Goal: Task Accomplishment & Management: Use online tool/utility

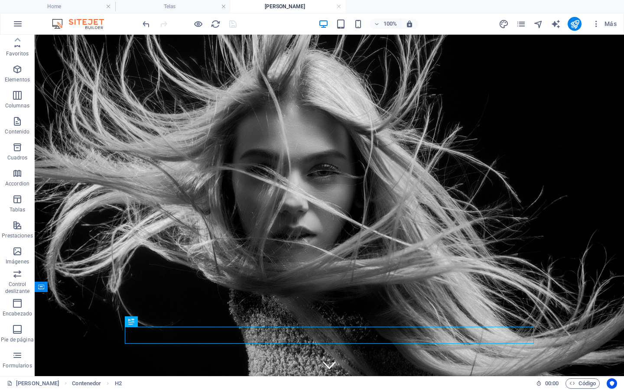
scroll to position [49, 0]
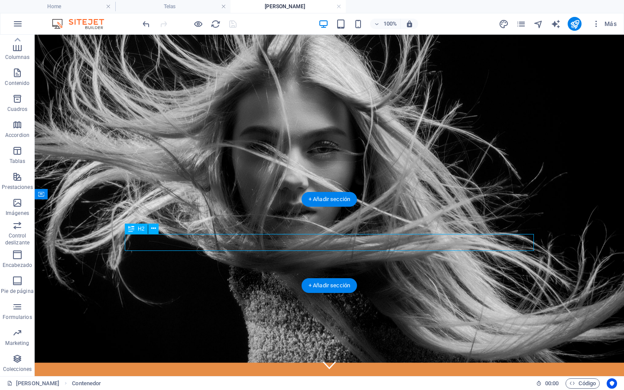
scroll to position [93, 0]
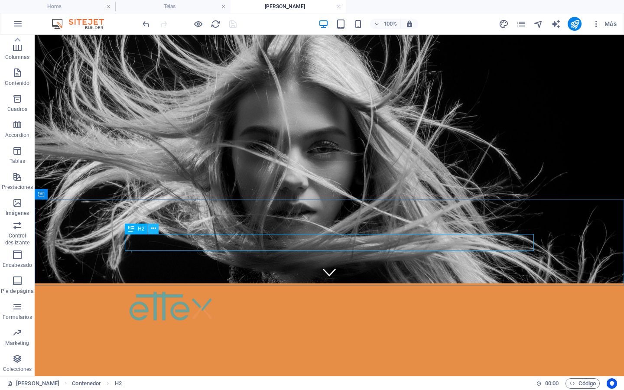
click at [154, 230] on icon at bounding box center [153, 228] width 5 height 9
click at [20, 51] on p "Favoritos" at bounding box center [17, 53] width 23 height 7
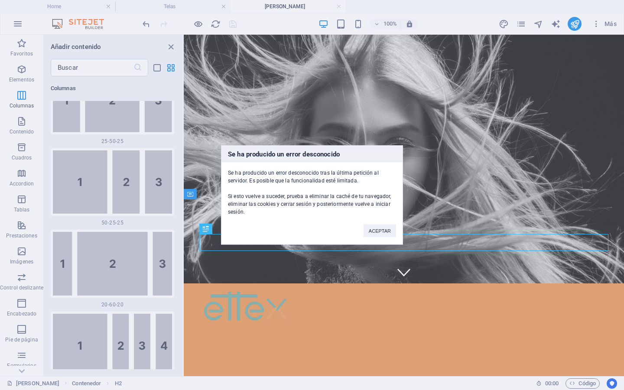
scroll to position [1621, 0]
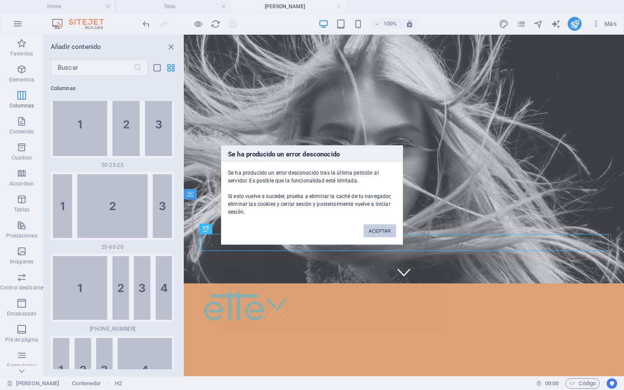
click at [383, 232] on button "ACEPTAR" at bounding box center [380, 231] width 33 height 13
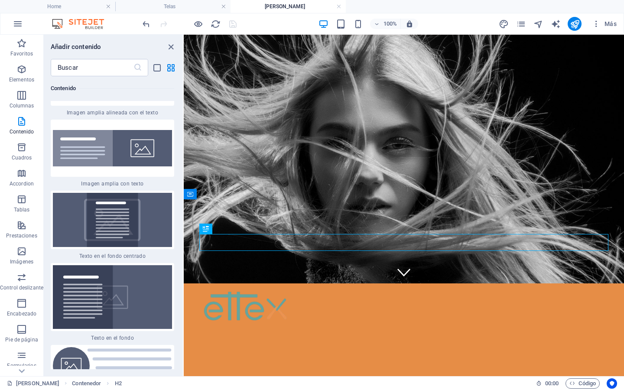
scroll to position [3453, 0]
click at [134, 202] on img at bounding box center [112, 220] width 119 height 54
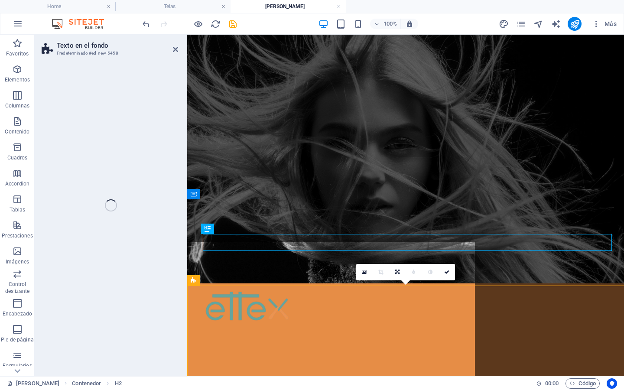
select select "%"
select select "rem"
select select "px"
select select "preset-fullscreen-text-on-background-v2-centered"
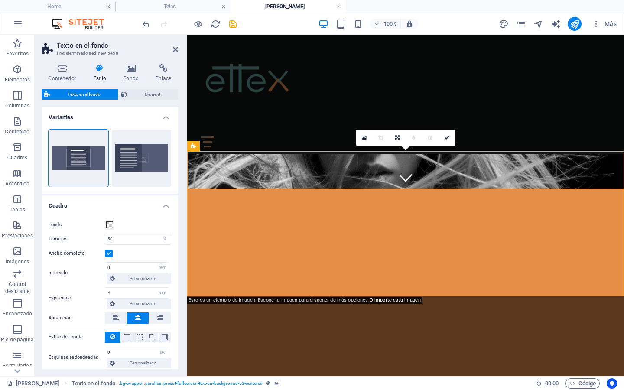
scroll to position [95, 0]
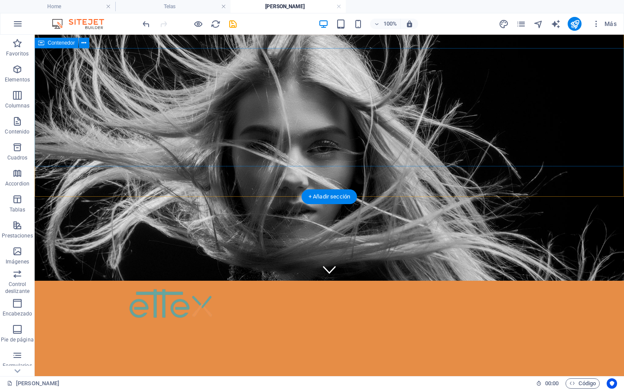
drag, startPoint x: 290, startPoint y: 269, endPoint x: 64, endPoint y: 125, distance: 267.9
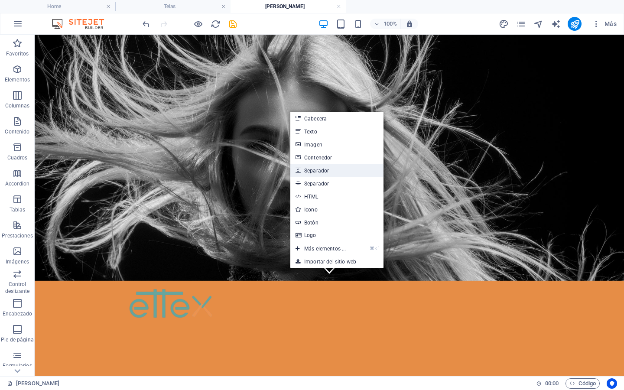
click at [317, 173] on link "Separador" at bounding box center [336, 170] width 93 height 13
select select "px"
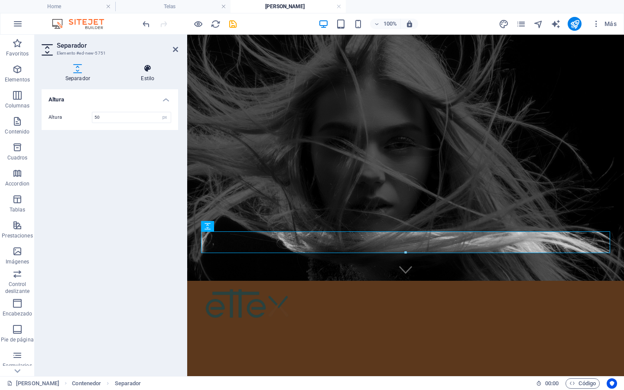
click at [151, 75] on h4 "Estilo" at bounding box center [147, 73] width 61 height 18
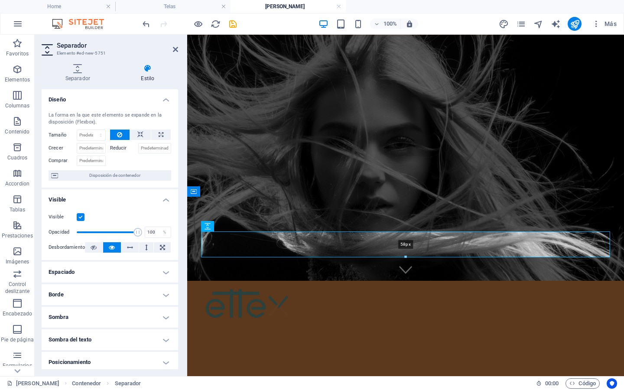
drag, startPoint x: 405, startPoint y: 253, endPoint x: 405, endPoint y: 258, distance: 4.4
click at [405, 258] on div at bounding box center [406, 257] width 408 height 3
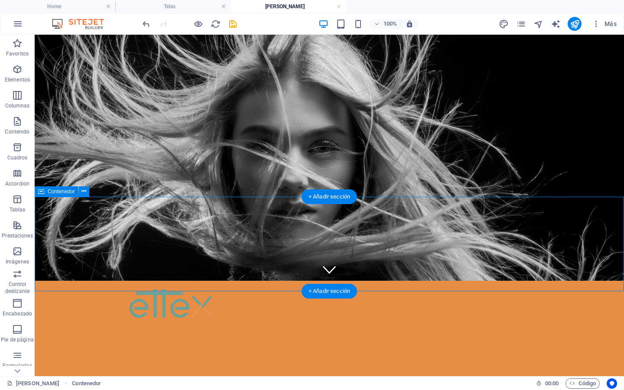
click at [82, 192] on icon at bounding box center [84, 191] width 5 height 9
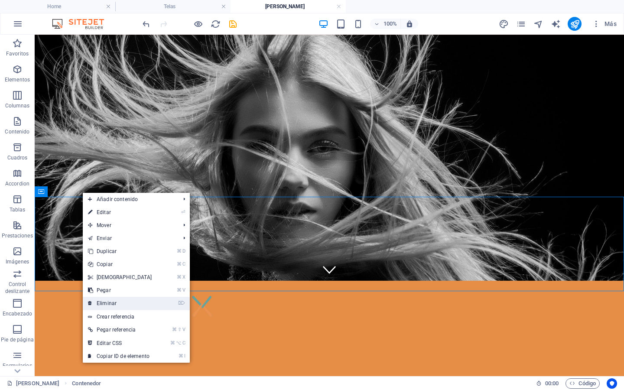
click at [113, 304] on link "⌦ Eliminar" at bounding box center [120, 303] width 75 height 13
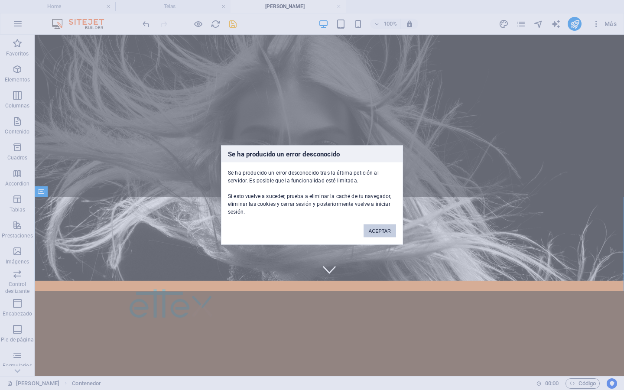
click at [381, 230] on button "ACEPTAR" at bounding box center [380, 231] width 33 height 13
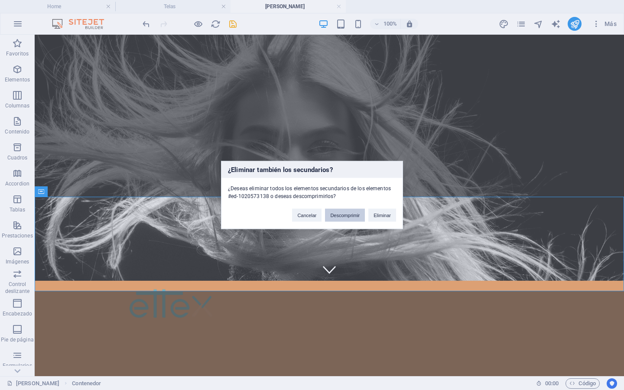
click at [354, 218] on button "Descomprimir" at bounding box center [345, 215] width 40 height 13
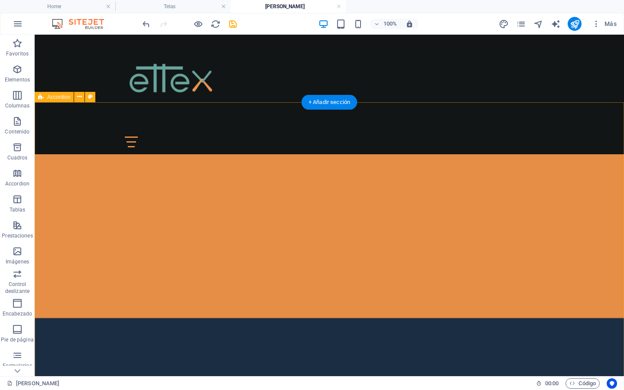
scroll to position [263, 0]
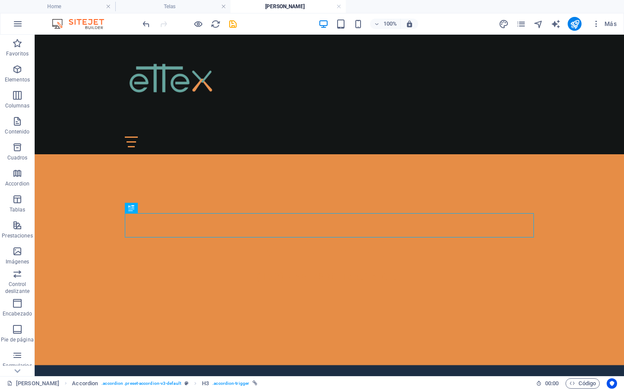
drag, startPoint x: 232, startPoint y: 25, endPoint x: 197, endPoint y: 0, distance: 43.2
click at [232, 25] on icon "save" at bounding box center [233, 24] width 10 height 10
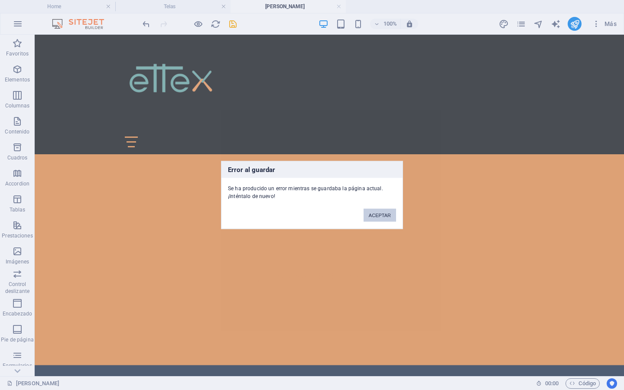
drag, startPoint x: 381, startPoint y: 212, endPoint x: 346, endPoint y: 177, distance: 48.7
click at [381, 212] on button "ACEPTAR" at bounding box center [380, 215] width 33 height 13
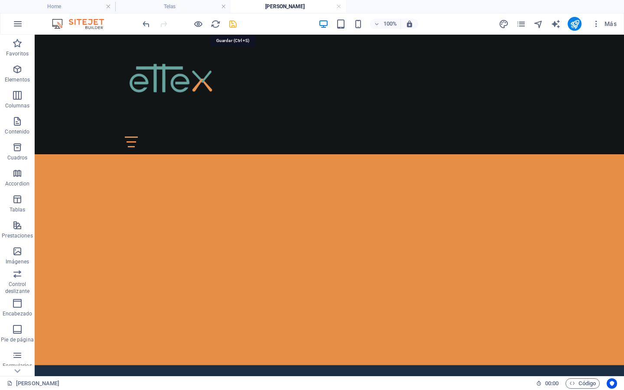
click at [230, 25] on icon "save" at bounding box center [233, 24] width 10 height 10
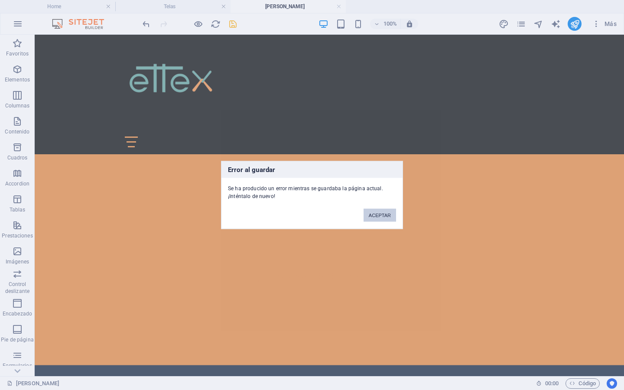
click at [375, 217] on button "ACEPTAR" at bounding box center [380, 215] width 33 height 13
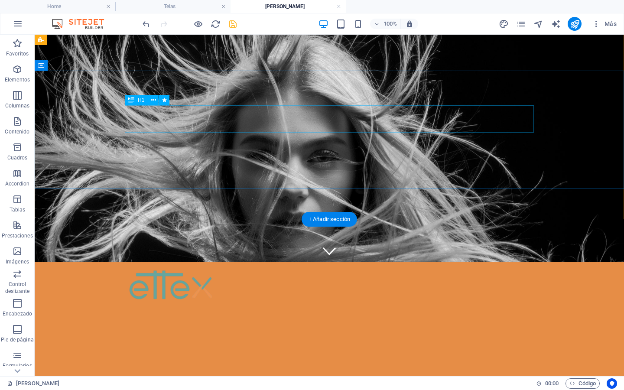
scroll to position [0, 0]
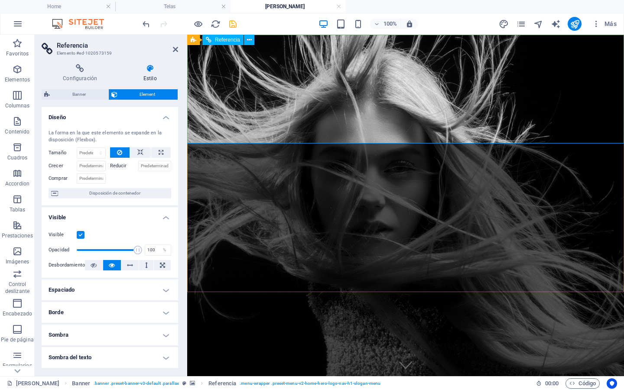
click at [234, 22] on icon "save" at bounding box center [233, 24] width 10 height 10
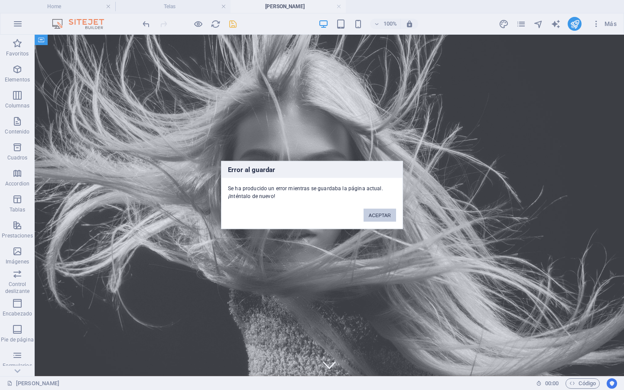
click at [388, 220] on button "ACEPTAR" at bounding box center [380, 215] width 33 height 13
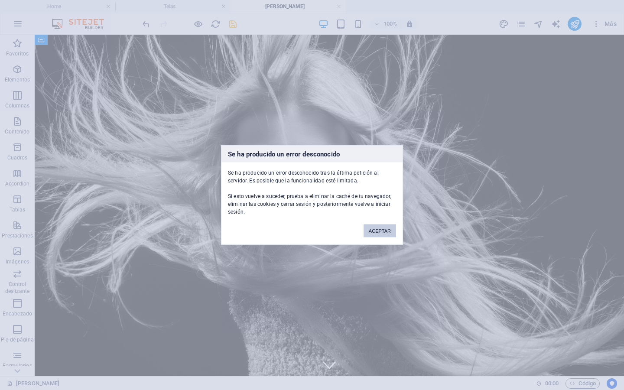
click at [377, 231] on button "ACEPTAR" at bounding box center [380, 231] width 33 height 13
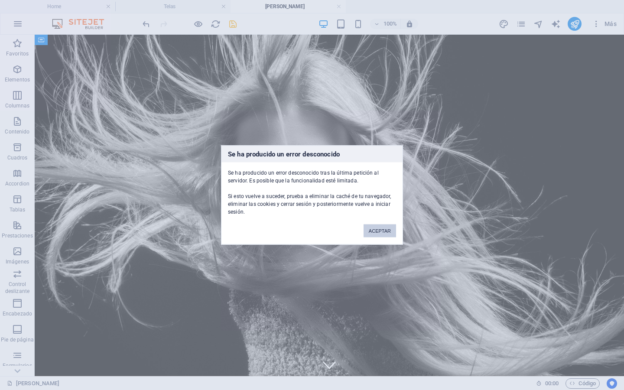
click at [376, 232] on button "ACEPTAR" at bounding box center [380, 231] width 33 height 13
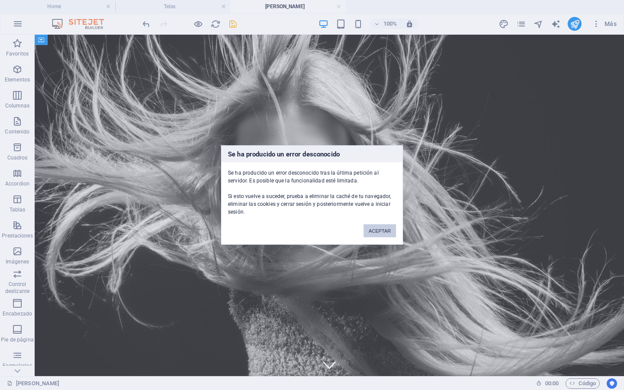
click at [374, 229] on button "ACEPTAR" at bounding box center [380, 231] width 33 height 13
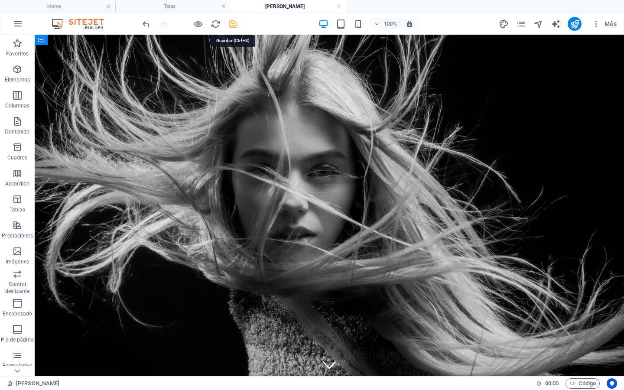
click at [232, 23] on icon "save" at bounding box center [233, 24] width 10 height 10
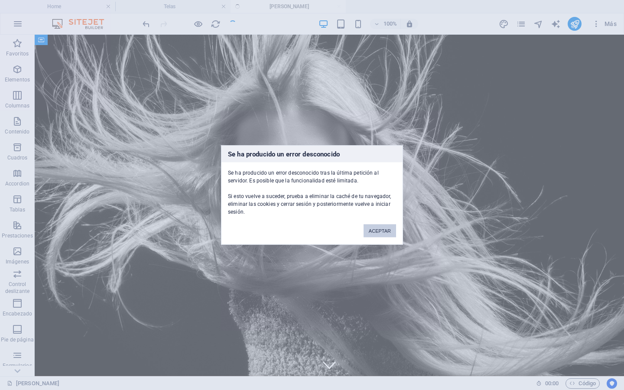
click at [388, 225] on button "ACEPTAR" at bounding box center [380, 231] width 33 height 13
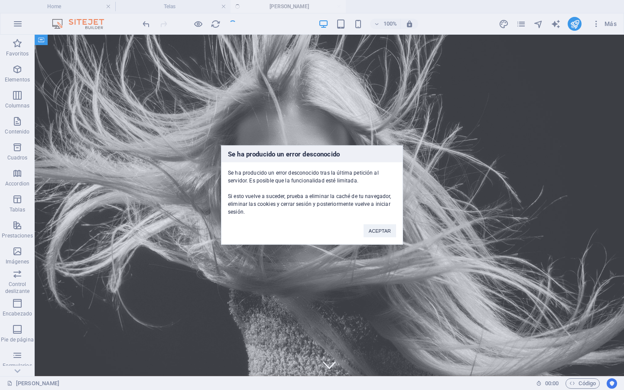
drag, startPoint x: 346, startPoint y: 201, endPoint x: 344, endPoint y: 196, distance: 5.2
click at [346, 201] on div "Se ha producido un error desconocido tras la última petición al servidor. Es po…" at bounding box center [312, 189] width 181 height 53
click at [384, 232] on button "ACEPTAR" at bounding box center [380, 231] width 33 height 13
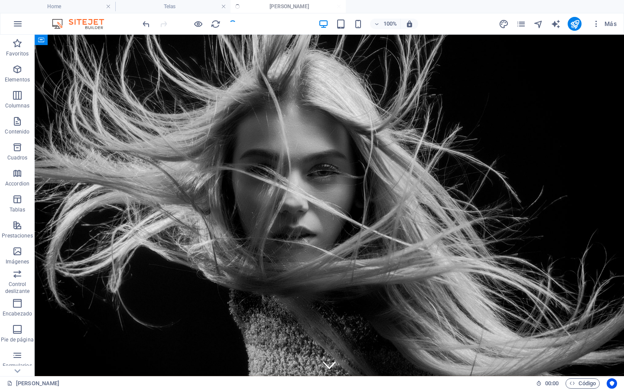
click at [235, 22] on div at bounding box center [189, 24] width 97 height 14
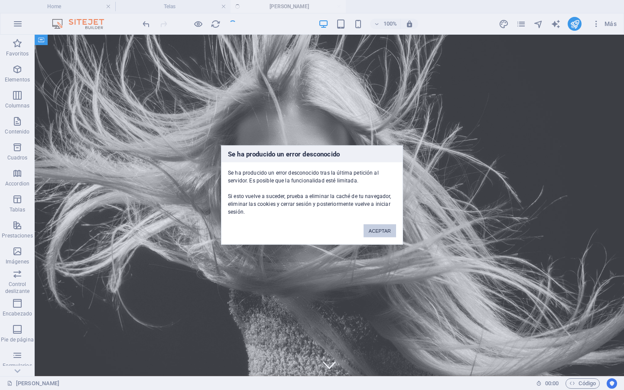
click at [373, 227] on button "ACEPTAR" at bounding box center [380, 231] width 33 height 13
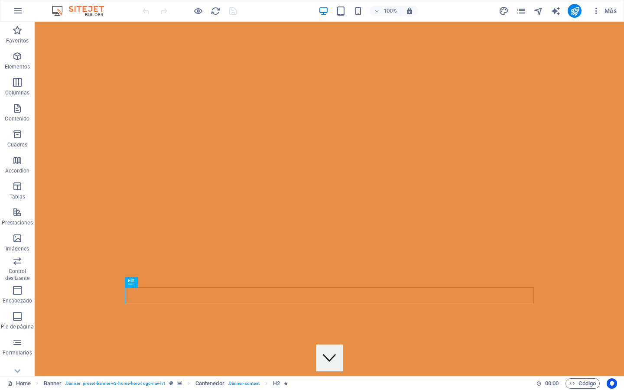
click at [522, 12] on icon "pages" at bounding box center [521, 11] width 10 height 10
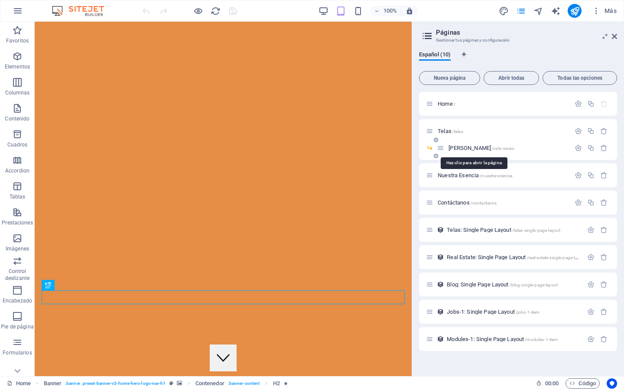
click at [464, 149] on span "[PERSON_NAME] /velo-swizo" at bounding box center [482, 148] width 66 height 7
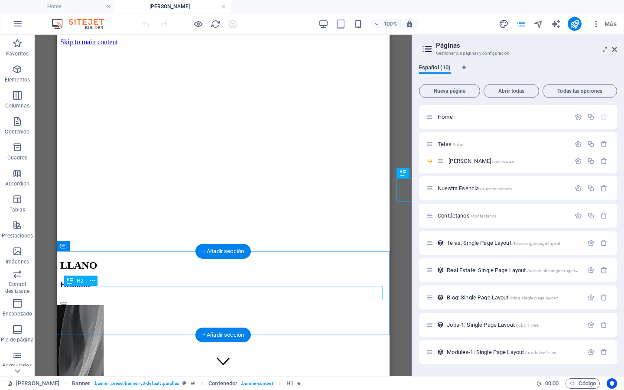
click at [89, 271] on div "LLANO" at bounding box center [223, 266] width 326 height 12
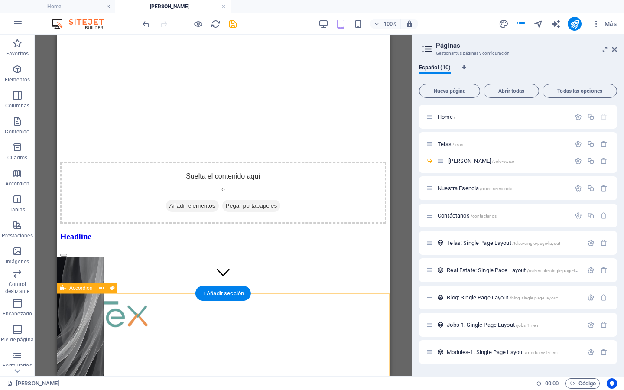
scroll to position [101, 0]
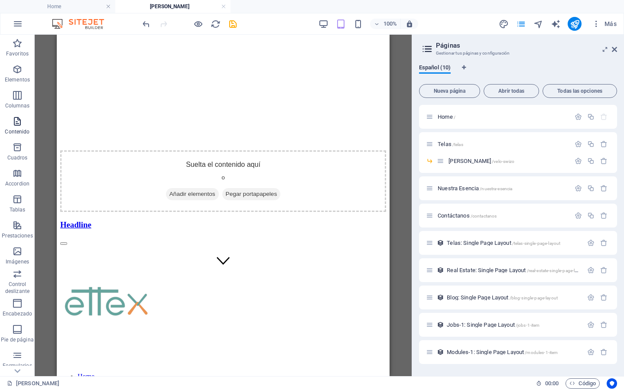
click at [20, 119] on icon "button" at bounding box center [17, 121] width 10 height 10
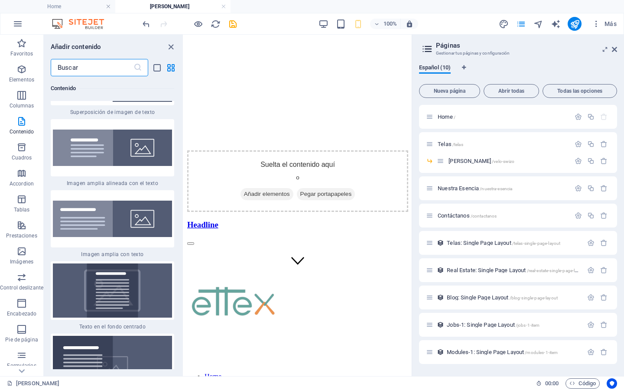
scroll to position [3407, 0]
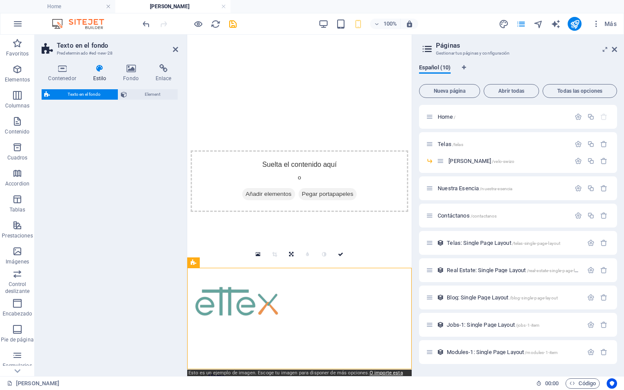
select select "%"
select select "rem"
select select "px"
select select "preset-fullscreen-text-on-background-v2-centered"
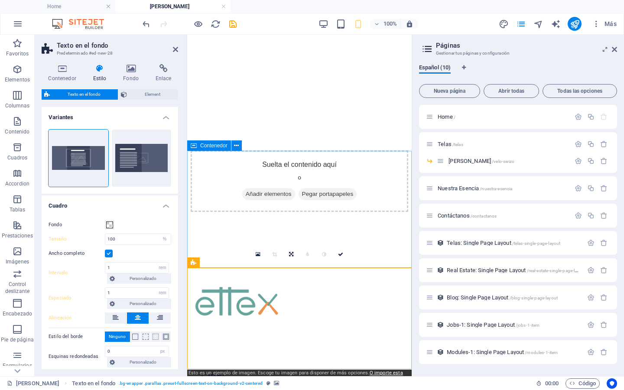
click at [215, 212] on div "Suelta el contenido aquí o Añadir elementos Pegar portapapeles" at bounding box center [300, 181] width 218 height 62
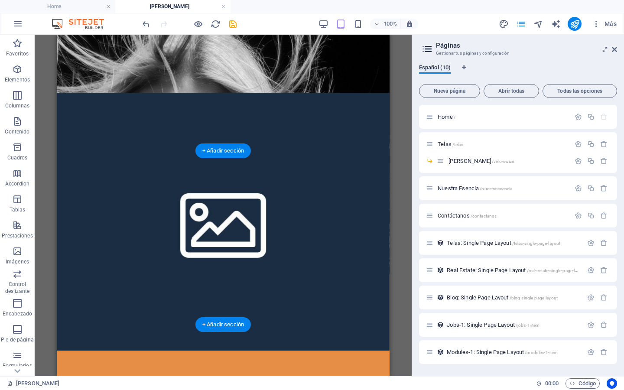
click at [74, 170] on figure at bounding box center [223, 222] width 333 height 258
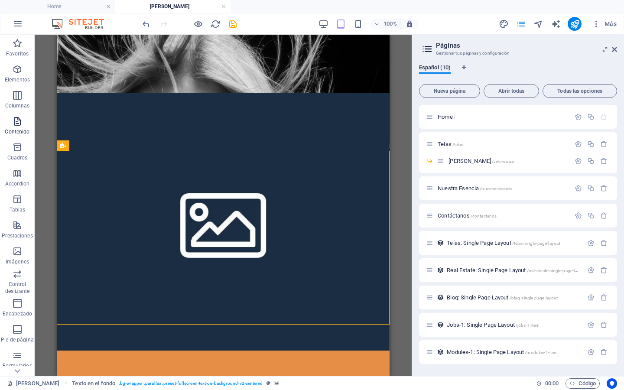
click at [13, 119] on icon "button" at bounding box center [17, 121] width 10 height 10
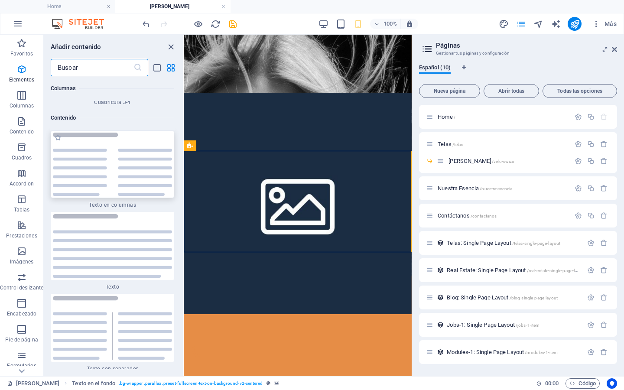
scroll to position [2912, 0]
click at [23, 48] on icon "button" at bounding box center [21, 43] width 10 height 10
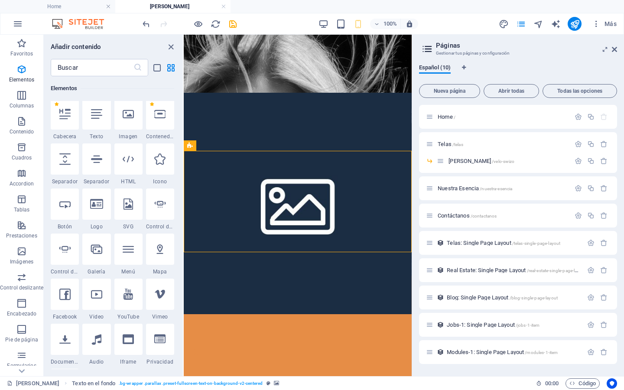
scroll to position [173, 0]
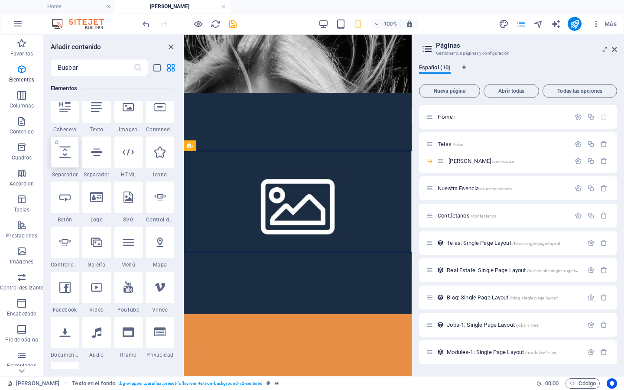
click at [54, 152] on div at bounding box center [65, 152] width 28 height 31
select select "px"
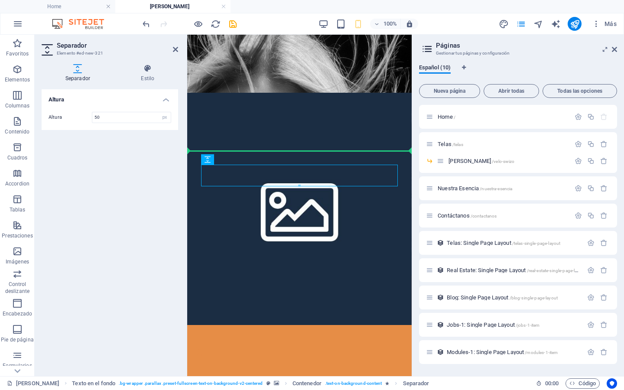
drag, startPoint x: 233, startPoint y: 176, endPoint x: 231, endPoint y: 154, distance: 21.8
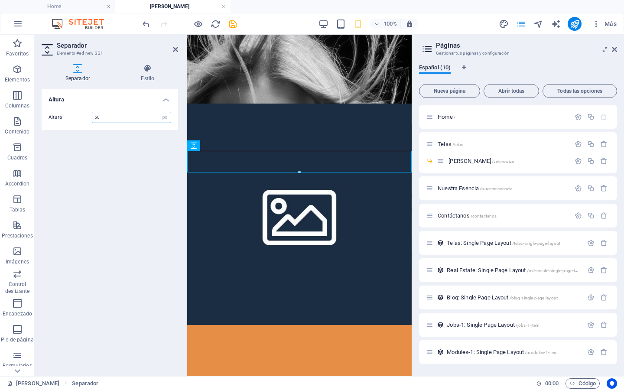
click at [107, 116] on input "50" at bounding box center [131, 117] width 78 height 10
type input "30"
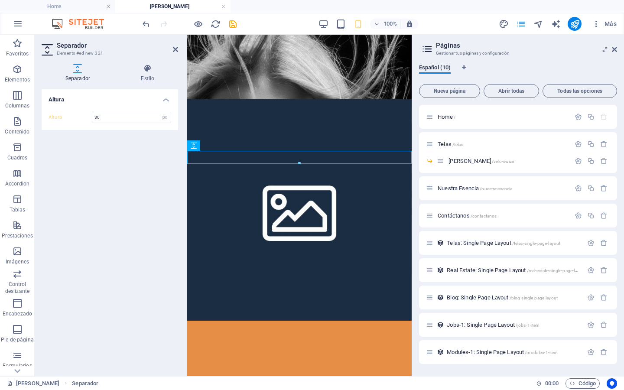
click at [175, 54] on header "Separador Elemento #ed-new-321" at bounding box center [110, 46] width 137 height 23
click at [176, 49] on icon at bounding box center [175, 49] width 5 height 7
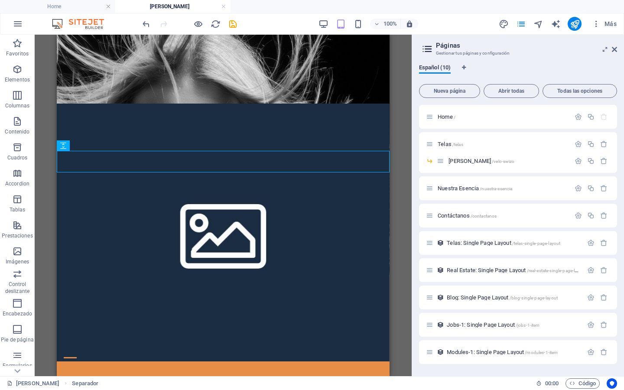
click at [399, 198] on div "H1 Banner Contenedor Banner Referencia Contenedor H2 Accordion H3 Contenedor Co…" at bounding box center [223, 206] width 377 height 342
click at [614, 50] on icon at bounding box center [614, 49] width 5 height 7
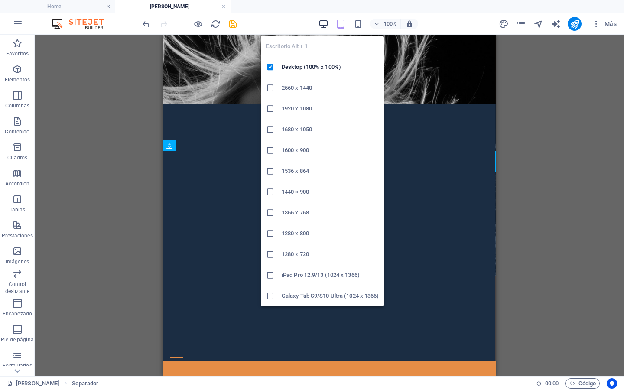
click at [324, 23] on icon "button" at bounding box center [324, 24] width 10 height 10
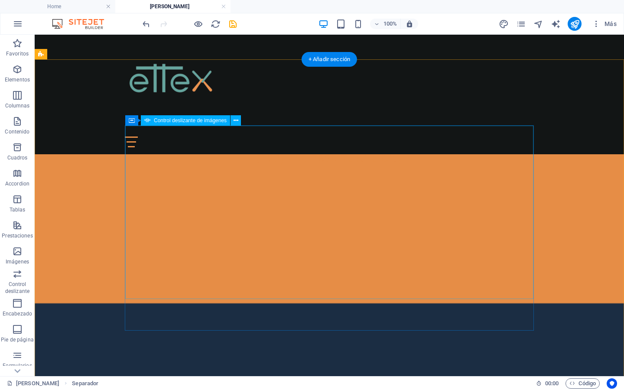
scroll to position [384, 0]
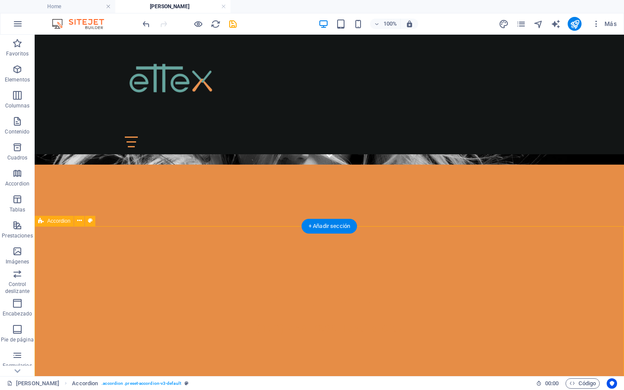
scroll to position [210, 0]
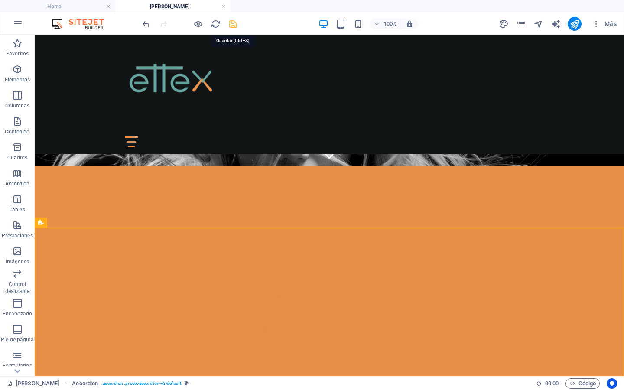
click at [235, 23] on icon "save" at bounding box center [233, 24] width 10 height 10
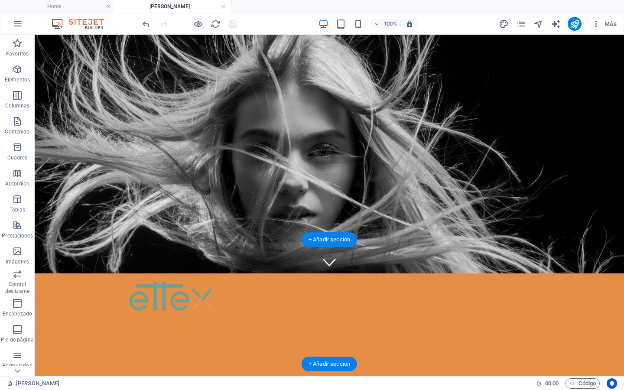
scroll to position [153, 0]
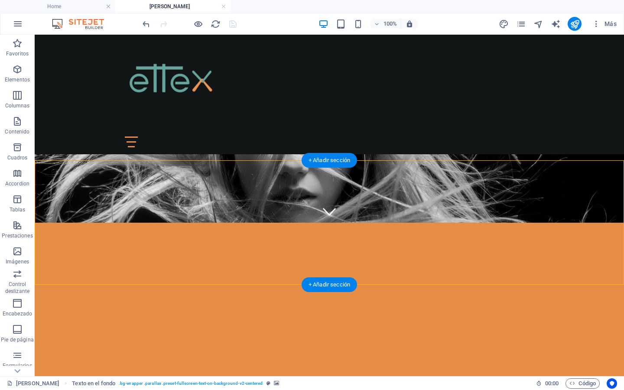
select select "%"
select select "rem"
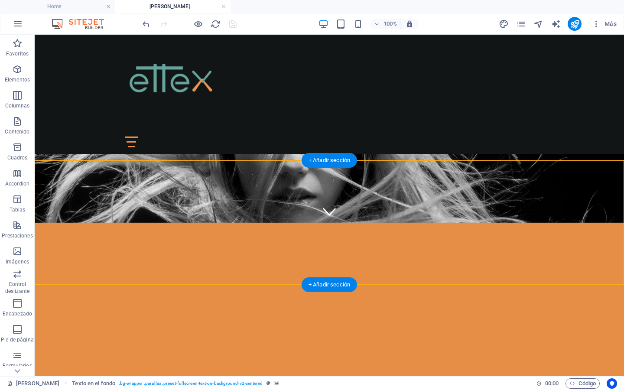
select select "px"
select select "preset-fullscreen-text-on-background-v2-centered"
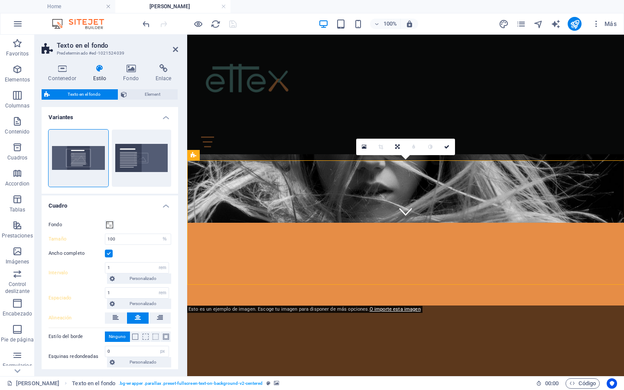
type input "50"
type input "0"
type input "4"
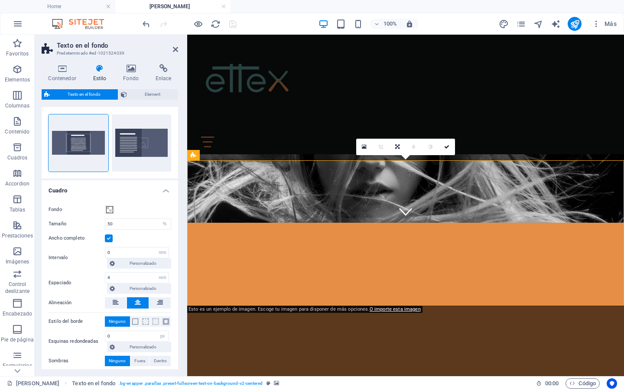
scroll to position [17, 0]
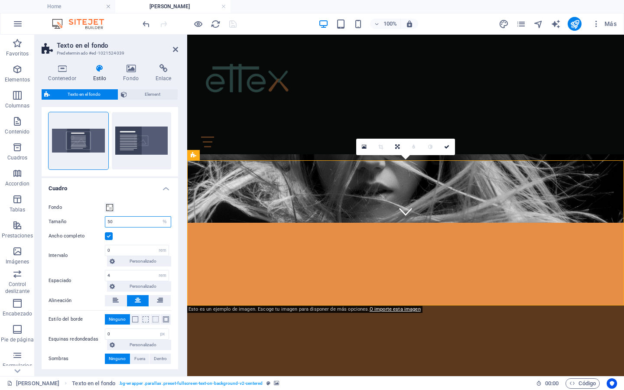
drag, startPoint x: 116, startPoint y: 223, endPoint x: 108, endPoint y: 223, distance: 8.2
click at [108, 223] on input "50" at bounding box center [137, 222] width 65 height 10
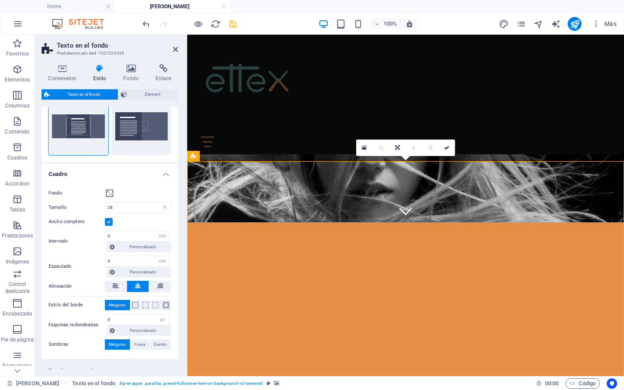
scroll to position [156, 0]
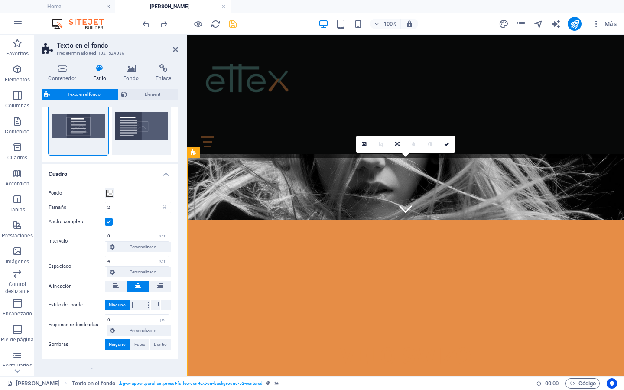
type input "50"
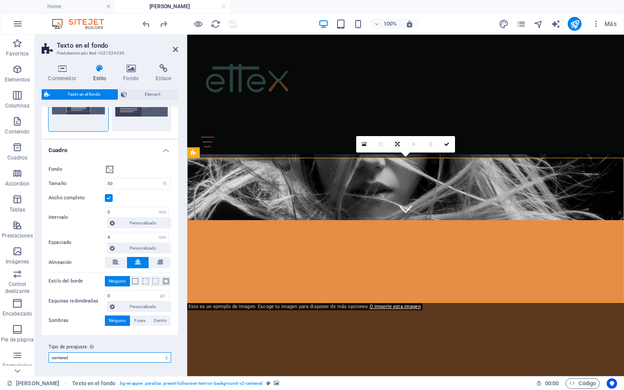
click at [107, 359] on select "default home-logo-nav-h1-image-text about-3 centered Añadir tipo de preajuste" at bounding box center [110, 357] width 123 height 10
click at [49, 352] on select "default home-logo-nav-h1-image-text about-3 centered Añadir tipo de preajuste" at bounding box center [110, 357] width 123 height 10
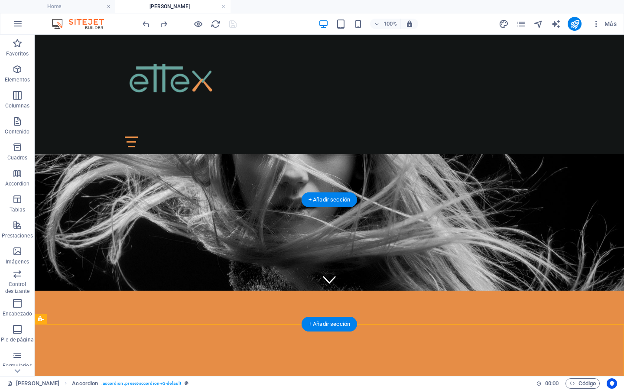
scroll to position [135, 0]
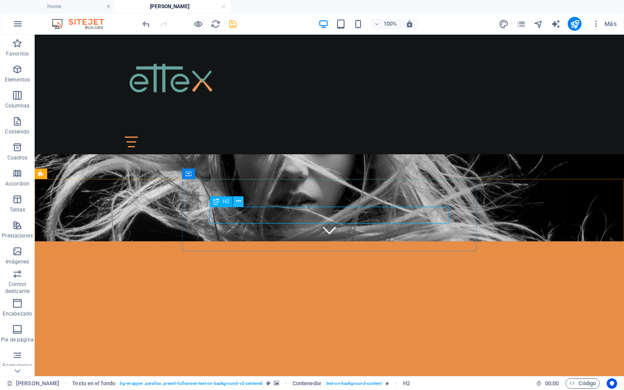
click at [237, 199] on icon at bounding box center [238, 201] width 5 height 9
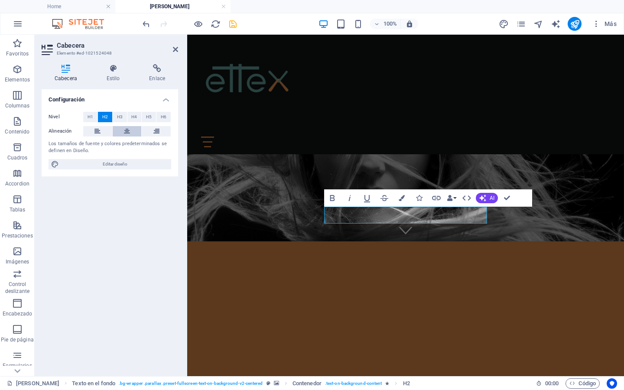
click at [124, 131] on icon at bounding box center [127, 131] width 6 height 10
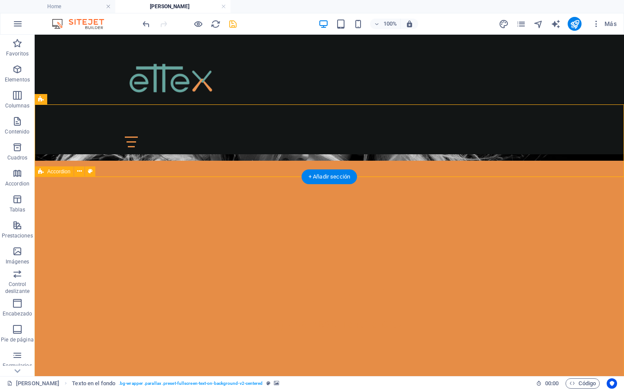
scroll to position [209, 0]
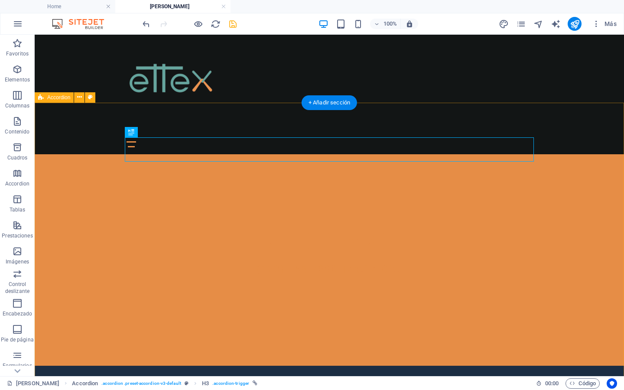
scroll to position [296, 0]
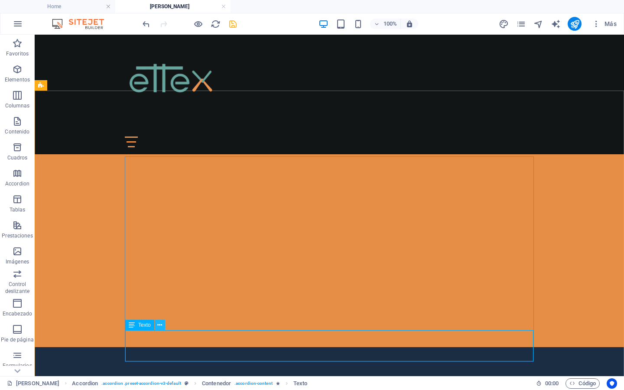
click at [157, 328] on icon at bounding box center [159, 325] width 5 height 9
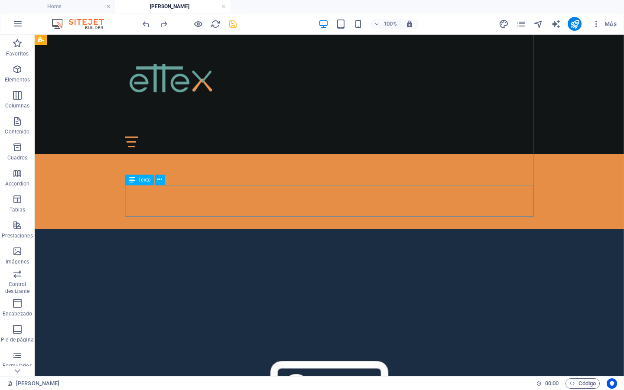
scroll to position [380, 0]
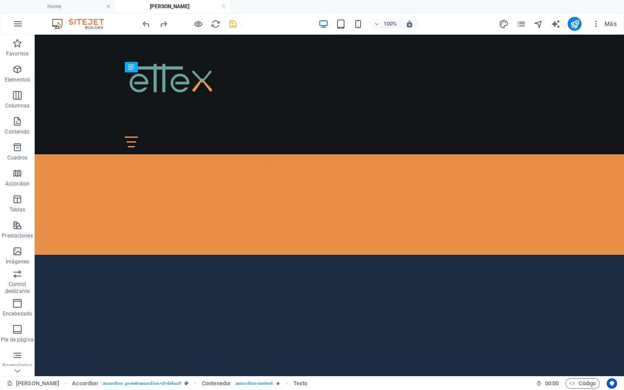
drag, startPoint x: 158, startPoint y: 251, endPoint x: 313, endPoint y: 196, distance: 164.1
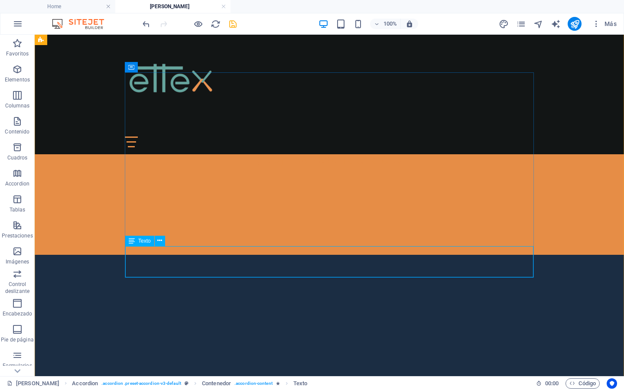
click at [137, 241] on div "Texto" at bounding box center [139, 241] width 29 height 10
click at [159, 242] on icon at bounding box center [159, 240] width 5 height 9
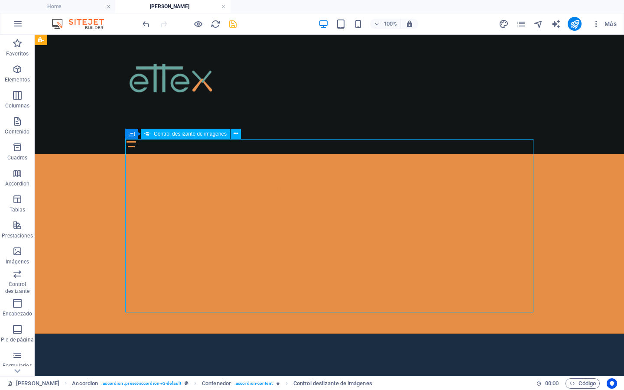
scroll to position [290, 0]
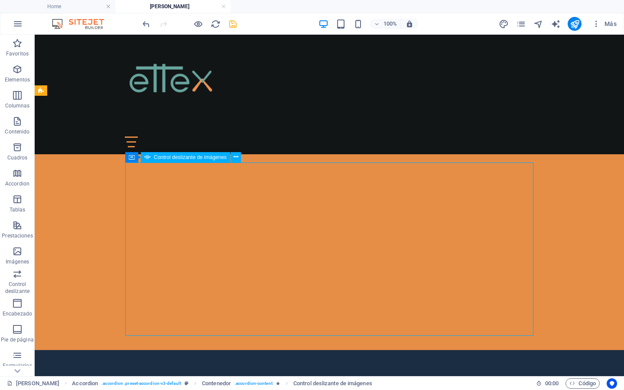
select select "px"
select select "ms"
select select "s"
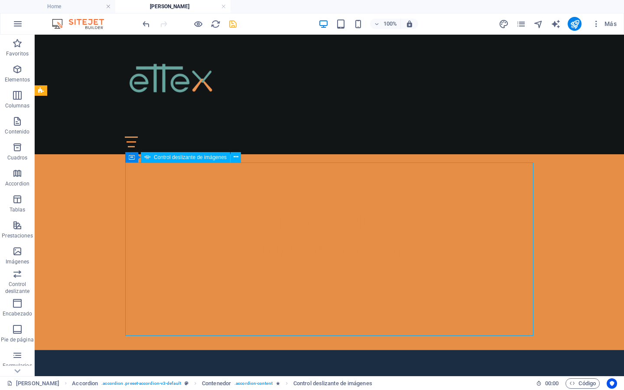
select select "progressive"
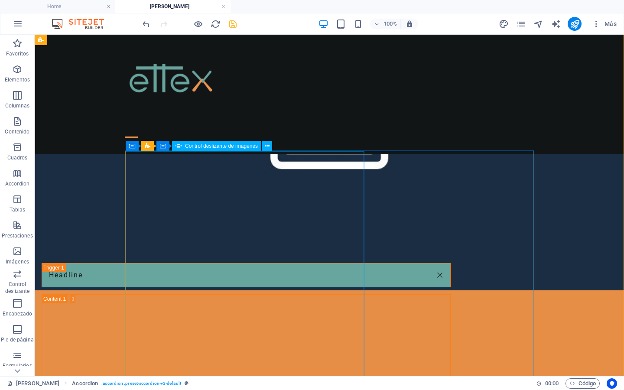
scroll to position [686, 0]
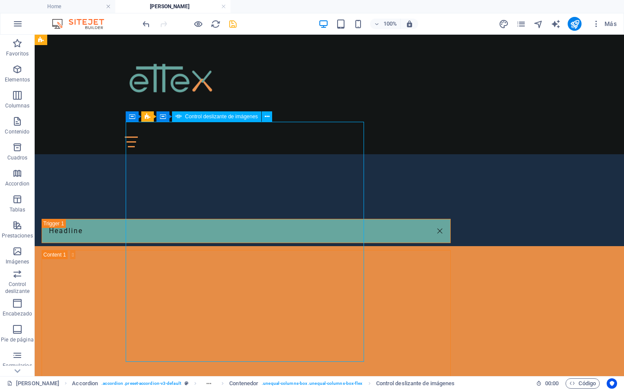
scroll to position [732, 0]
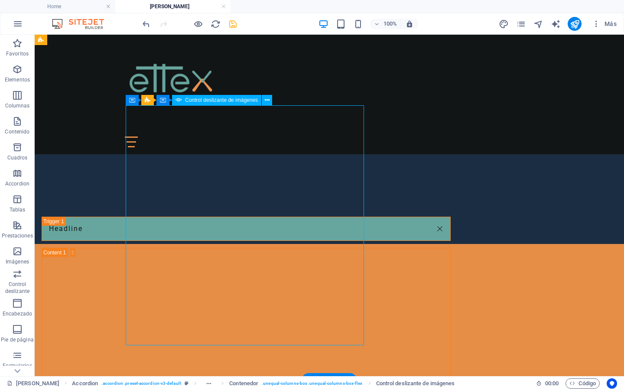
select select "ms"
select select "s"
select select "progressive"
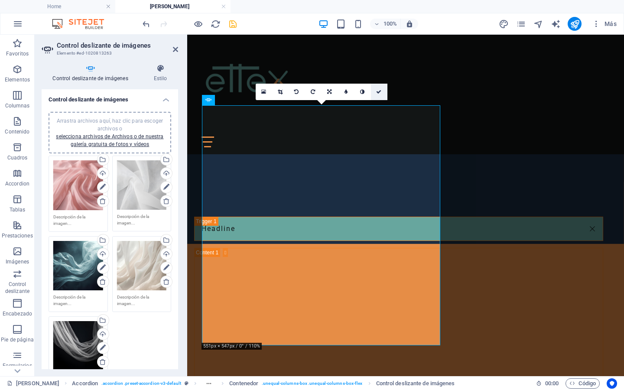
click at [379, 92] on icon at bounding box center [378, 91] width 5 height 5
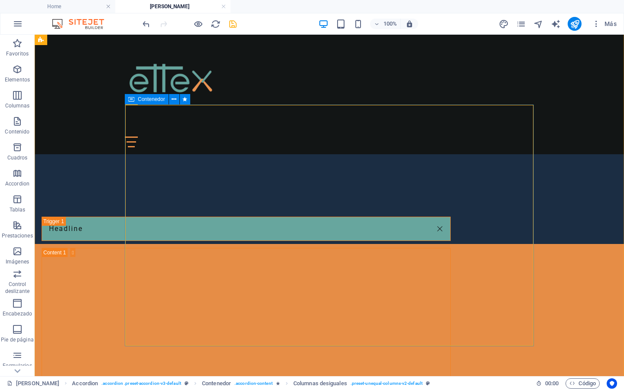
click at [134, 99] on div "Contenedor" at bounding box center [147, 99] width 44 height 10
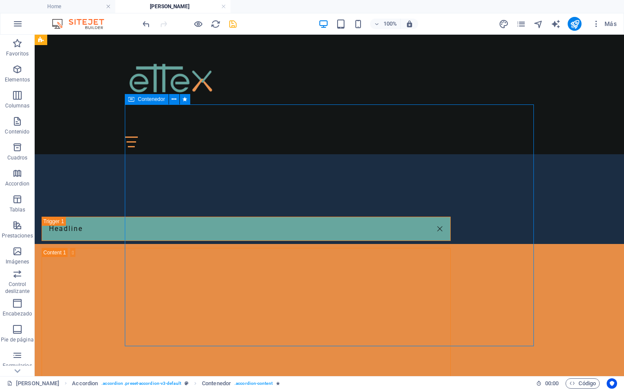
click at [135, 99] on div "Contenedor" at bounding box center [147, 99] width 44 height 10
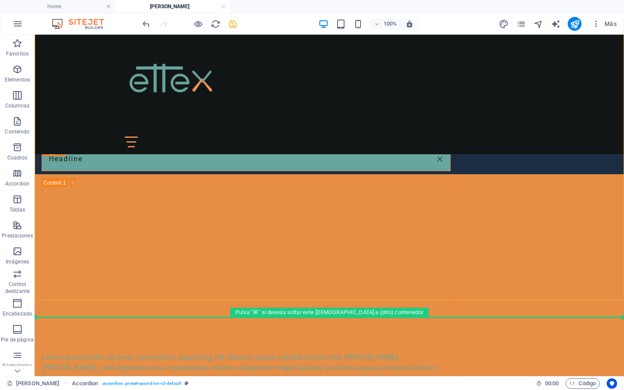
drag, startPoint x: 49, startPoint y: 346, endPoint x: 199, endPoint y: 333, distance: 151.0
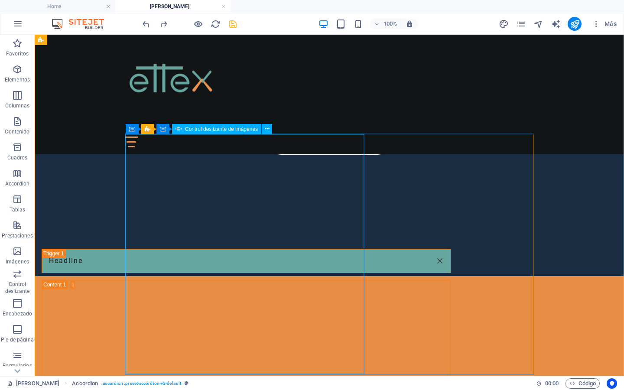
scroll to position [698, 0]
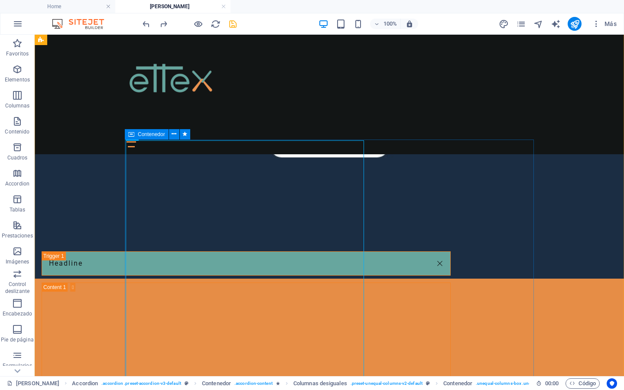
click at [132, 135] on icon at bounding box center [131, 134] width 6 height 10
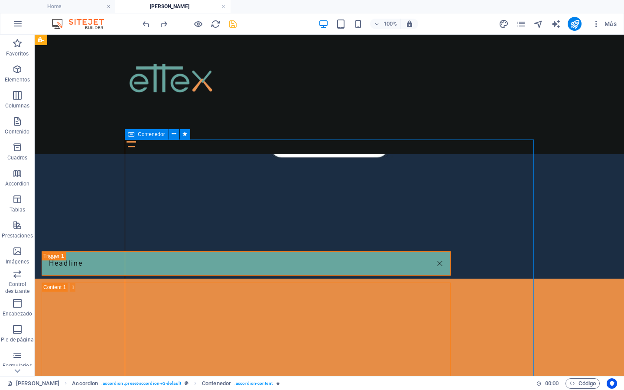
click at [132, 135] on icon at bounding box center [131, 134] width 6 height 10
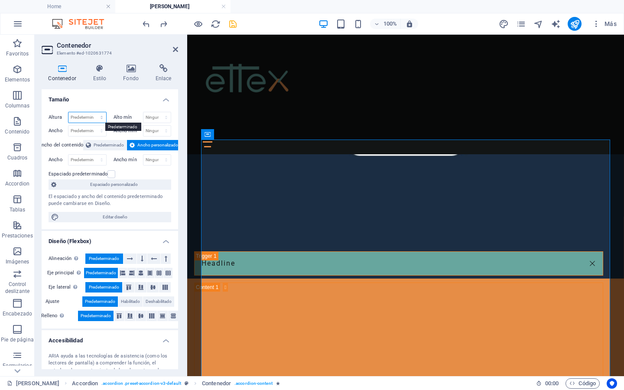
click at [95, 116] on select "Predeterminado px rem % vh vw" at bounding box center [88, 117] width 38 height 10
select select "px"
click at [93, 112] on select "Predeterminado px rem % vh vw" at bounding box center [88, 117] width 38 height 10
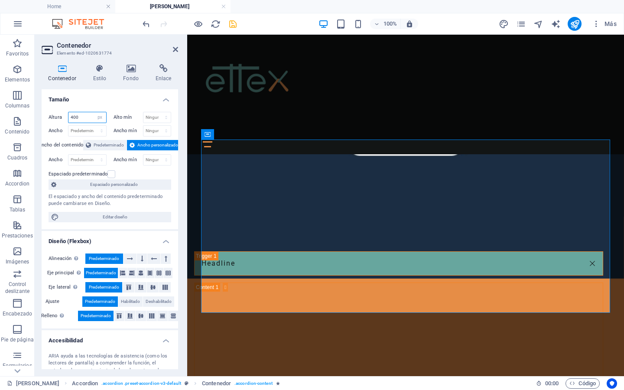
type input "400"
click at [176, 48] on icon at bounding box center [175, 49] width 5 height 7
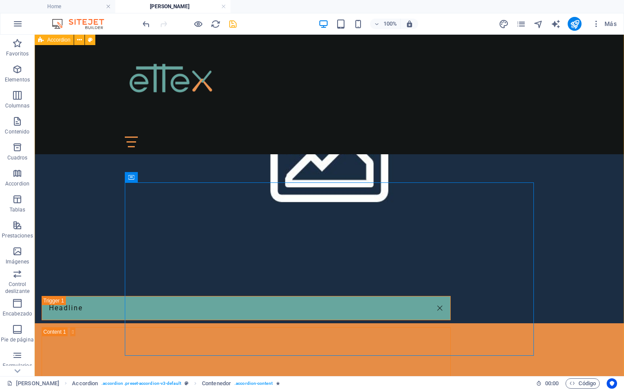
scroll to position [656, 0]
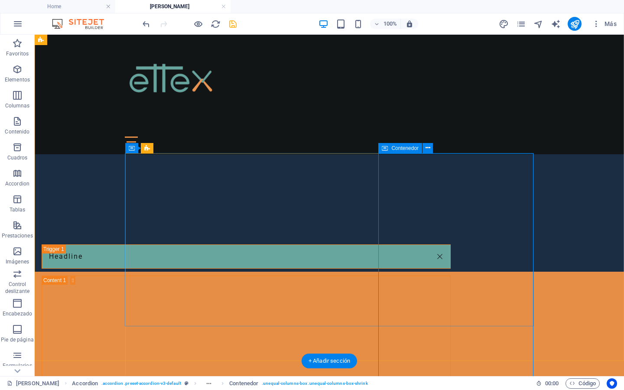
scroll to position [661, 0]
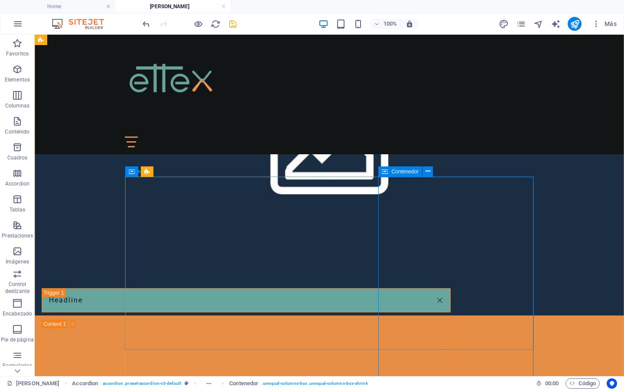
click at [387, 170] on icon at bounding box center [385, 171] width 6 height 10
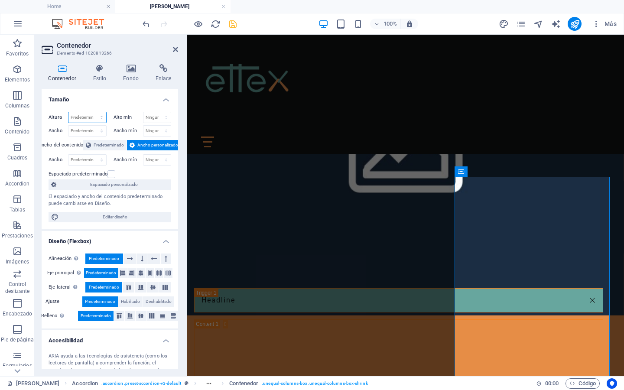
click at [76, 116] on select "Predeterminado px rem % vh vw" at bounding box center [88, 117] width 38 height 10
select select "px"
click at [93, 112] on select "Predeterminado px rem % vh vw" at bounding box center [88, 117] width 38 height 10
type input "400"
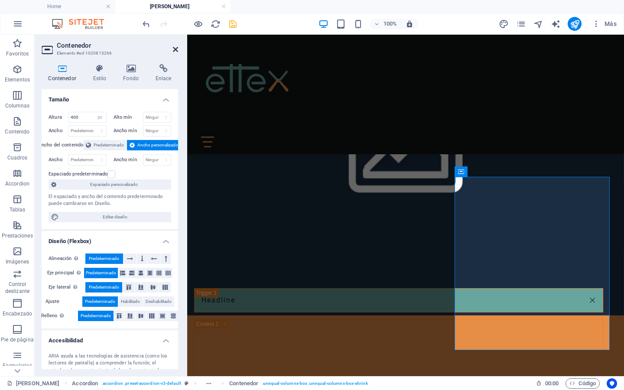
click at [176, 49] on icon at bounding box center [175, 49] width 5 height 7
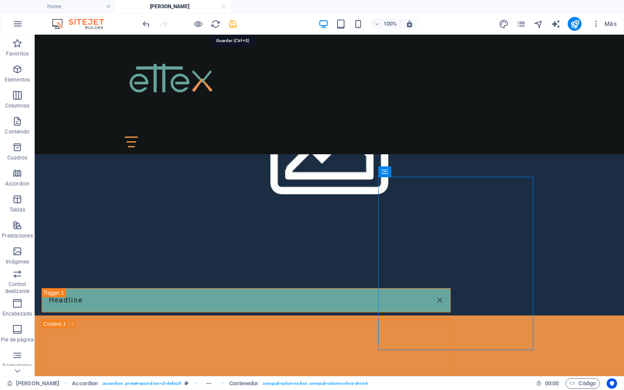
click at [233, 25] on icon "save" at bounding box center [233, 24] width 10 height 10
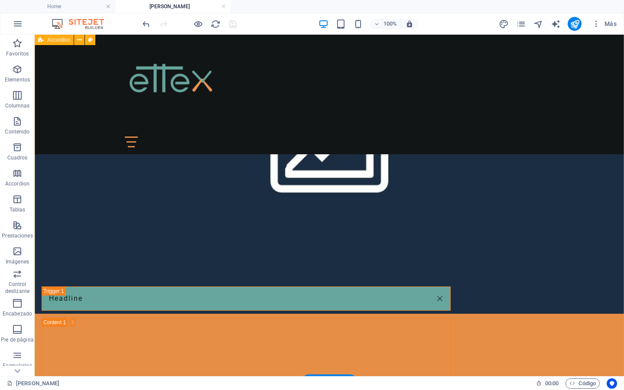
scroll to position [662, 0]
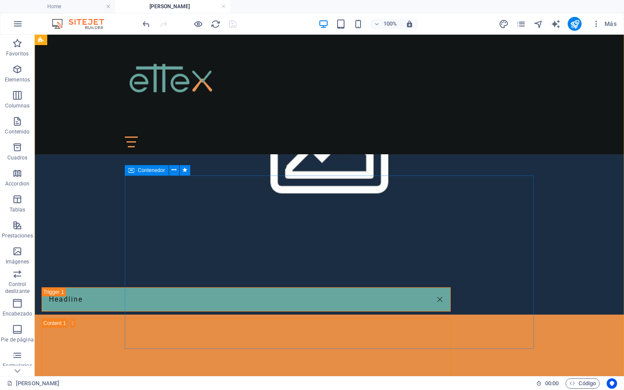
click at [129, 173] on icon at bounding box center [131, 170] width 6 height 10
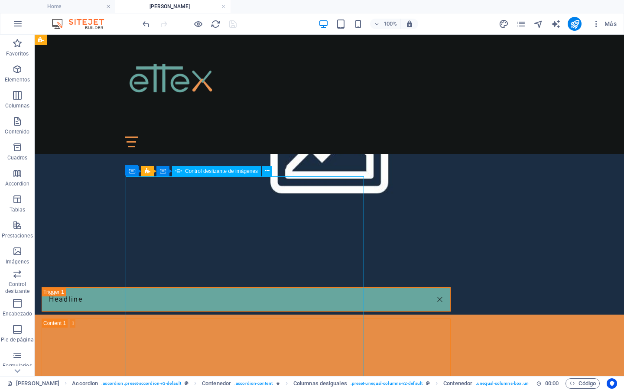
select select "ms"
select select "s"
select select "progressive"
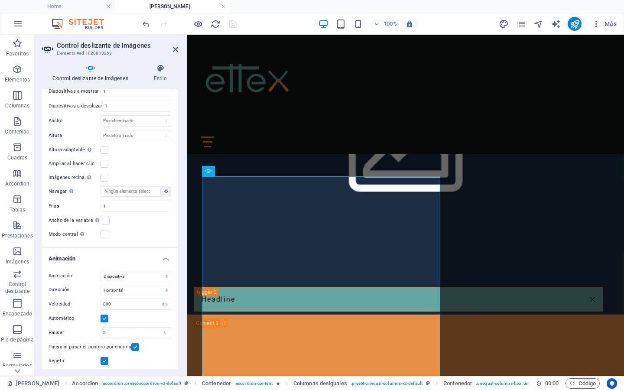
scroll to position [397, 0]
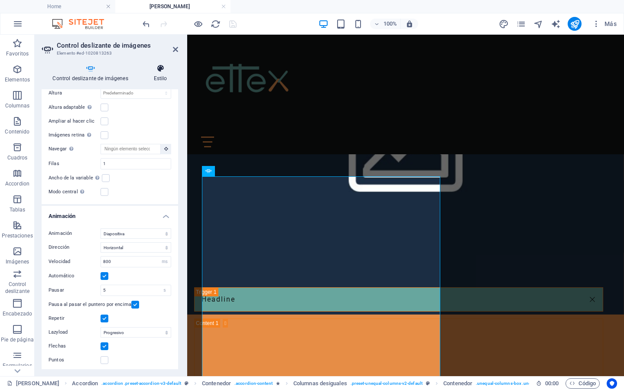
click at [160, 72] on icon at bounding box center [161, 68] width 36 height 9
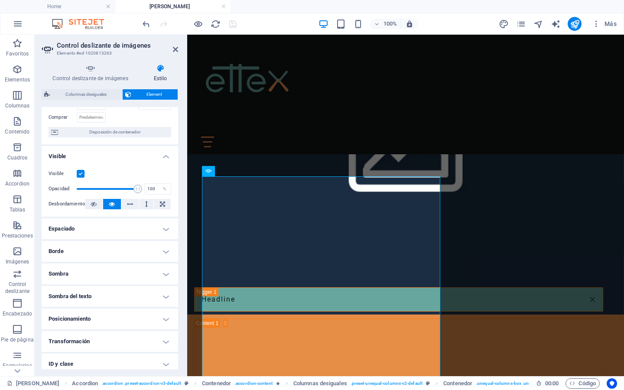
scroll to position [0, 0]
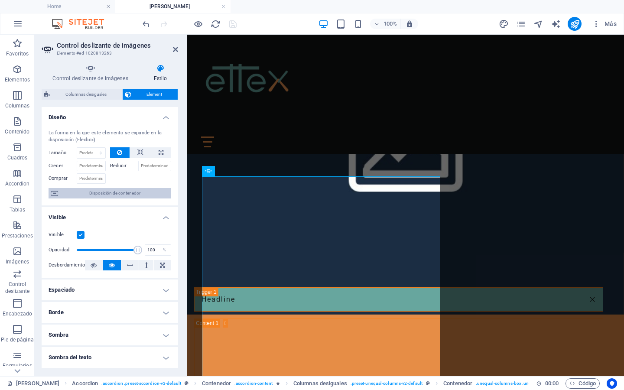
click at [108, 194] on span "Disposición de contenedor" at bounding box center [115, 193] width 108 height 10
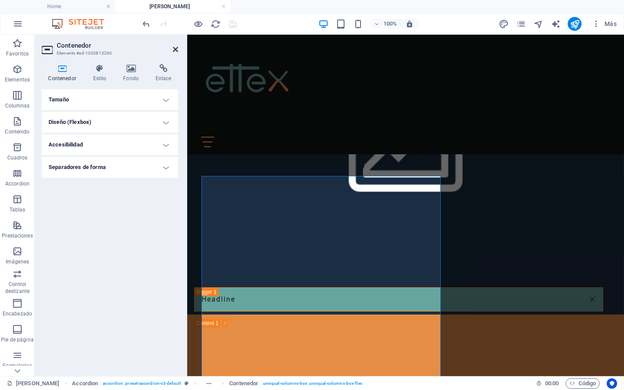
click at [175, 49] on icon at bounding box center [175, 49] width 5 height 7
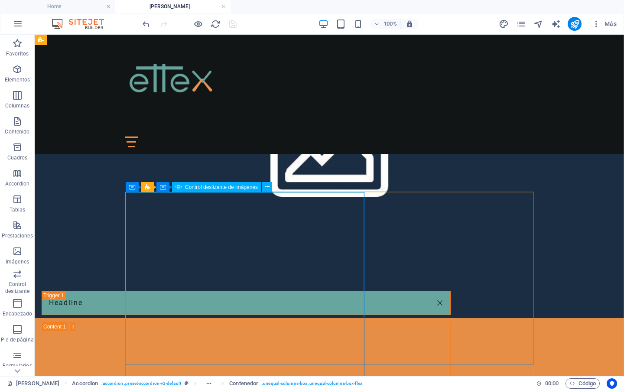
scroll to position [640, 0]
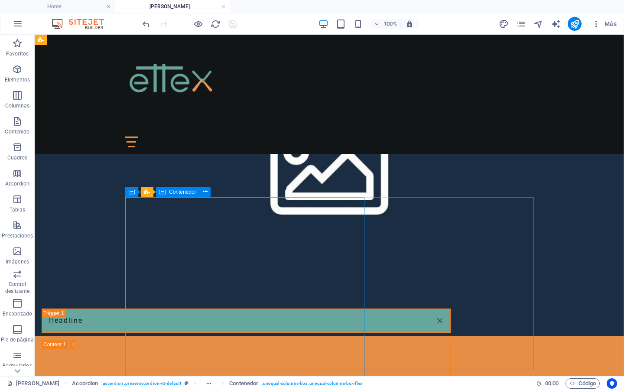
click at [166, 195] on div "Contenedor" at bounding box center [178, 192] width 44 height 10
click at [207, 191] on icon at bounding box center [205, 191] width 5 height 9
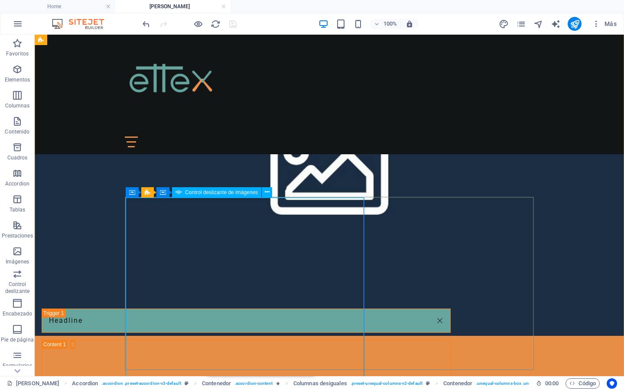
click at [192, 193] on span "Control deslizante de imágenes" at bounding box center [221, 192] width 73 height 5
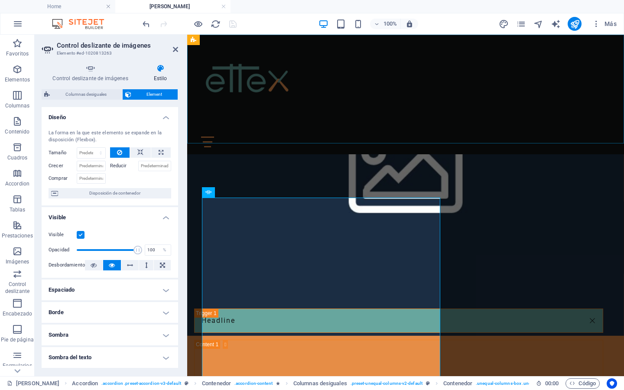
click at [211, 137] on div "Home Nuestra Historia Soluciones Textiles Get Started Contactanos" at bounding box center [405, 95] width 437 height 120
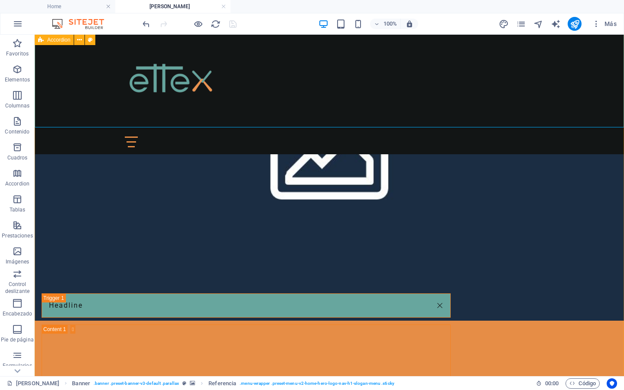
scroll to position [656, 0]
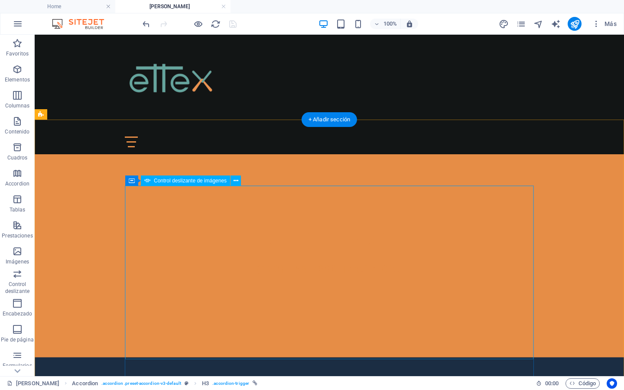
scroll to position [267, 0]
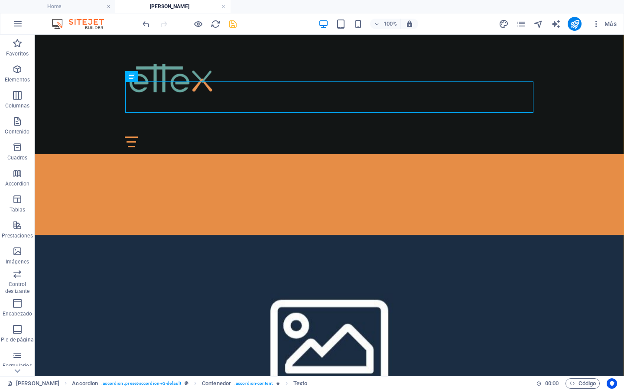
scroll to position [449, 0]
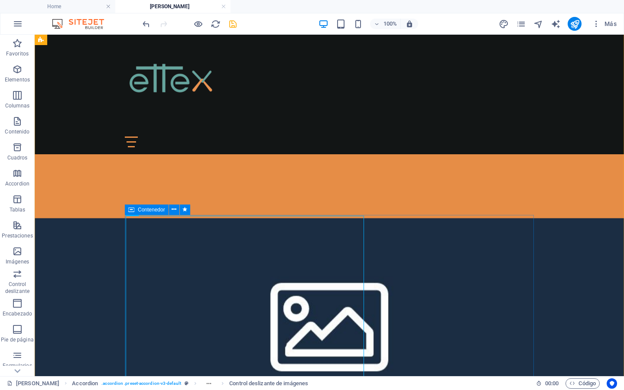
click at [135, 210] on div "Contenedor" at bounding box center [147, 210] width 44 height 10
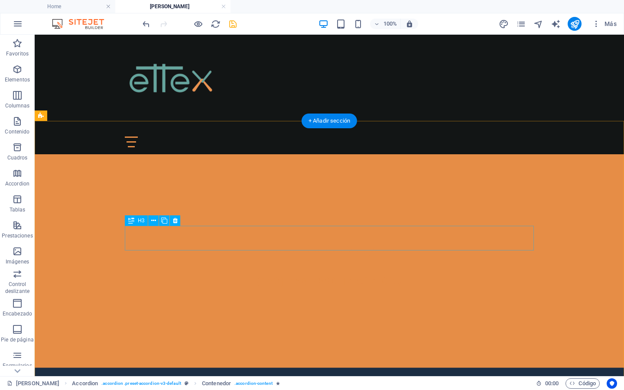
scroll to position [245, 0]
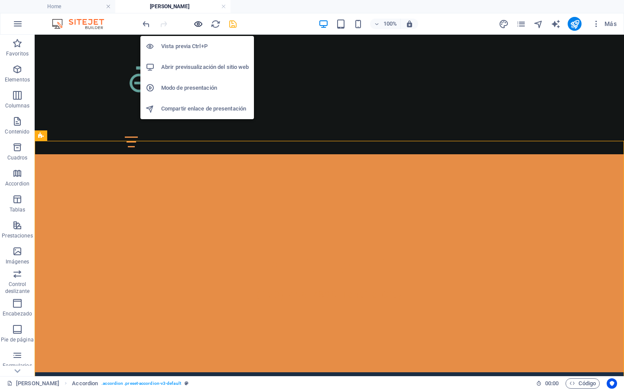
click at [201, 23] on icon "button" at bounding box center [198, 24] width 10 height 10
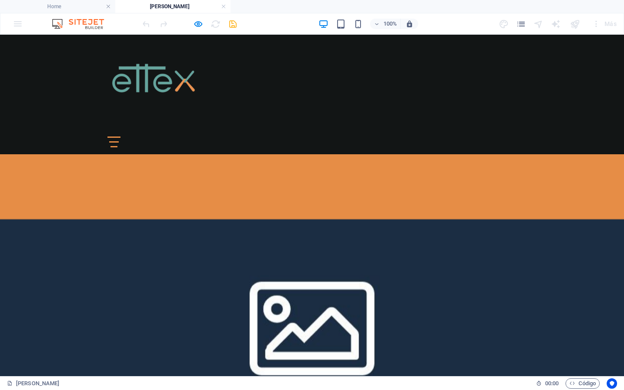
scroll to position [451, 0]
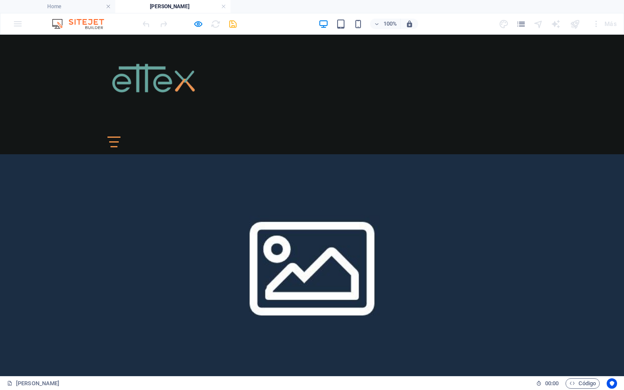
scroll to position [495, 0]
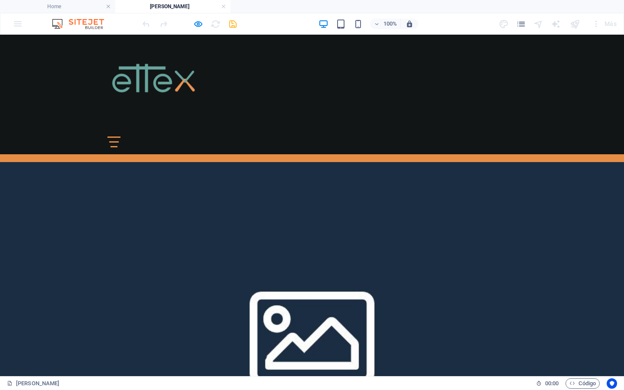
scroll to position [465, 0]
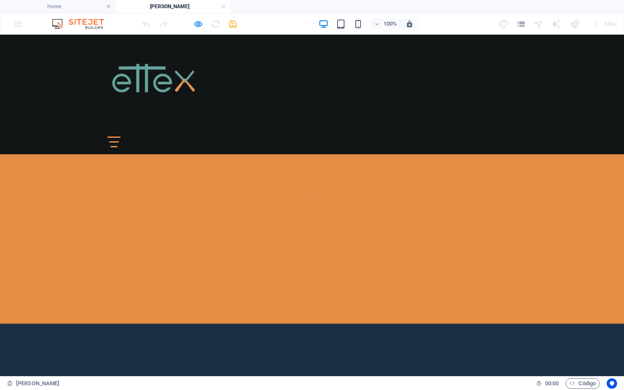
scroll to position [322, 0]
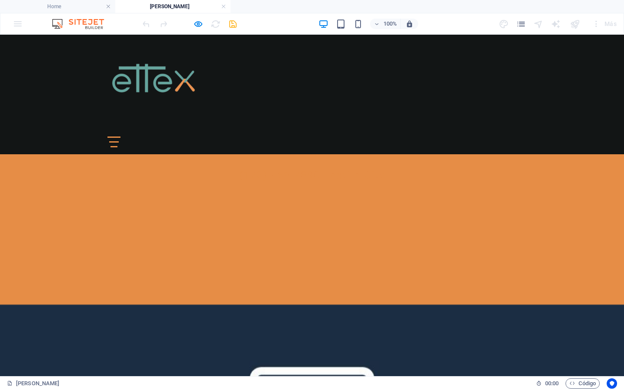
scroll to position [358, 0]
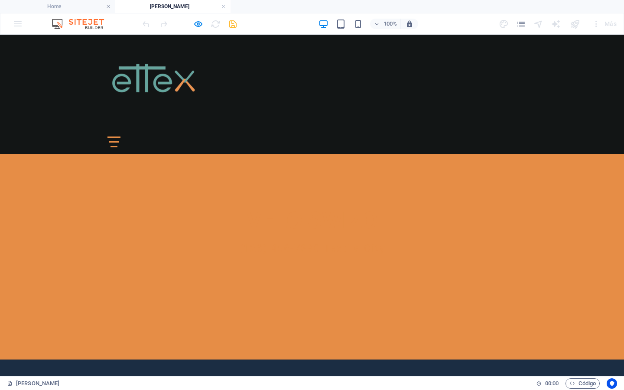
scroll to position [284, 0]
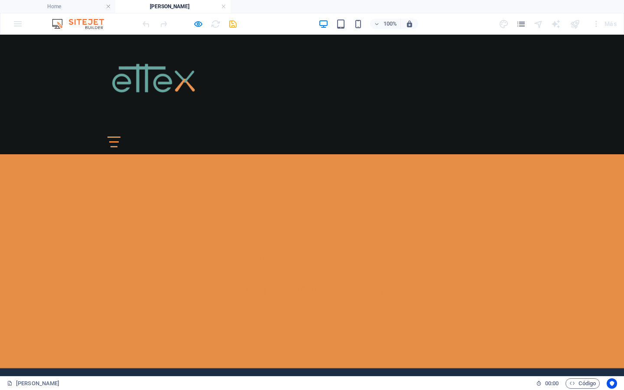
scroll to position [246, 0]
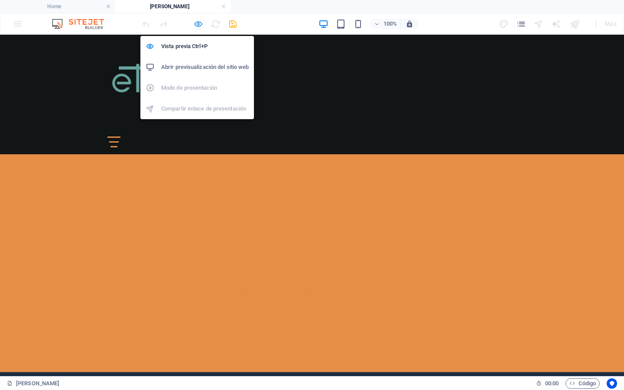
click at [199, 24] on icon "button" at bounding box center [198, 24] width 10 height 10
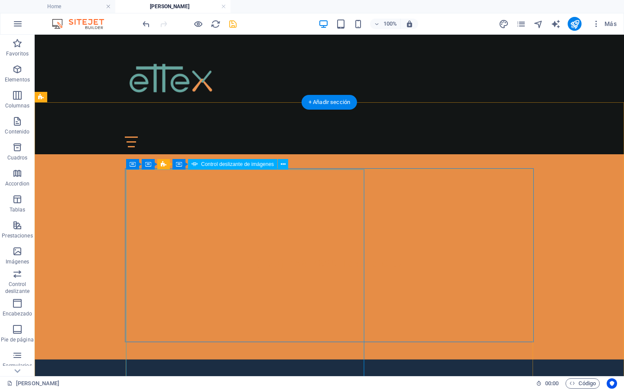
scroll to position [270, 0]
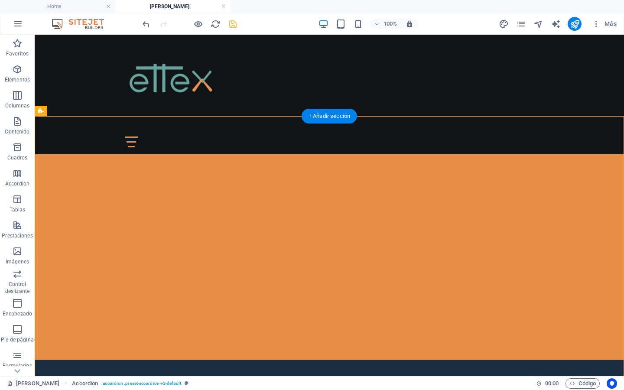
drag, startPoint x: 167, startPoint y: 201, endPoint x: 165, endPoint y: 170, distance: 30.9
click at [132, 177] on icon at bounding box center [131, 177] width 6 height 10
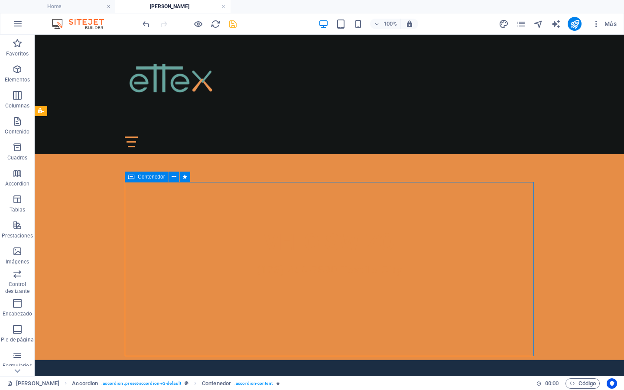
click at [132, 177] on icon at bounding box center [131, 177] width 6 height 10
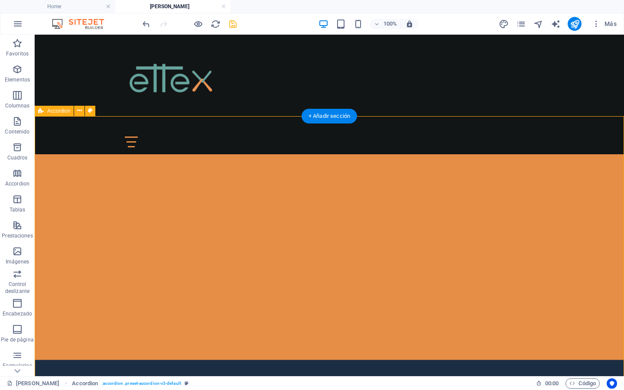
drag, startPoint x: 86, startPoint y: 239, endPoint x: 374, endPoint y: 182, distance: 293.1
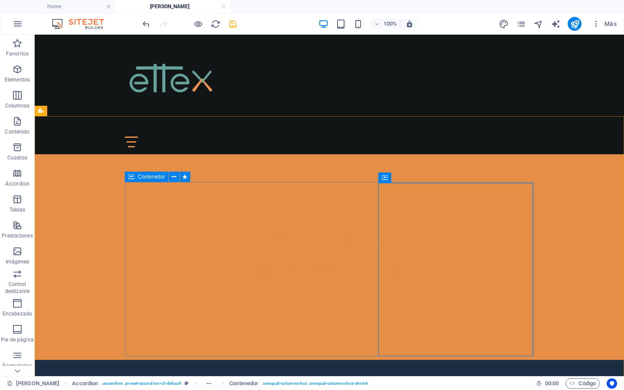
click at [131, 178] on icon at bounding box center [131, 177] width 6 height 10
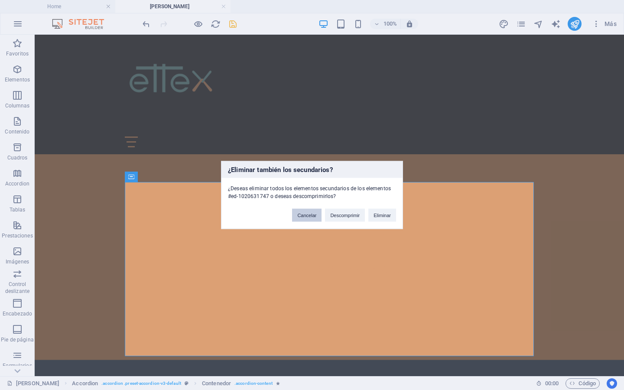
click at [299, 216] on button "Cancelar" at bounding box center [306, 215] width 29 height 13
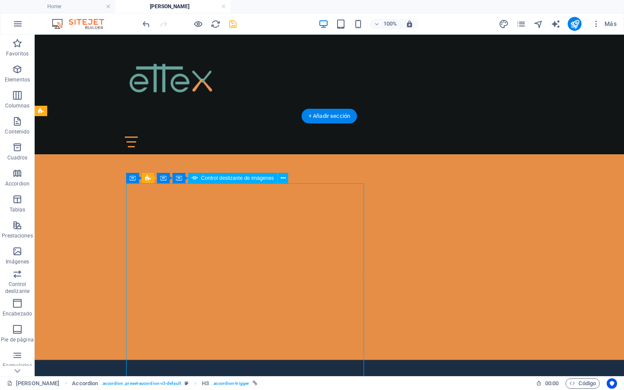
select select "ms"
select select "s"
select select "progressive"
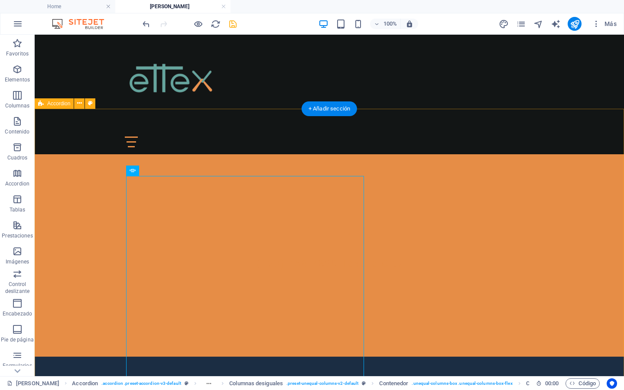
scroll to position [276, 0]
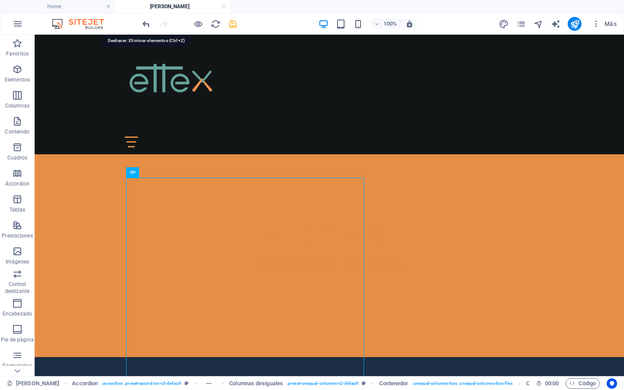
click at [145, 25] on icon "undo" at bounding box center [146, 24] width 10 height 10
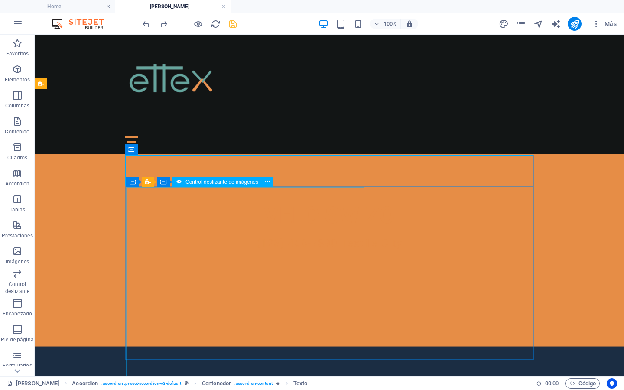
scroll to position [297, 0]
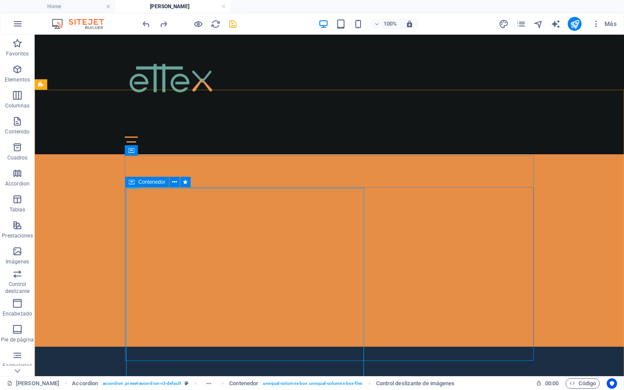
click at [131, 184] on icon at bounding box center [132, 182] width 6 height 10
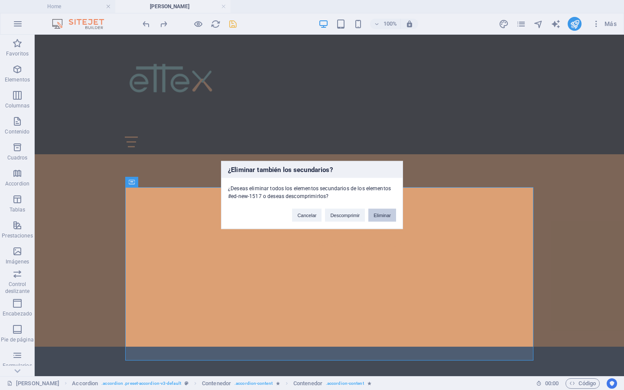
click at [385, 214] on button "Eliminar" at bounding box center [383, 215] width 28 height 13
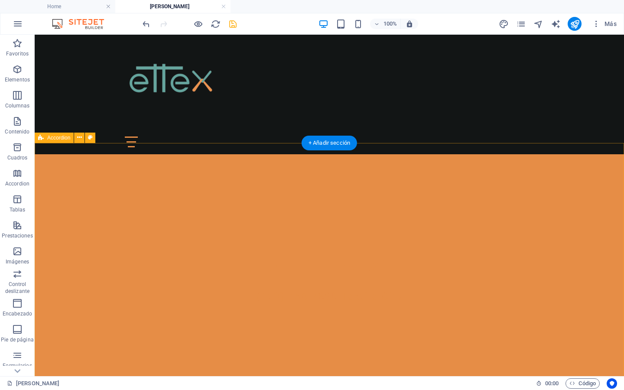
scroll to position [244, 0]
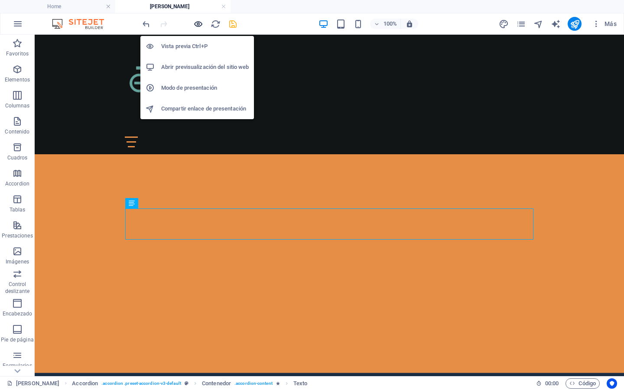
click at [194, 22] on icon "button" at bounding box center [198, 24] width 10 height 10
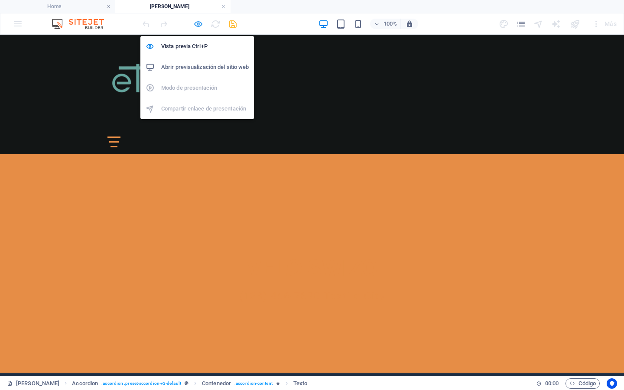
click at [197, 23] on icon "button" at bounding box center [198, 24] width 10 height 10
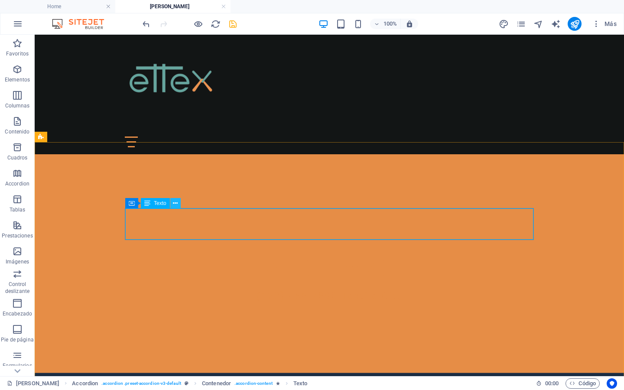
click at [172, 204] on button at bounding box center [175, 203] width 10 height 10
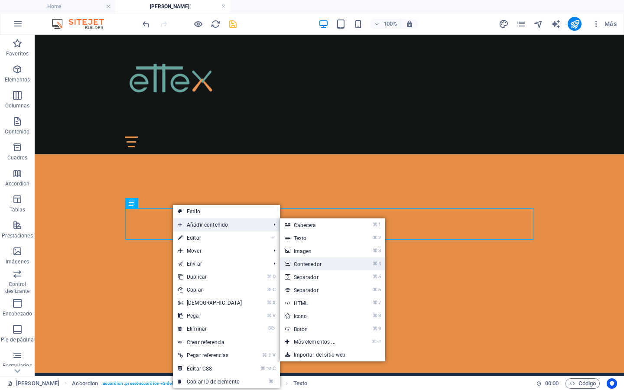
click at [305, 258] on link "⌘ 4 Contenedor" at bounding box center [316, 264] width 73 height 13
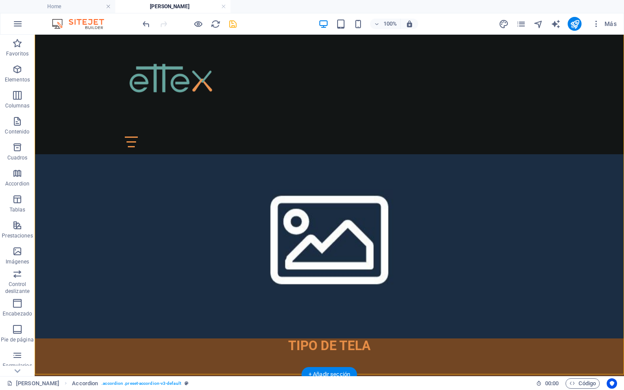
scroll to position [573, 0]
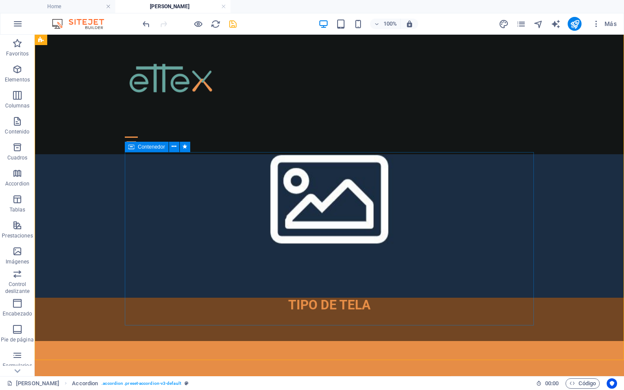
click at [133, 147] on icon at bounding box center [131, 147] width 6 height 10
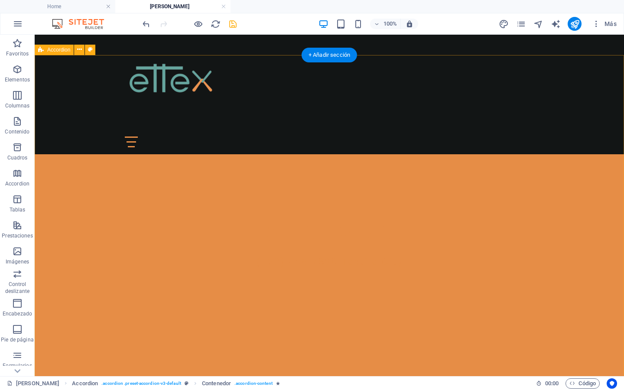
scroll to position [265, 0]
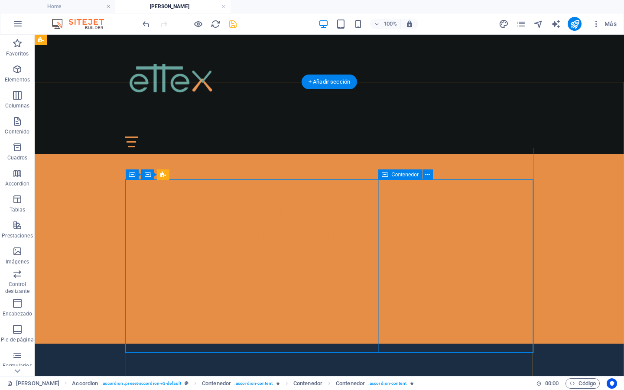
scroll to position [303, 0]
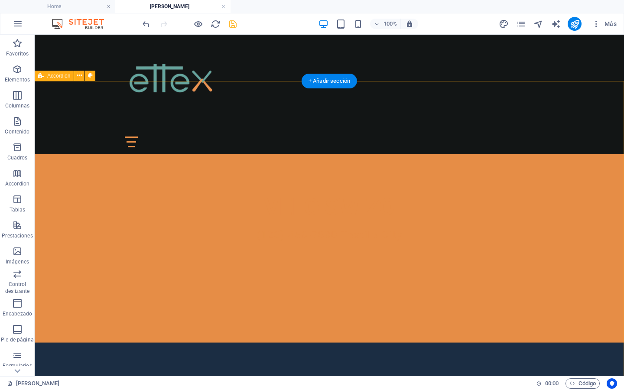
scroll to position [306, 0]
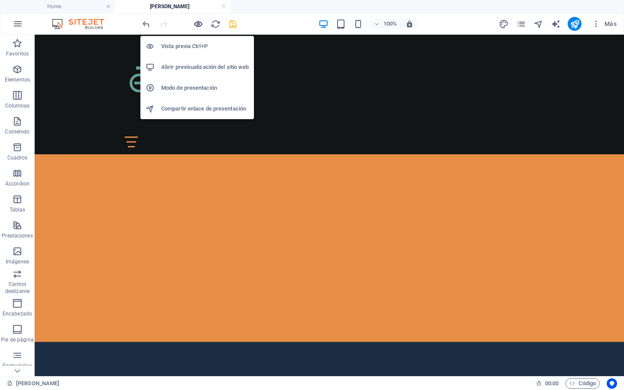
click at [199, 24] on icon "button" at bounding box center [198, 24] width 10 height 10
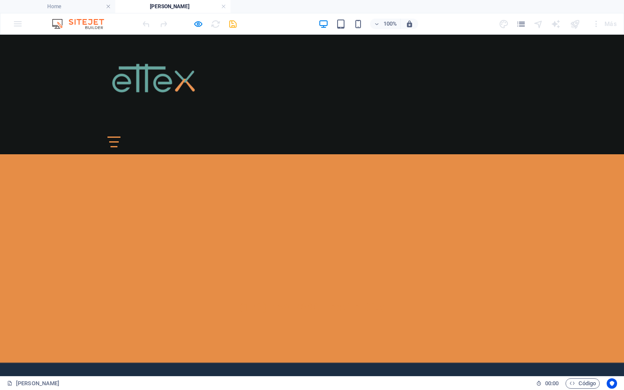
scroll to position [187, 0]
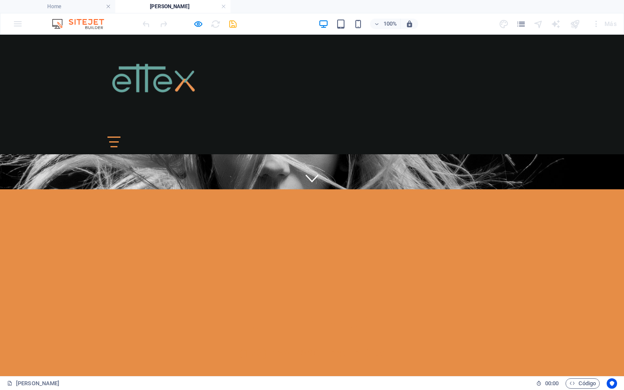
click at [197, 21] on icon "button" at bounding box center [198, 24] width 10 height 10
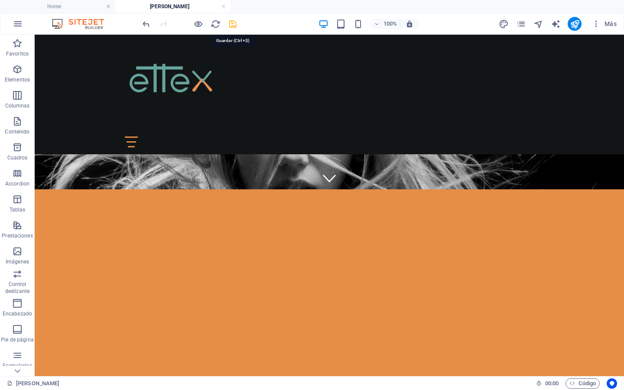
click at [233, 23] on icon "save" at bounding box center [233, 24] width 10 height 10
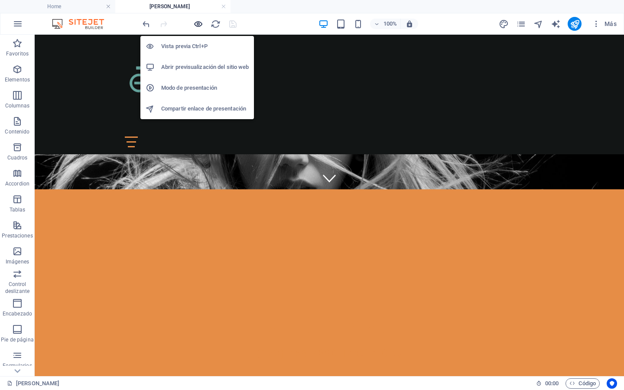
click at [199, 24] on icon "button" at bounding box center [198, 24] width 10 height 10
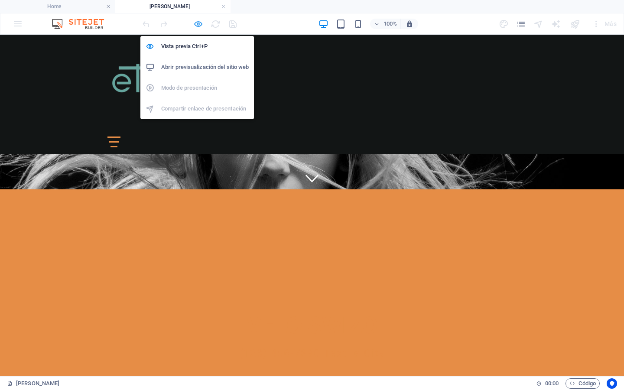
click at [199, 21] on icon "button" at bounding box center [198, 24] width 10 height 10
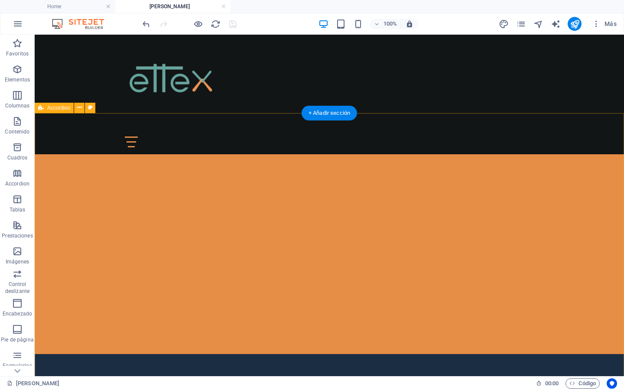
scroll to position [290, 0]
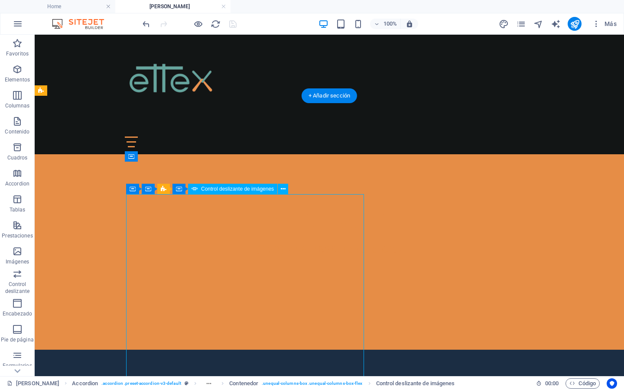
select select "ms"
select select "s"
select select "progressive"
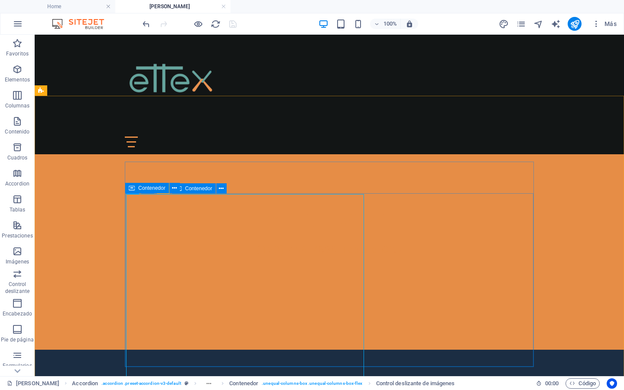
click at [133, 189] on icon at bounding box center [132, 188] width 6 height 10
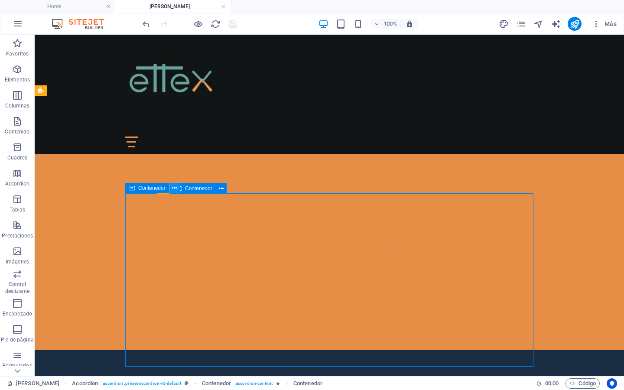
click at [173, 190] on icon at bounding box center [174, 188] width 5 height 9
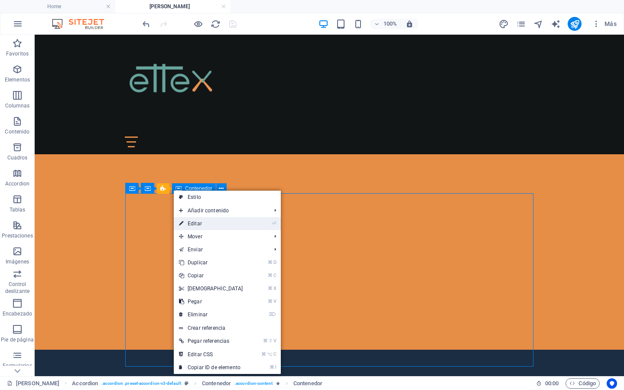
click at [183, 224] on icon at bounding box center [181, 223] width 4 height 13
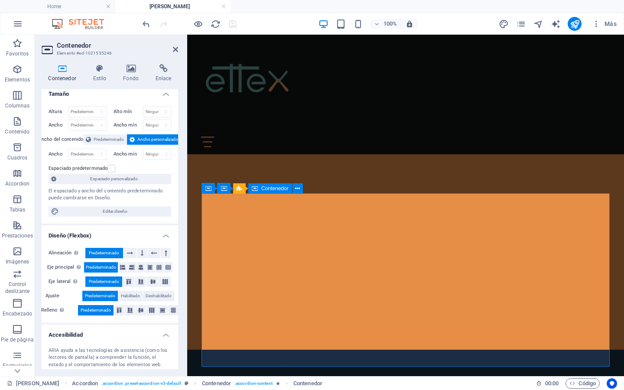
scroll to position [0, 0]
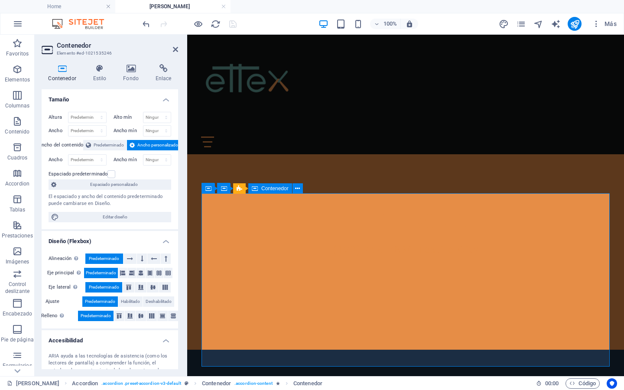
click at [172, 48] on h2 "Contenedor" at bounding box center [117, 46] width 121 height 8
click at [175, 50] on icon at bounding box center [175, 49] width 5 height 7
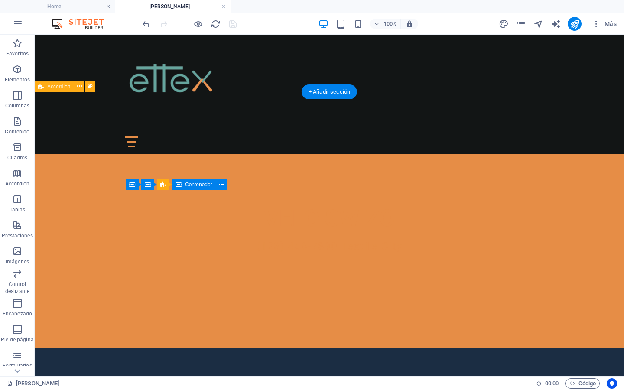
scroll to position [294, 0]
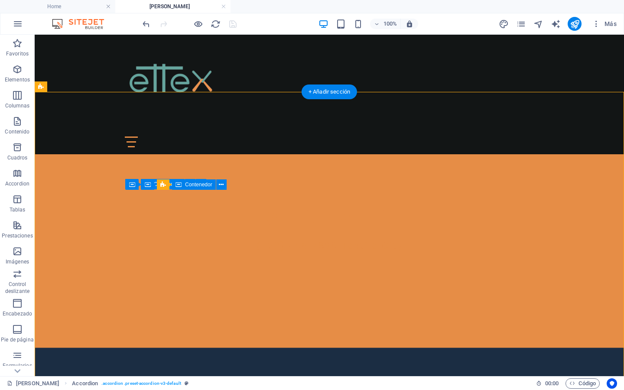
drag, startPoint x: 164, startPoint y: 170, endPoint x: 173, endPoint y: 305, distance: 135.6
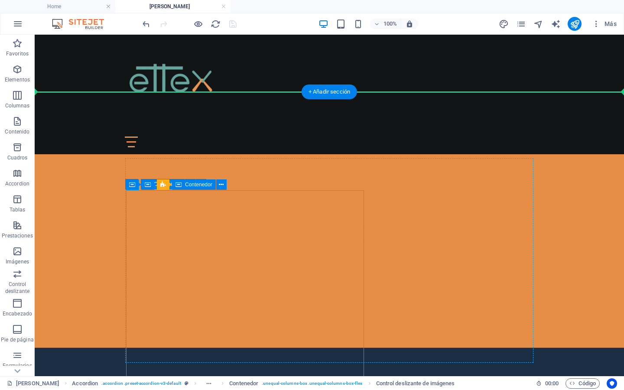
drag, startPoint x: 178, startPoint y: 239, endPoint x: 174, endPoint y: 168, distance: 71.2
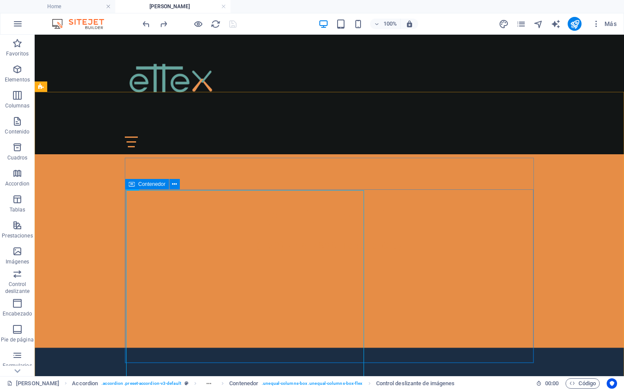
click at [133, 185] on icon at bounding box center [132, 184] width 6 height 10
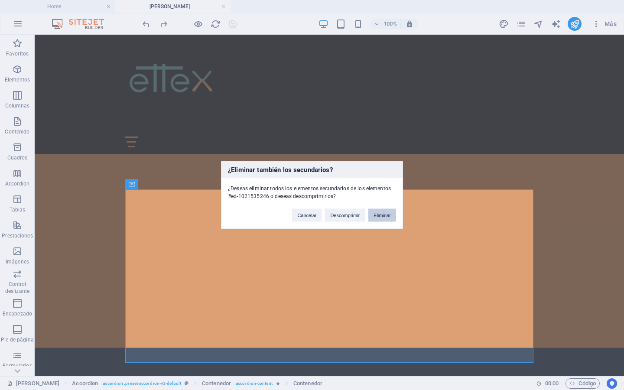
click at [375, 213] on button "Eliminar" at bounding box center [383, 215] width 28 height 13
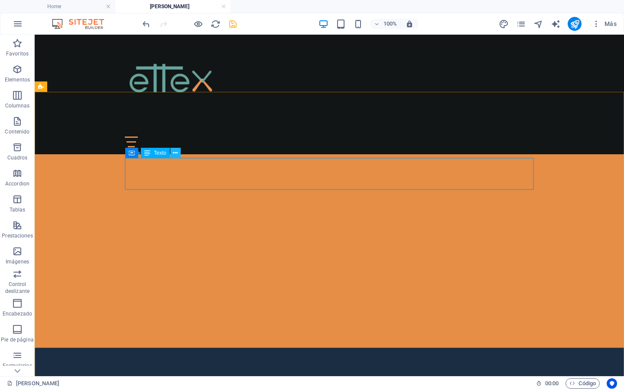
click at [173, 156] on icon at bounding box center [175, 153] width 5 height 9
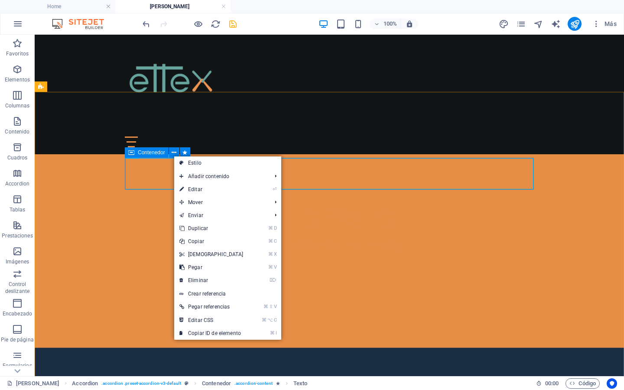
click at [133, 153] on icon at bounding box center [131, 152] width 6 height 10
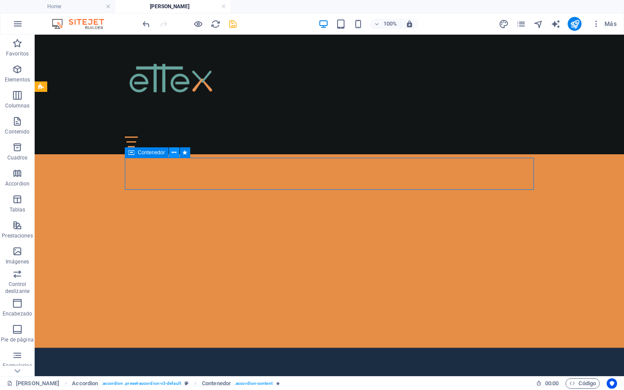
click at [172, 152] on icon at bounding box center [174, 152] width 5 height 9
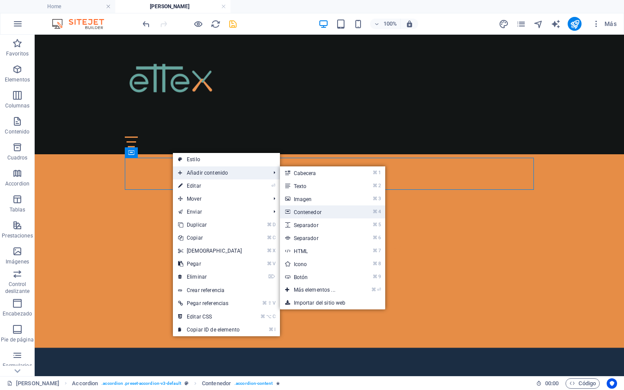
click at [310, 212] on link "⌘ 4 Contenedor" at bounding box center [316, 212] width 73 height 13
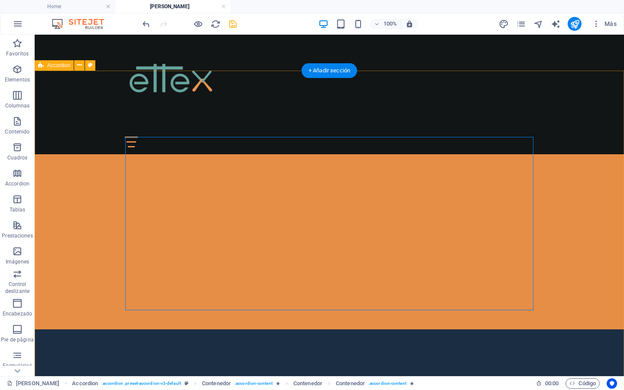
scroll to position [338, 0]
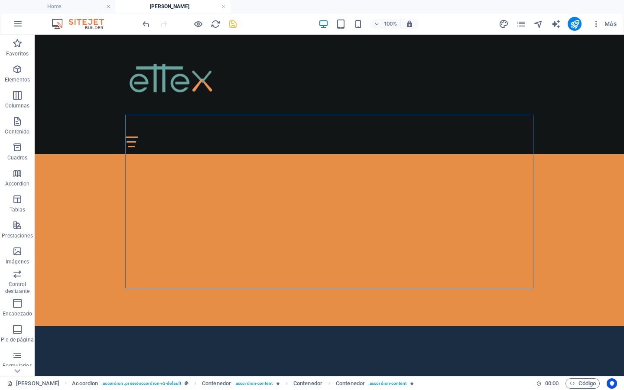
click at [231, 28] on icon "save" at bounding box center [233, 24] width 10 height 10
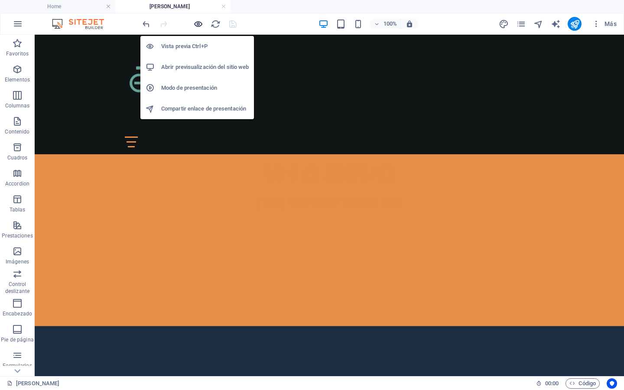
click at [197, 25] on icon "button" at bounding box center [198, 24] width 10 height 10
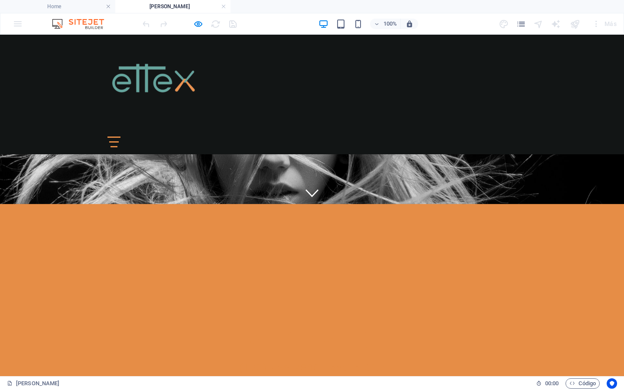
scroll to position [248, 0]
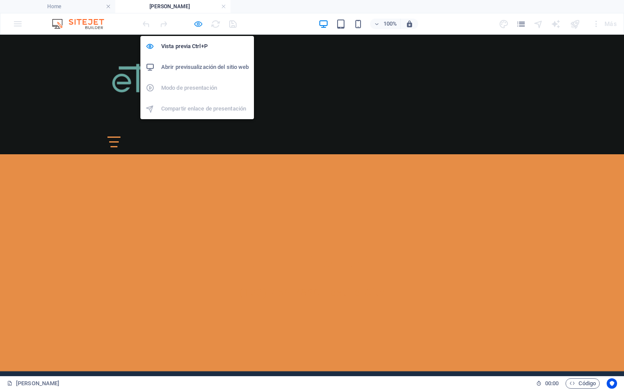
click at [201, 24] on icon "button" at bounding box center [198, 24] width 10 height 10
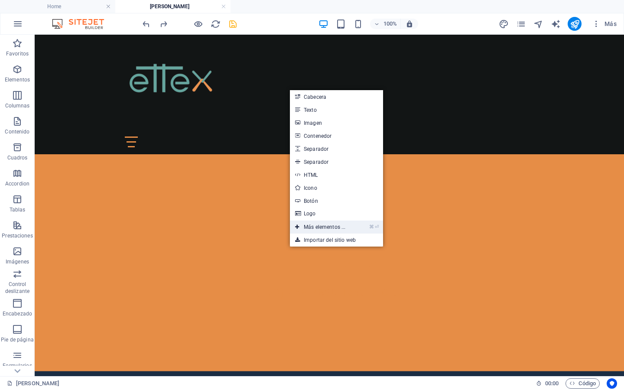
click at [324, 225] on link "⌘ ⏎ Más elementos ..." at bounding box center [320, 227] width 61 height 13
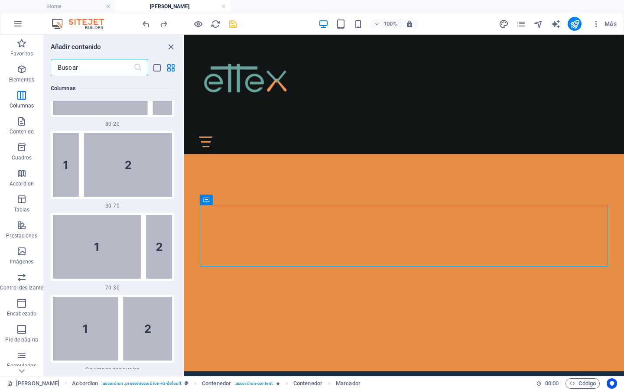
scroll to position [1172, 0]
click at [108, 247] on img at bounding box center [112, 246] width 119 height 64
select select "%"
select select "rem"
select select "preset-unequal-columns-v2-5-70-30"
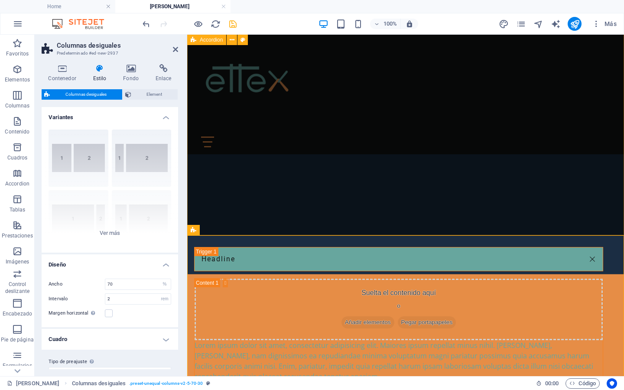
scroll to position [708, 0]
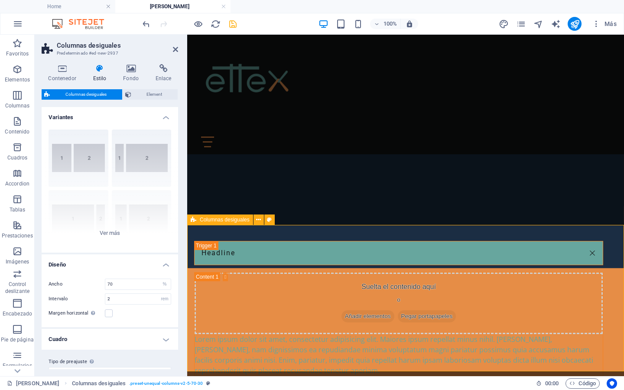
click at [201, 221] on span "Columnas desiguales" at bounding box center [225, 219] width 50 height 5
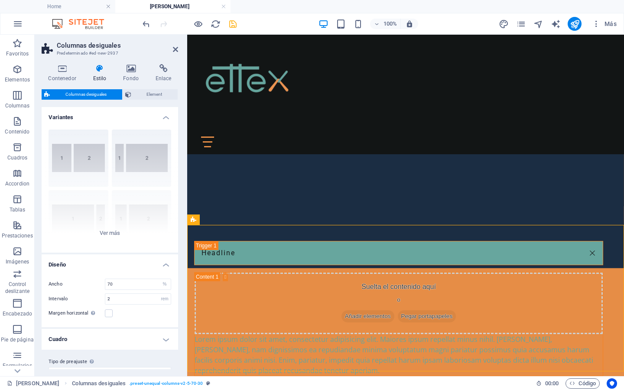
drag, startPoint x: 385, startPoint y: 255, endPoint x: 199, endPoint y: 241, distance: 186.5
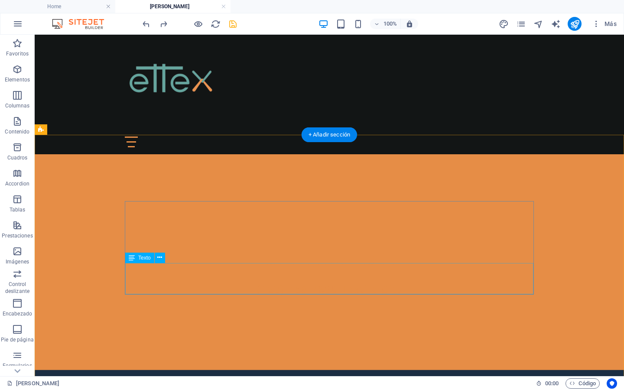
scroll to position [251, 0]
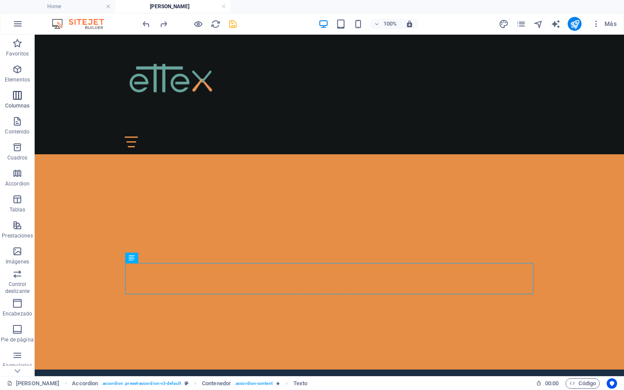
click at [19, 93] on icon "button" at bounding box center [17, 95] width 10 height 10
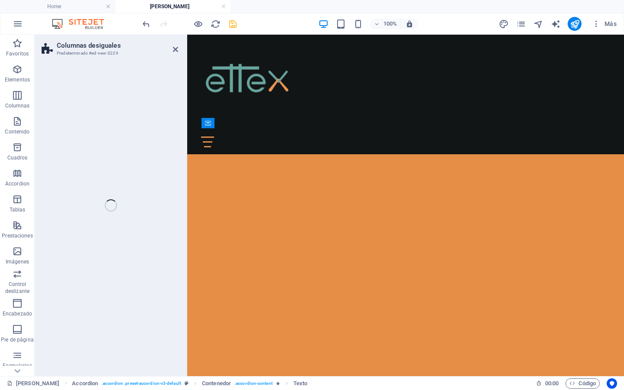
scroll to position [277, 0]
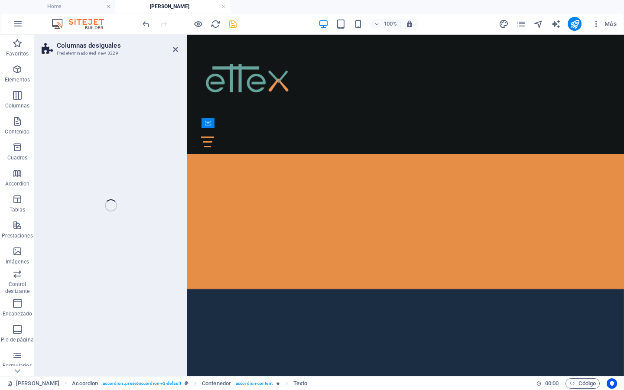
select select "%"
select select "rem"
select select "preset-unequal-columns-v2-4-30-70"
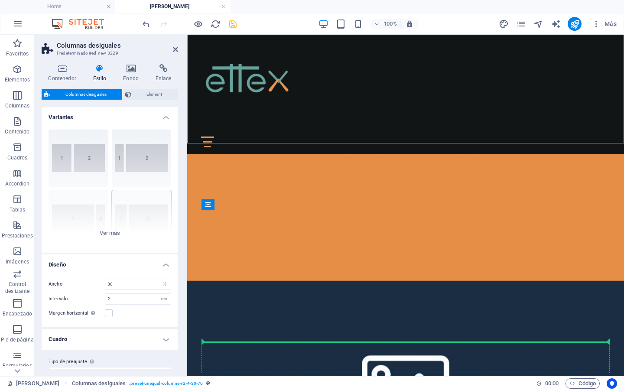
scroll to position [405, 0]
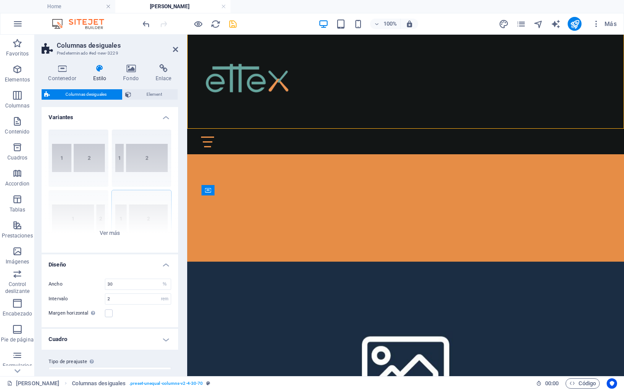
drag, startPoint x: 323, startPoint y: 236, endPoint x: 323, endPoint y: 229, distance: 6.9
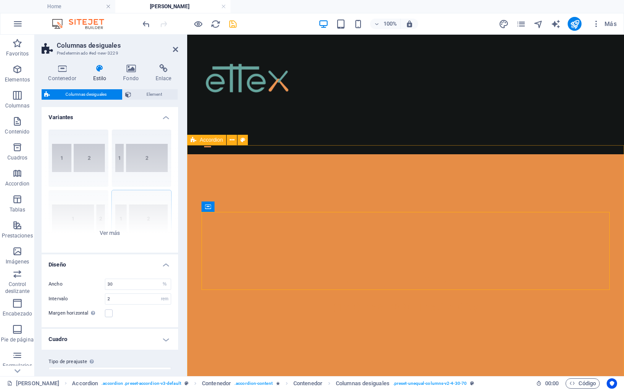
scroll to position [245, 0]
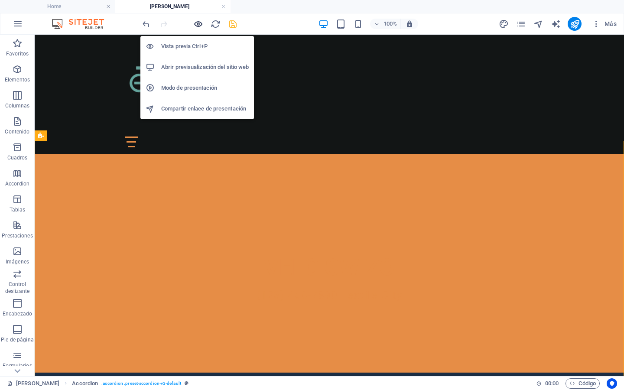
click at [200, 20] on icon "button" at bounding box center [198, 24] width 10 height 10
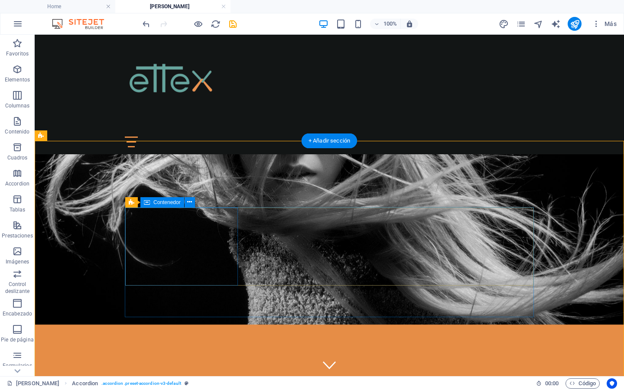
scroll to position [245, 0]
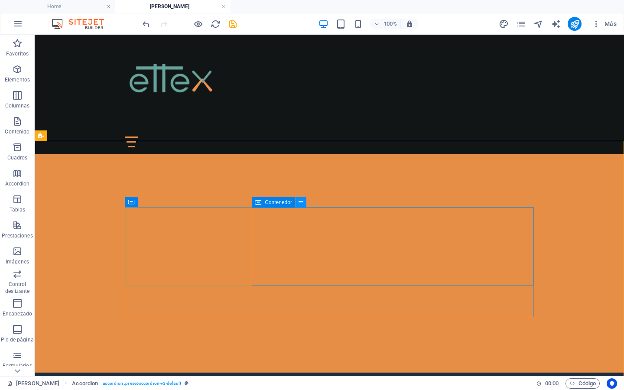
click at [299, 204] on icon at bounding box center [301, 202] width 5 height 9
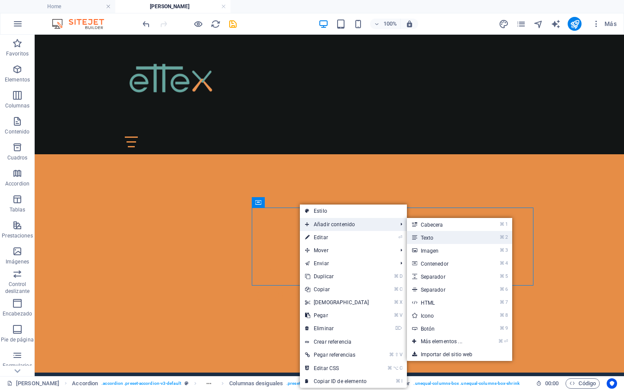
click at [426, 237] on link "⌘ 2 Texto" at bounding box center [443, 237] width 73 height 13
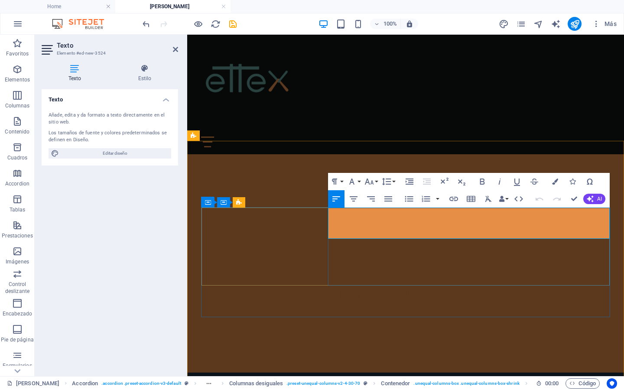
drag, startPoint x: 348, startPoint y: 225, endPoint x: 375, endPoint y: 211, distance: 30.8
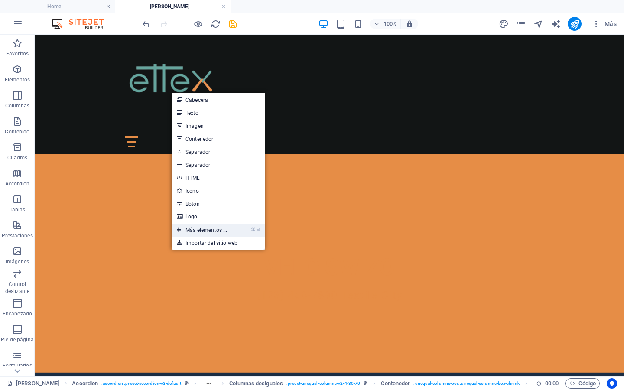
click at [220, 225] on link "⌘ ⏎ Más elementos ..." at bounding box center [202, 230] width 61 height 13
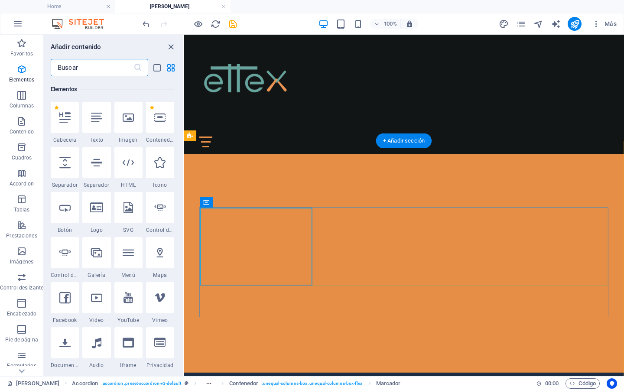
scroll to position [163, 0]
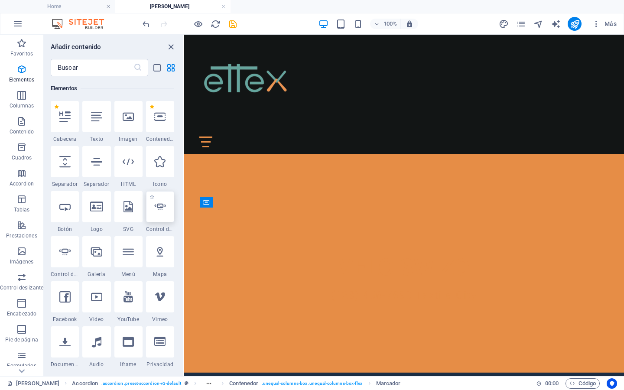
select select "ms"
select select "s"
select select "progressive"
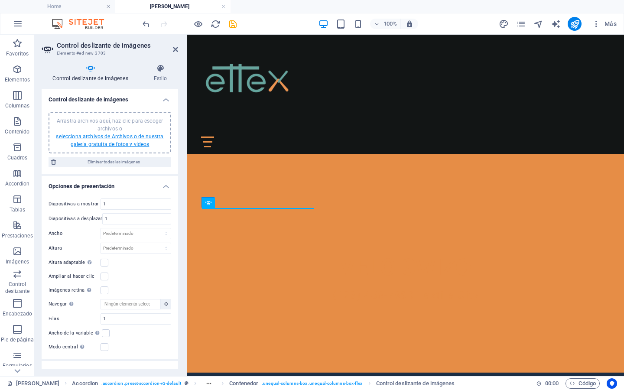
click at [122, 136] on link "selecciona archivos de Archivos o de nuestra galería gratuita de fotos y vídeos" at bounding box center [110, 141] width 108 height 14
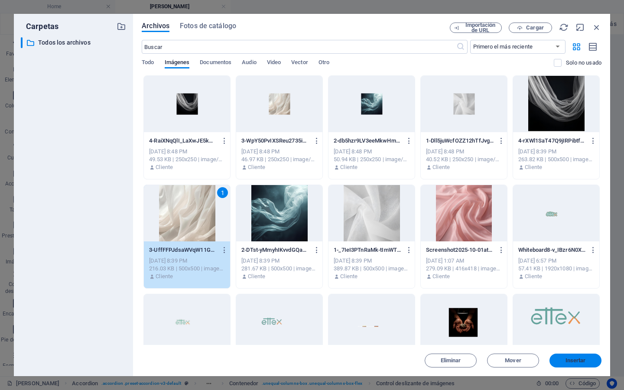
click at [571, 358] on span "Insertar" at bounding box center [576, 360] width 20 height 5
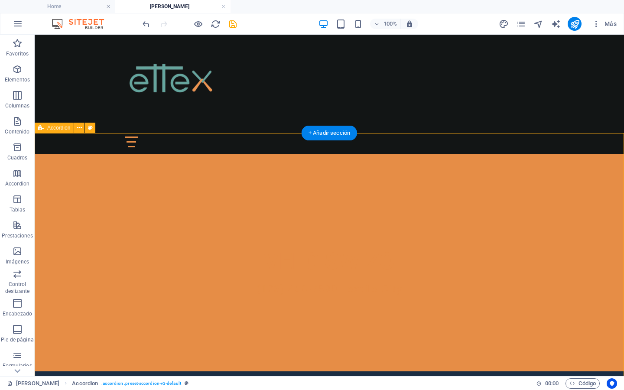
scroll to position [255, 0]
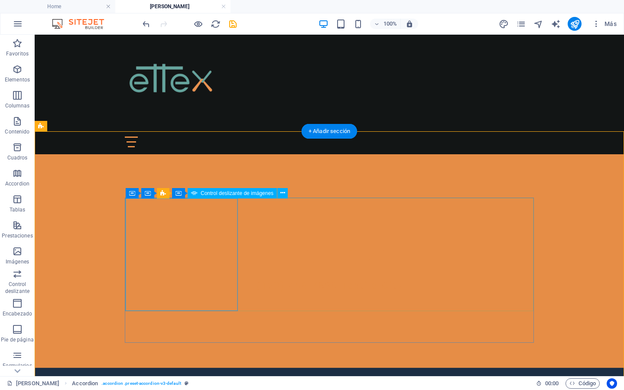
select select "ms"
select select "s"
select select "progressive"
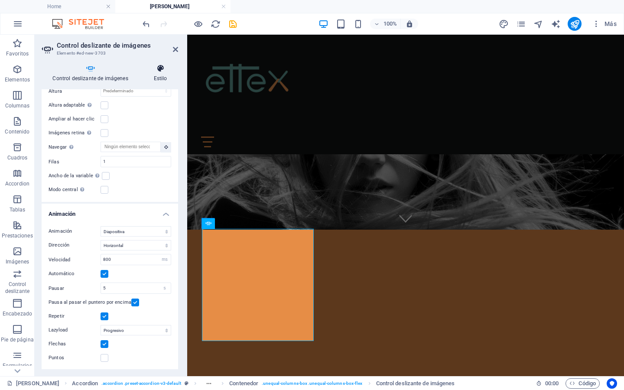
scroll to position [146, 0]
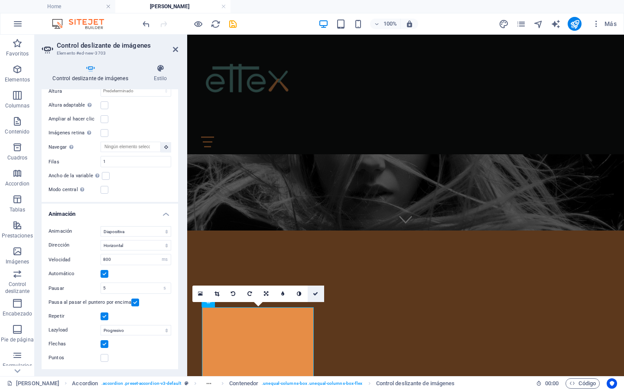
click at [316, 294] on icon at bounding box center [315, 293] width 5 height 5
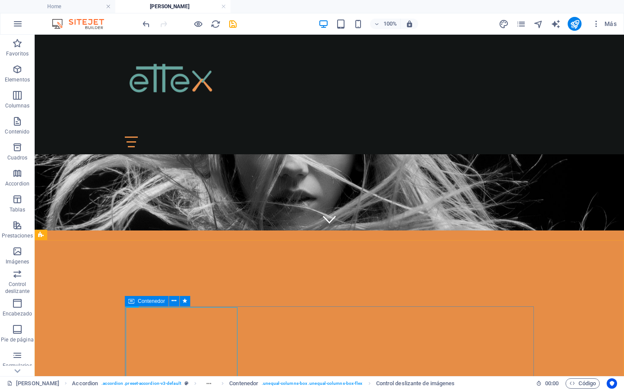
click at [132, 303] on icon at bounding box center [131, 301] width 6 height 10
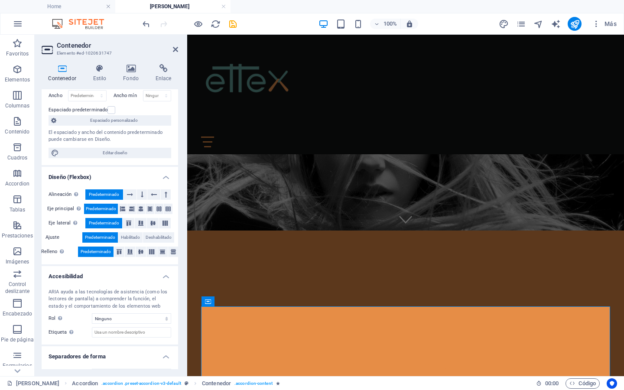
scroll to position [0, 0]
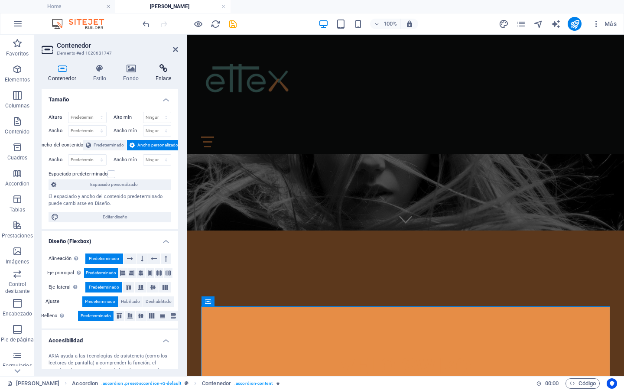
click at [163, 76] on h4 "Enlace" at bounding box center [163, 73] width 29 height 18
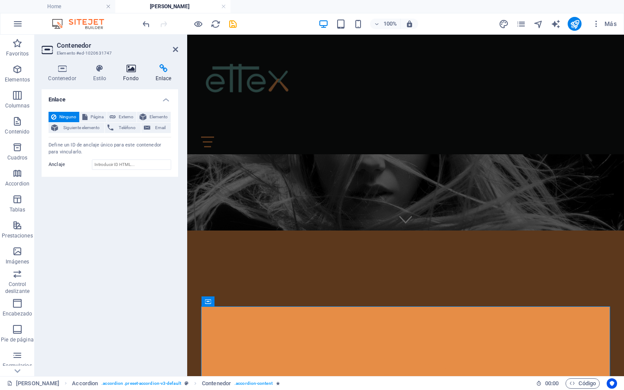
click at [134, 72] on icon at bounding box center [131, 68] width 29 height 9
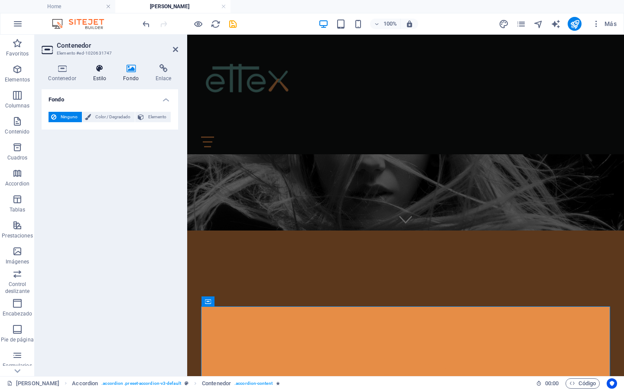
click at [109, 73] on h4 "Estilo" at bounding box center [101, 73] width 30 height 18
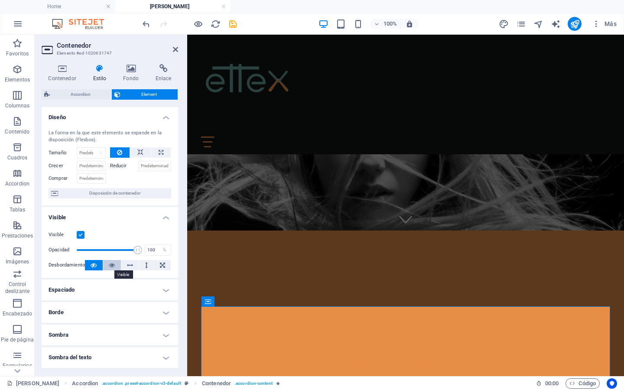
click at [111, 267] on icon at bounding box center [112, 265] width 6 height 10
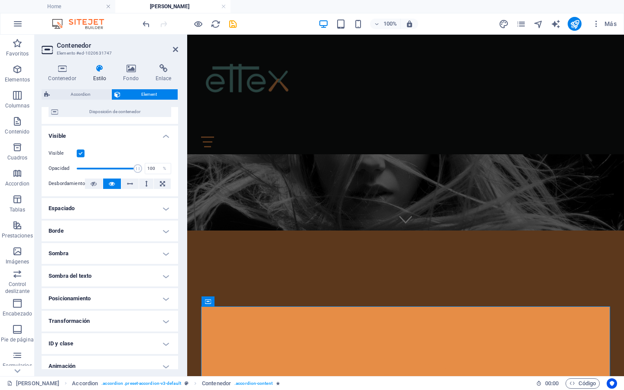
scroll to position [82, 0]
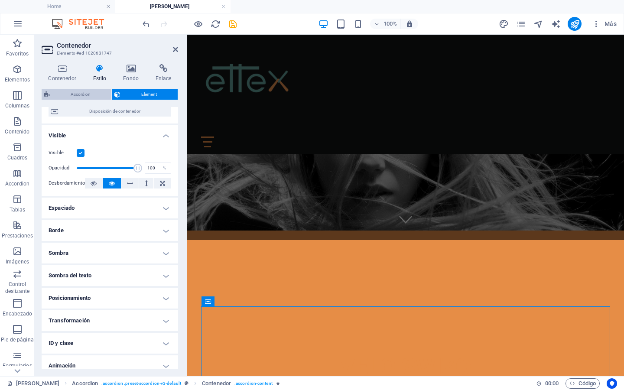
click at [87, 92] on span "Accordion" at bounding box center [80, 94] width 56 height 10
select select "rem"
select select "preset-accordion-v3-default"
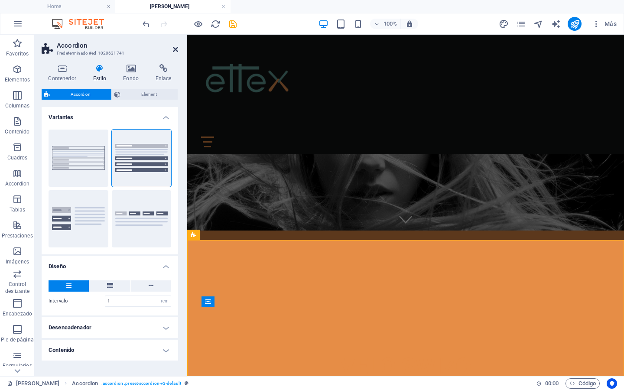
click at [177, 49] on icon at bounding box center [175, 49] width 5 height 7
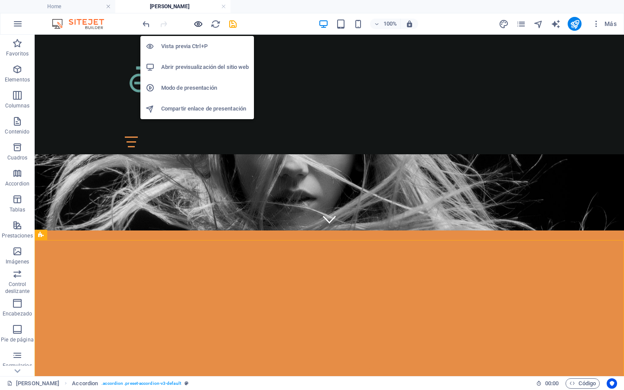
click at [199, 24] on icon "button" at bounding box center [198, 24] width 10 height 10
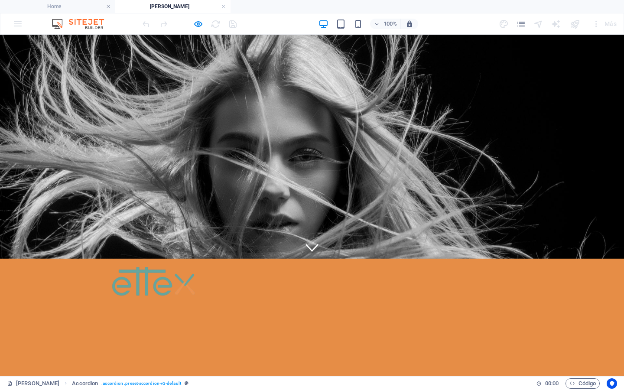
scroll to position [87, 0]
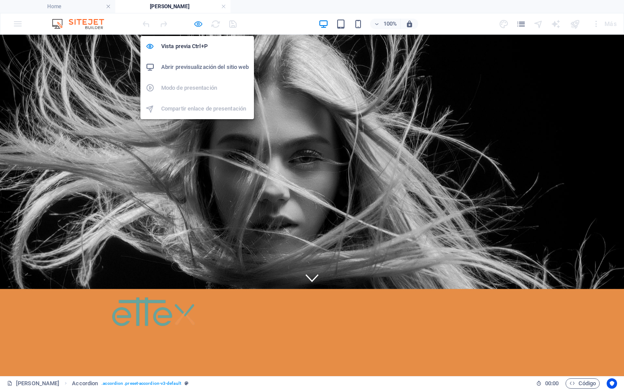
click at [198, 24] on icon "button" at bounding box center [198, 24] width 10 height 10
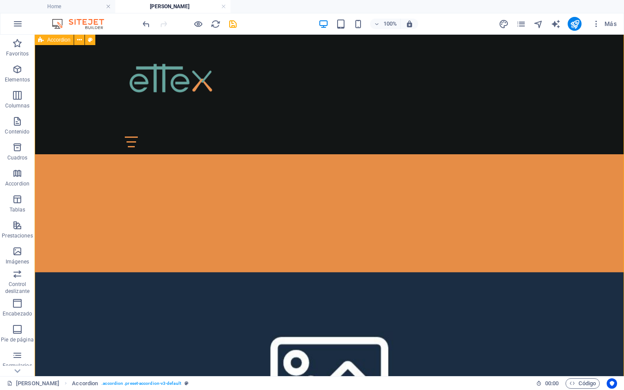
scroll to position [372, 0]
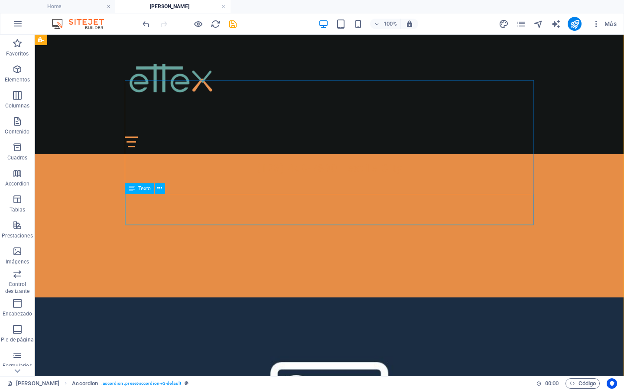
click at [160, 190] on icon at bounding box center [159, 188] width 5 height 9
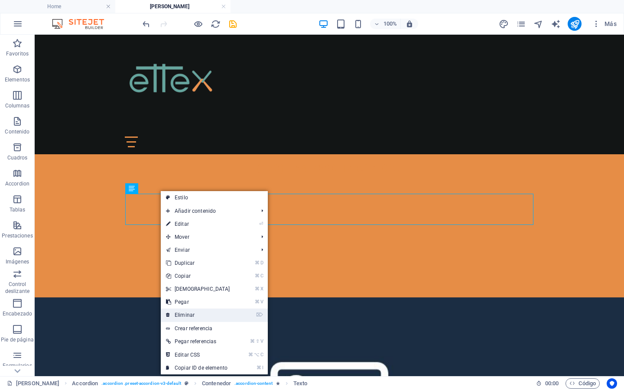
click at [188, 314] on link "⌦ Eliminar" at bounding box center [198, 315] width 75 height 13
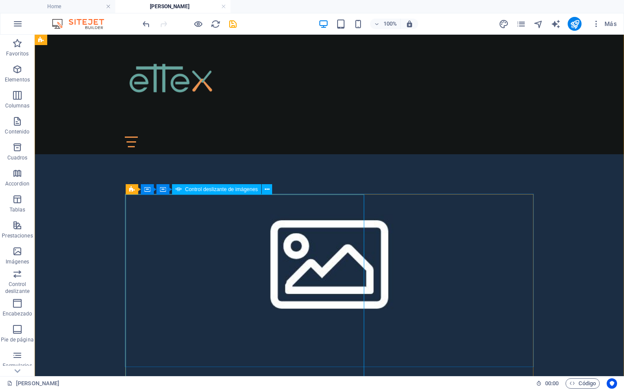
scroll to position [525, 0]
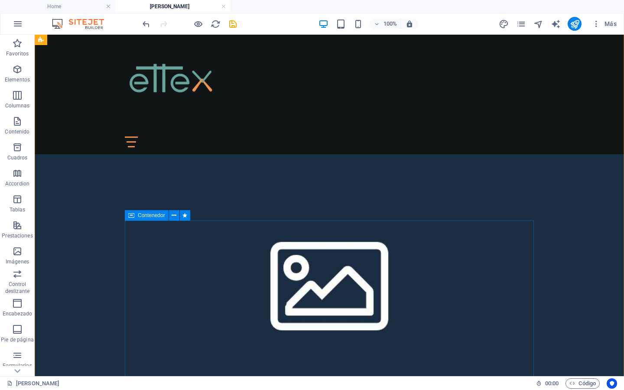
click at [132, 216] on icon at bounding box center [131, 215] width 6 height 10
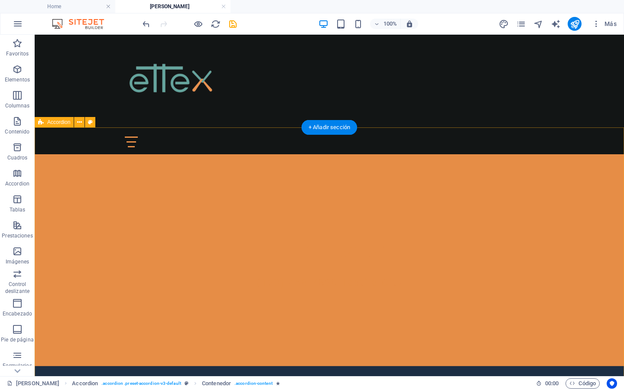
scroll to position [257, 0]
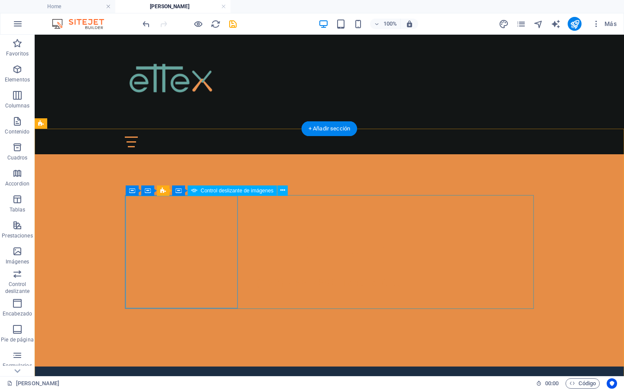
select select "ms"
select select "s"
select select "progressive"
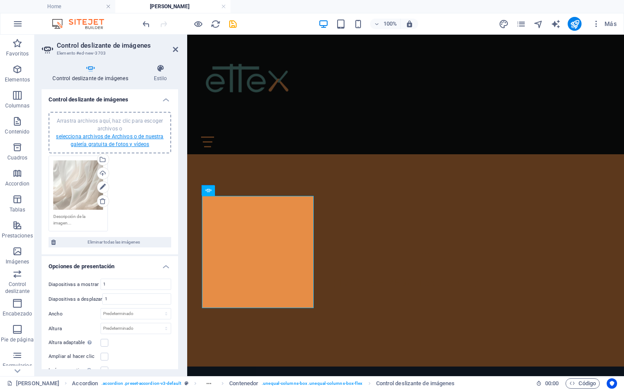
click at [116, 142] on link "selecciona archivos de Archivos o de nuestra galería gratuita de fotos y vídeos" at bounding box center [110, 141] width 108 height 14
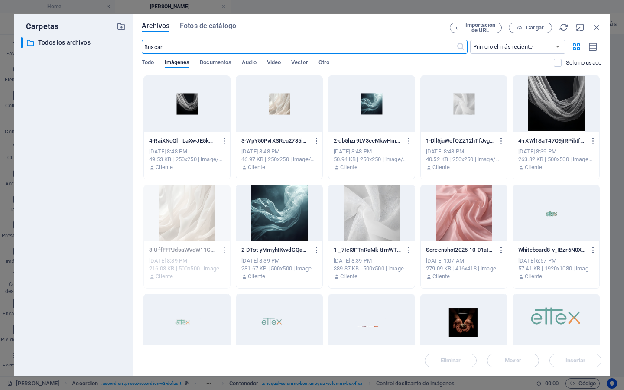
click at [287, 222] on div at bounding box center [279, 213] width 86 height 56
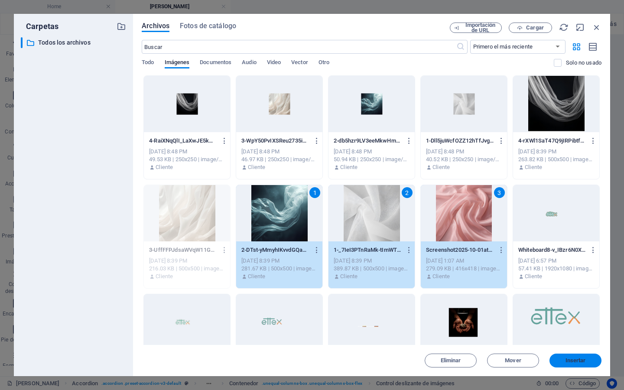
click at [563, 359] on span "Insertar" at bounding box center [575, 360] width 45 height 5
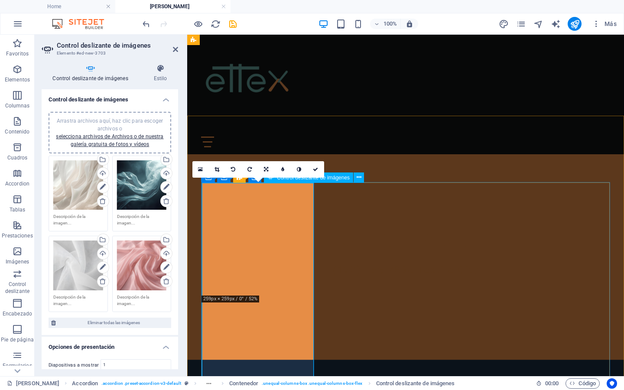
scroll to position [270, 0]
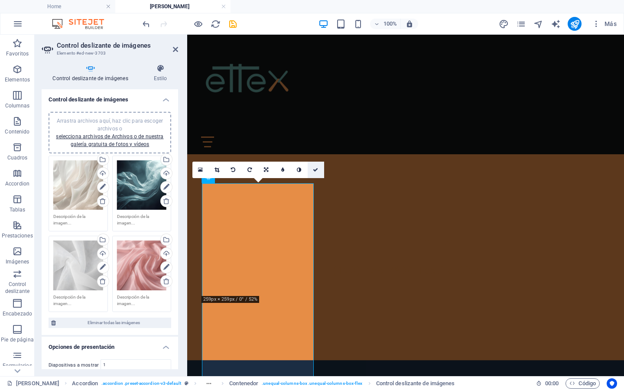
click at [316, 168] on icon at bounding box center [315, 169] width 5 height 5
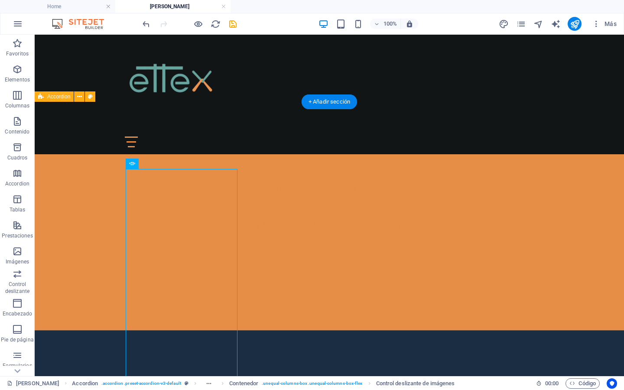
scroll to position [325, 0]
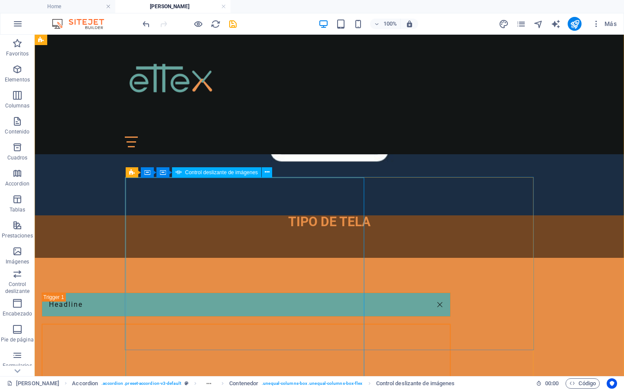
scroll to position [654, 0]
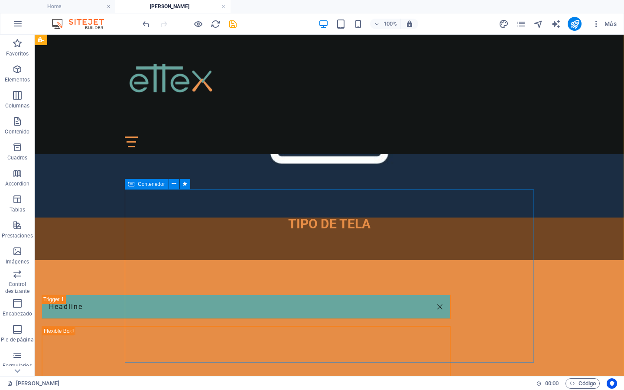
click at [128, 185] on icon at bounding box center [131, 184] width 6 height 10
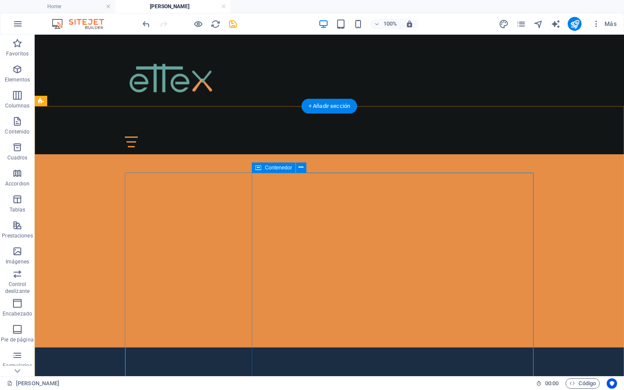
scroll to position [261, 0]
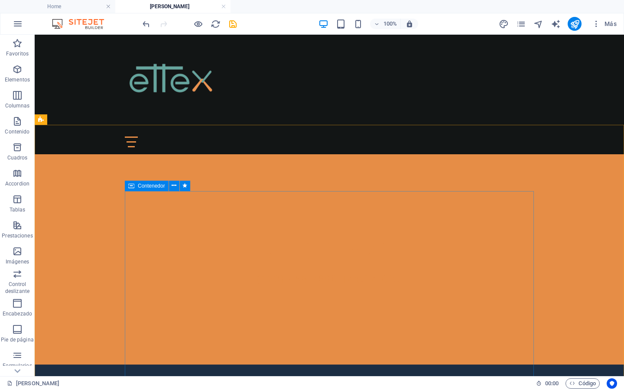
click at [131, 186] on icon at bounding box center [131, 186] width 6 height 10
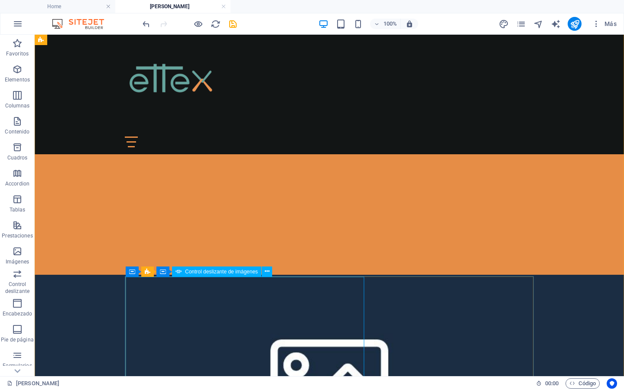
scroll to position [395, 0]
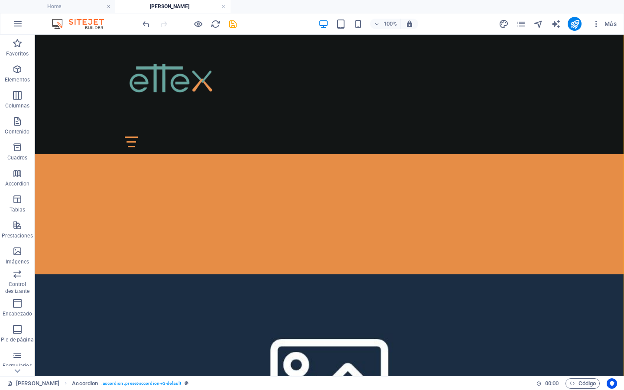
drag, startPoint x: 271, startPoint y: 307, endPoint x: 261, endPoint y: 210, distance: 97.2
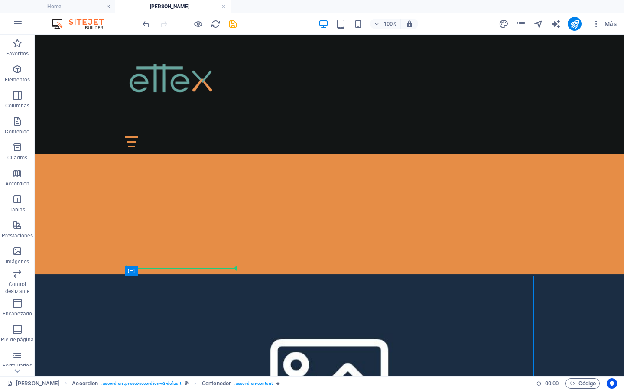
drag, startPoint x: 167, startPoint y: 304, endPoint x: 160, endPoint y: 193, distance: 111.2
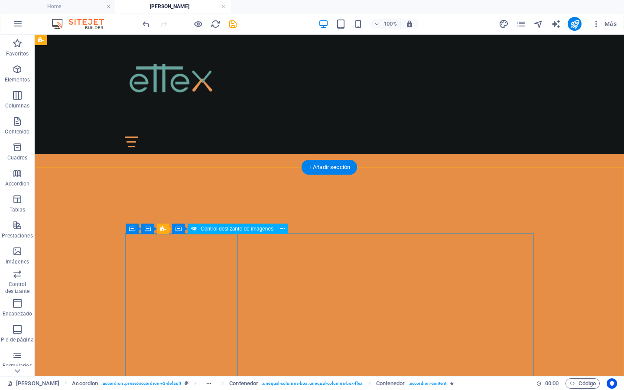
scroll to position [217, 0]
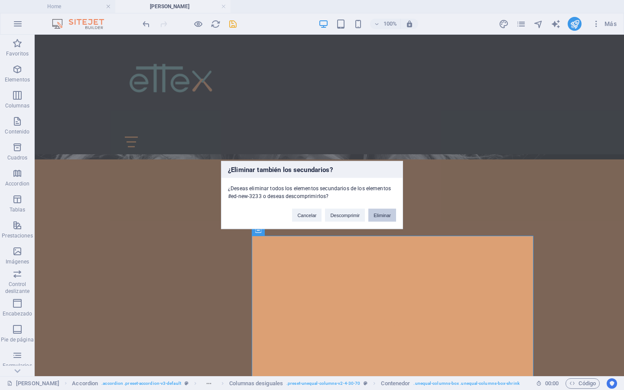
click at [387, 216] on button "Eliminar" at bounding box center [383, 215] width 28 height 13
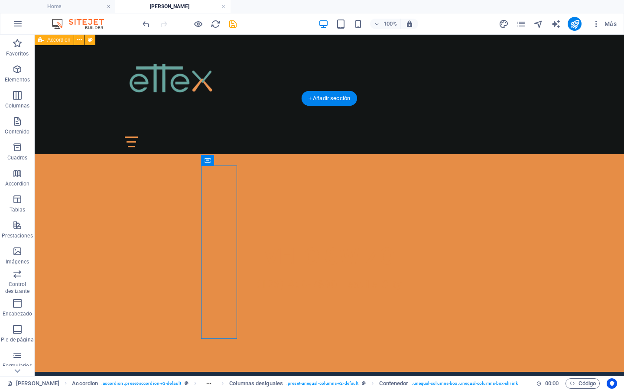
scroll to position [242, 0]
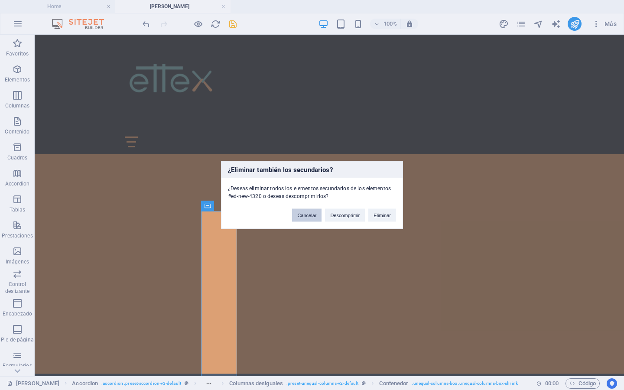
drag, startPoint x: 301, startPoint y: 216, endPoint x: 267, endPoint y: 181, distance: 49.4
click at [301, 216] on button "Cancelar" at bounding box center [306, 215] width 29 height 13
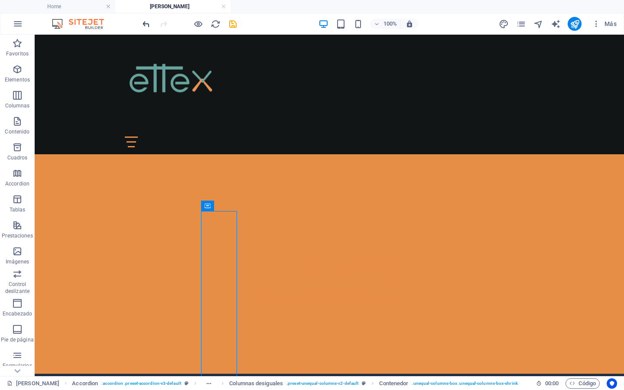
click at [145, 22] on icon "undo" at bounding box center [146, 24] width 10 height 10
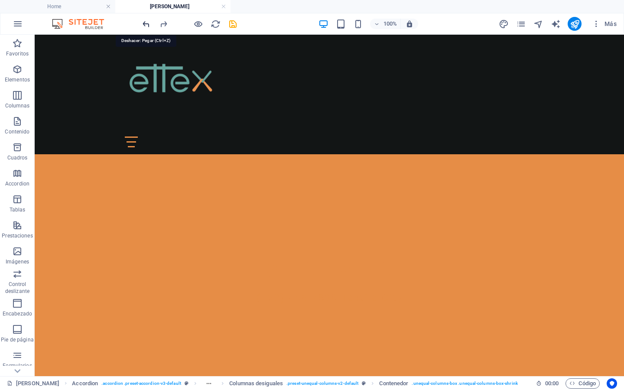
scroll to position [553, 0]
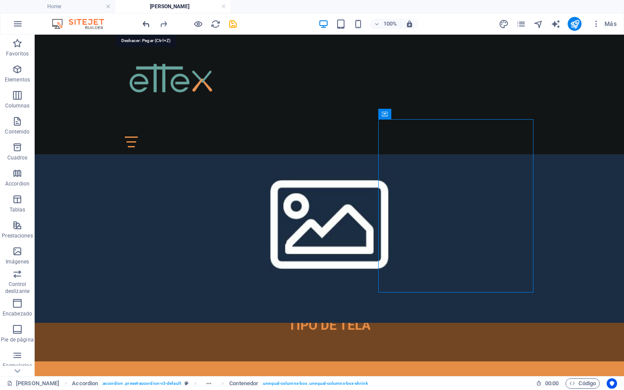
click at [145, 22] on icon "undo" at bounding box center [146, 24] width 10 height 10
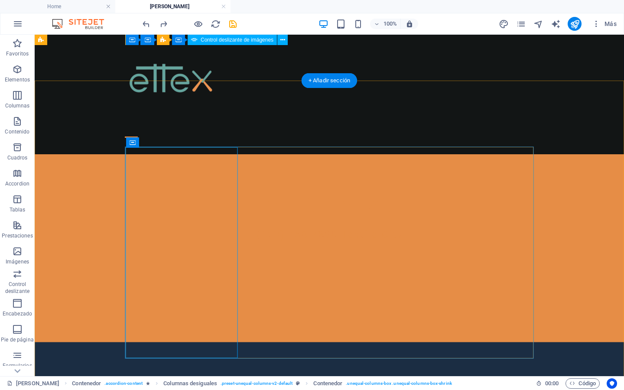
scroll to position [284, 0]
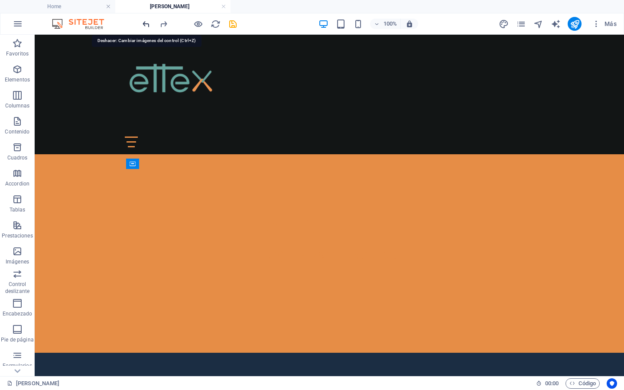
click at [145, 23] on icon "undo" at bounding box center [146, 24] width 10 height 10
click at [148, 27] on icon "undo" at bounding box center [146, 24] width 10 height 10
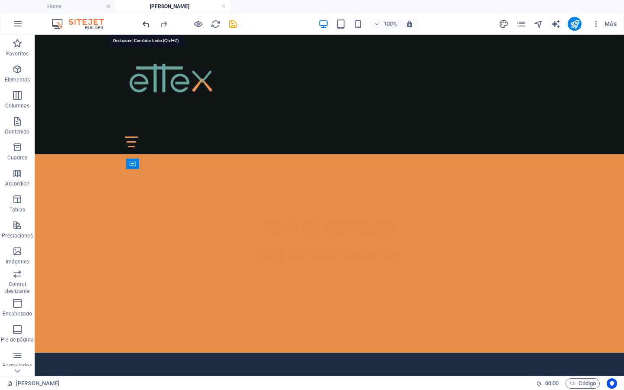
click at [148, 27] on icon "undo" at bounding box center [146, 24] width 10 height 10
click at [147, 20] on icon "undo" at bounding box center [146, 24] width 10 height 10
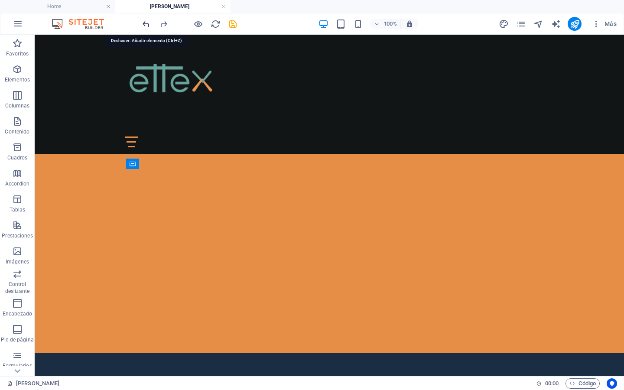
click at [146, 26] on icon "undo" at bounding box center [146, 24] width 10 height 10
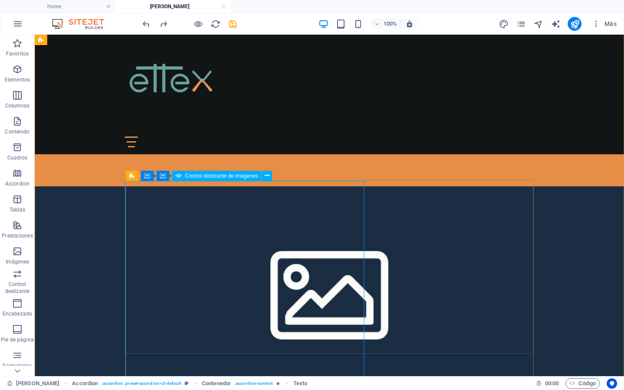
scroll to position [492, 0]
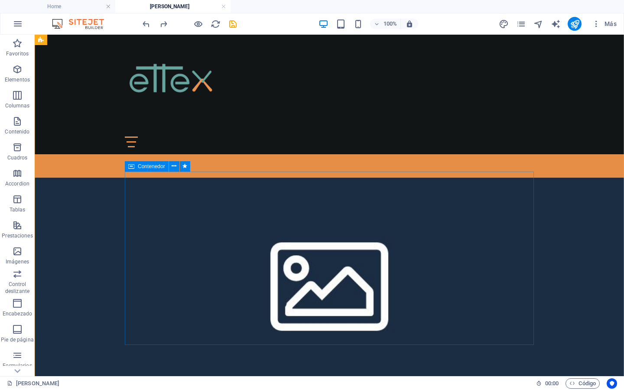
click at [129, 168] on icon at bounding box center [131, 166] width 6 height 10
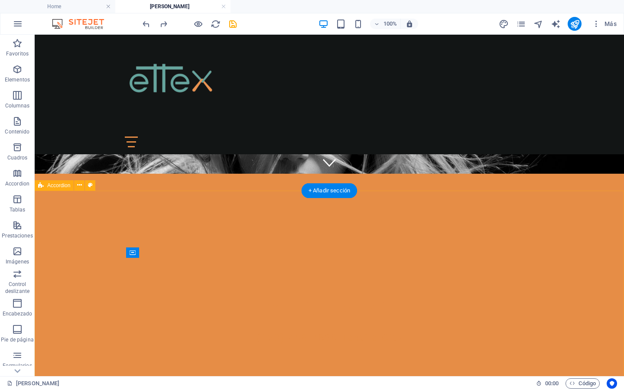
scroll to position [216, 0]
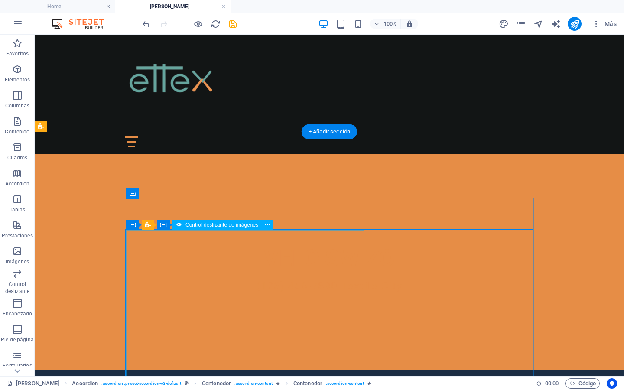
scroll to position [268, 0]
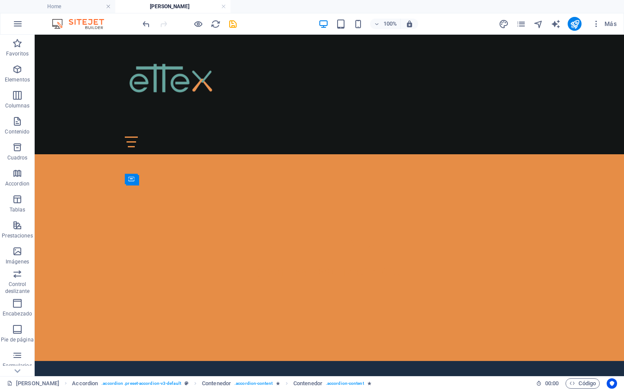
drag, startPoint x: 132, startPoint y: 213, endPoint x: 136, endPoint y: 183, distance: 29.7
click at [136, 183] on div "Contenedor" at bounding box center [131, 179] width 13 height 10
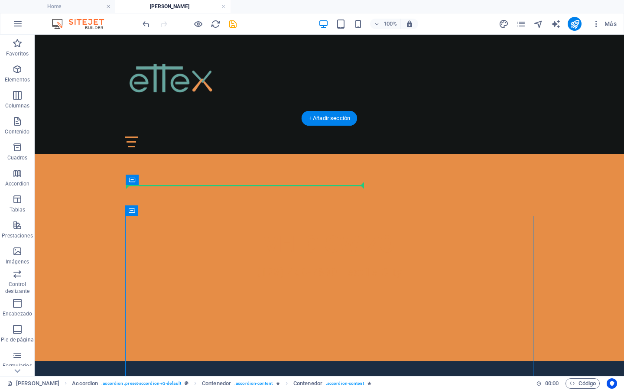
drag, startPoint x: 169, startPoint y: 244, endPoint x: 136, endPoint y: 189, distance: 63.9
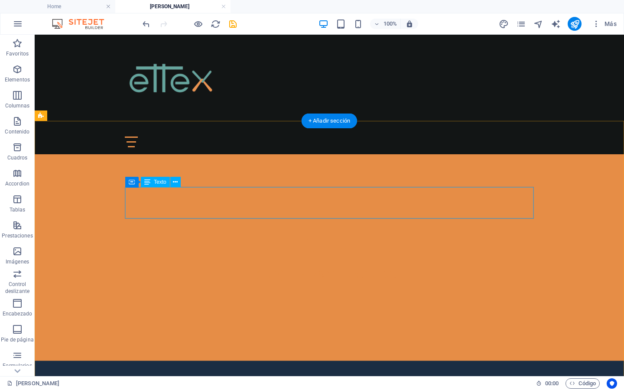
scroll to position [261, 0]
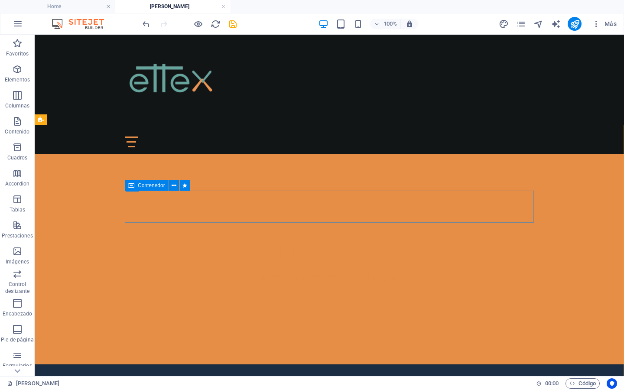
click at [131, 186] on icon at bounding box center [131, 185] width 6 height 10
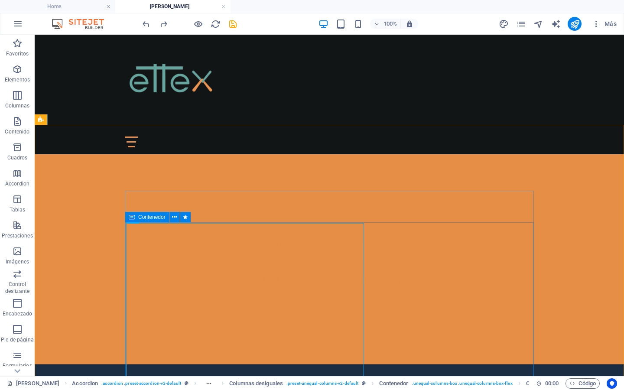
click at [131, 218] on icon at bounding box center [132, 217] width 6 height 10
select select "px"
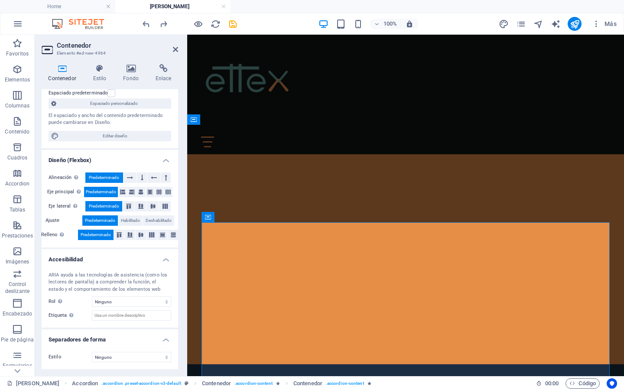
scroll to position [0, 0]
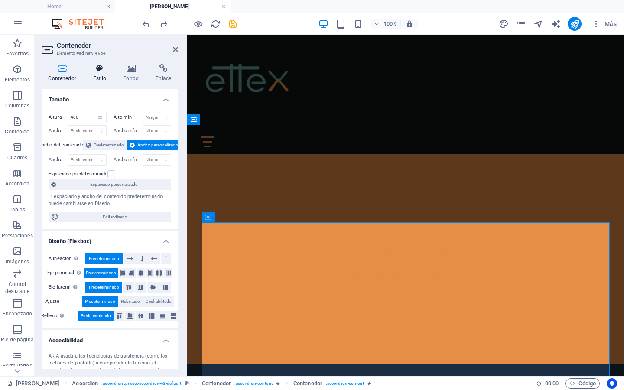
click at [101, 73] on h4 "Estilo" at bounding box center [101, 73] width 30 height 18
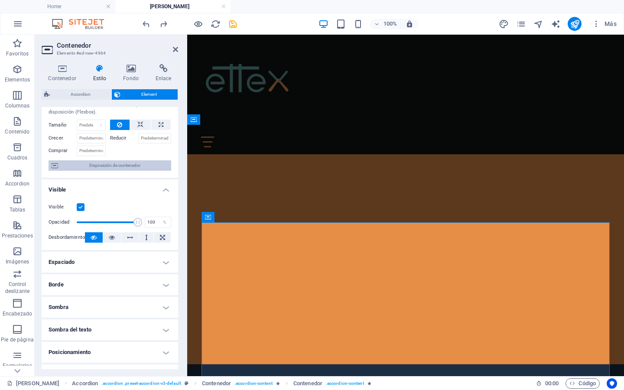
scroll to position [45, 0]
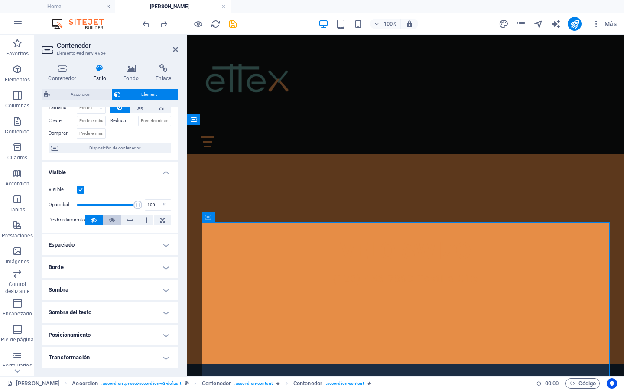
click at [111, 222] on icon at bounding box center [112, 220] width 6 height 10
click at [175, 49] on icon at bounding box center [175, 49] width 5 height 7
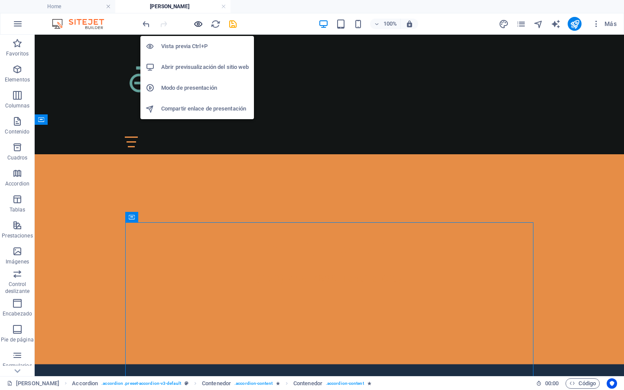
click at [199, 21] on icon "button" at bounding box center [198, 24] width 10 height 10
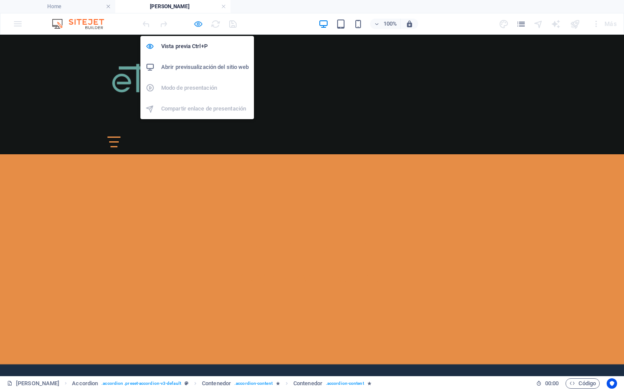
drag, startPoint x: 198, startPoint y: 22, endPoint x: 188, endPoint y: 1, distance: 23.3
click at [198, 22] on icon "button" at bounding box center [198, 24] width 10 height 10
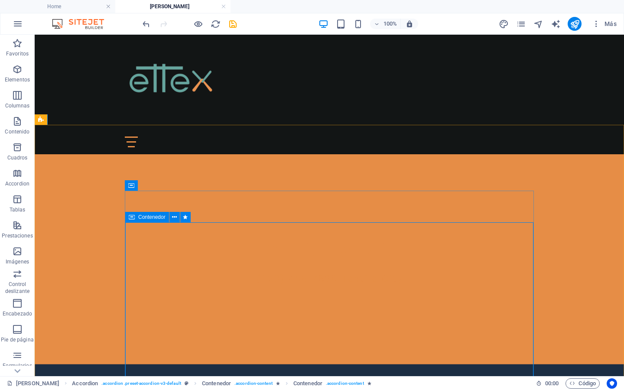
click at [134, 219] on icon at bounding box center [132, 217] width 6 height 10
click at [176, 216] on icon at bounding box center [174, 217] width 5 height 9
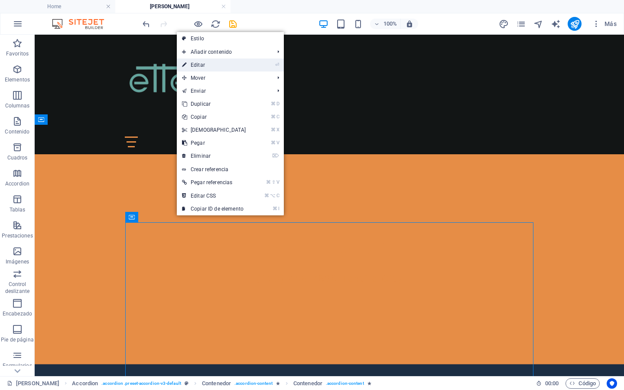
click at [238, 65] on link "⏎ Editar" at bounding box center [214, 65] width 75 height 13
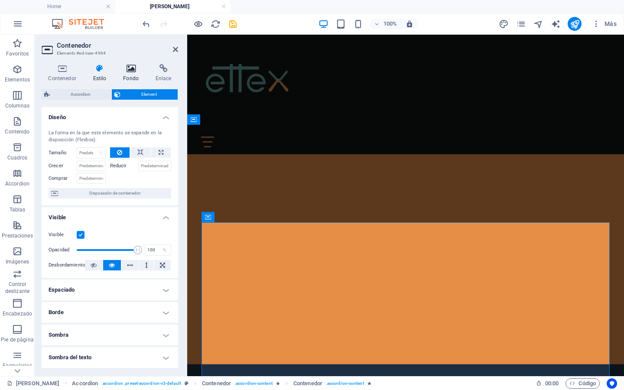
click at [129, 69] on icon at bounding box center [131, 68] width 29 height 9
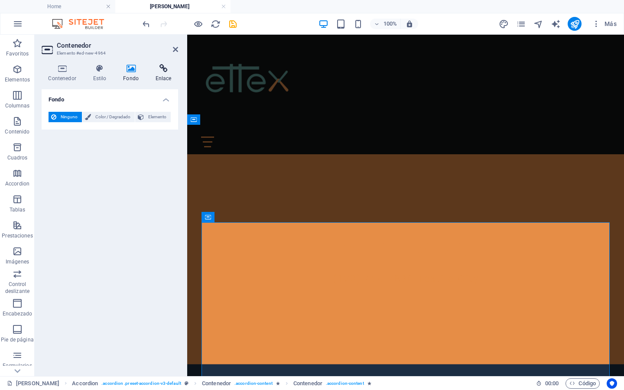
click at [163, 68] on icon at bounding box center [163, 68] width 29 height 9
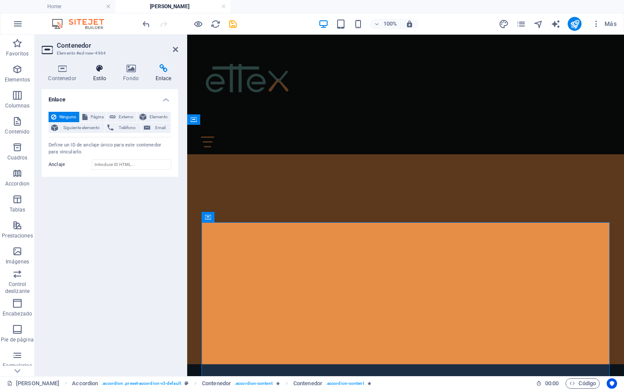
click at [95, 70] on icon at bounding box center [99, 68] width 27 height 9
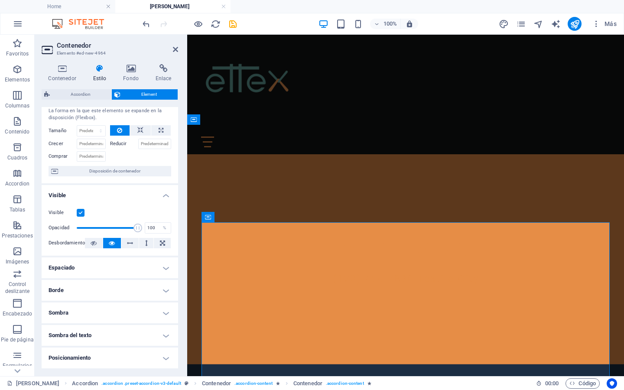
scroll to position [0, 0]
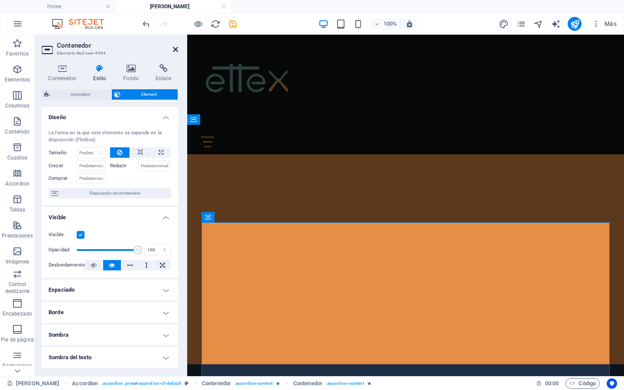
click at [174, 46] on icon at bounding box center [175, 49] width 5 height 7
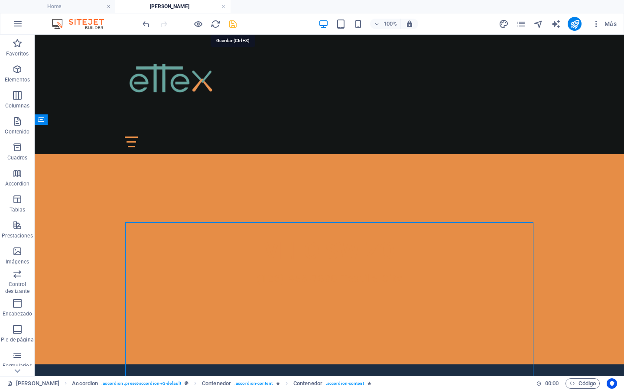
click at [237, 23] on icon "save" at bounding box center [233, 24] width 10 height 10
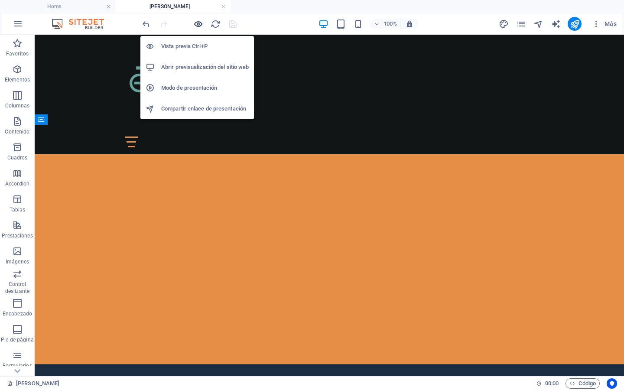
click at [200, 22] on icon "button" at bounding box center [198, 24] width 10 height 10
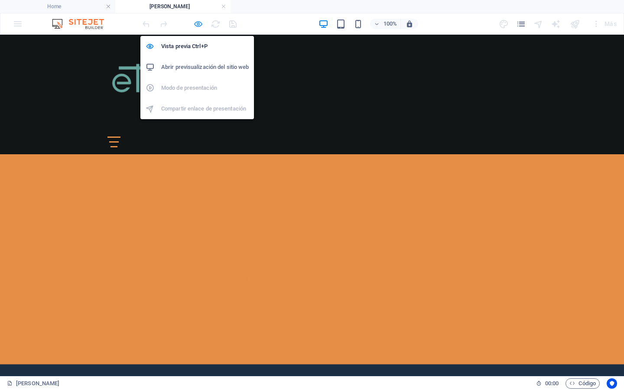
click at [200, 22] on icon "button" at bounding box center [198, 24] width 10 height 10
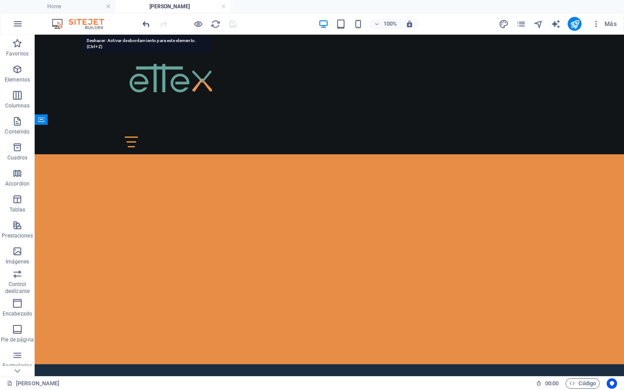
click at [147, 23] on icon "undo" at bounding box center [146, 24] width 10 height 10
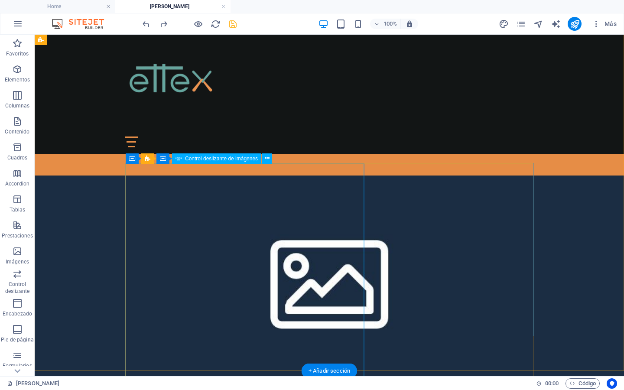
scroll to position [491, 0]
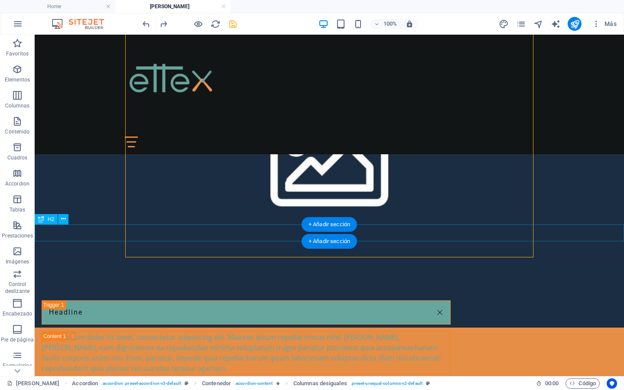
scroll to position [650, 0]
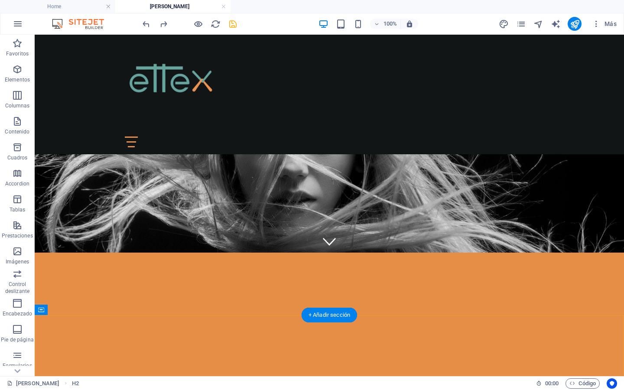
scroll to position [71, 0]
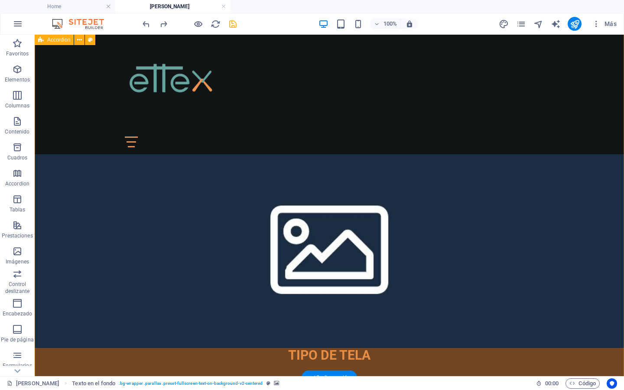
scroll to position [542, 0]
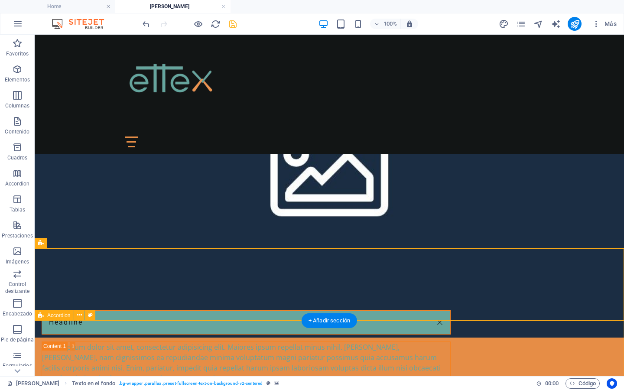
scroll to position [643, 0]
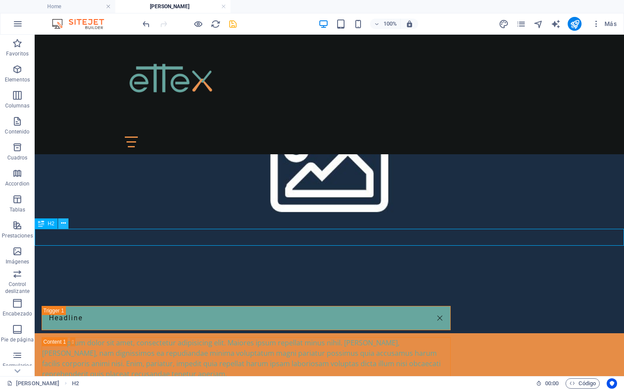
click at [61, 225] on icon at bounding box center [63, 223] width 5 height 9
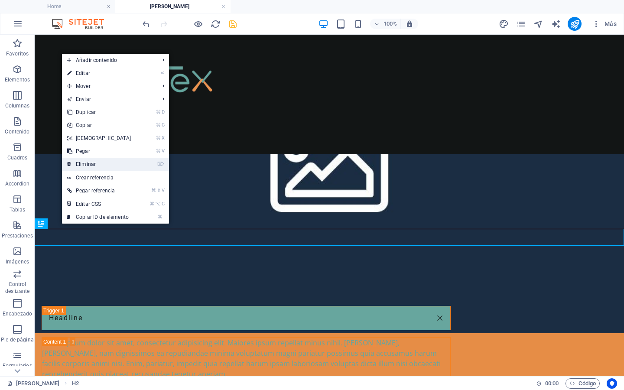
click at [98, 165] on link "⌦ Eliminar" at bounding box center [99, 164] width 75 height 13
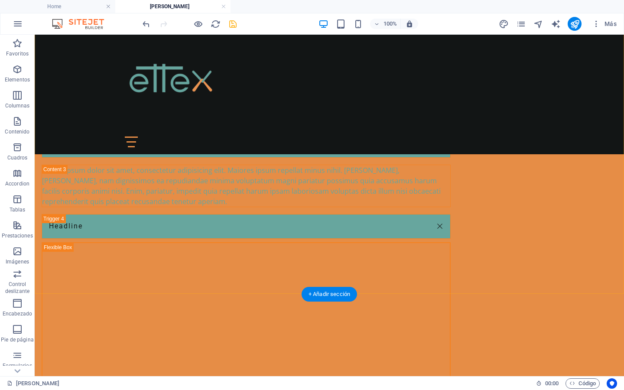
scroll to position [1015, 0]
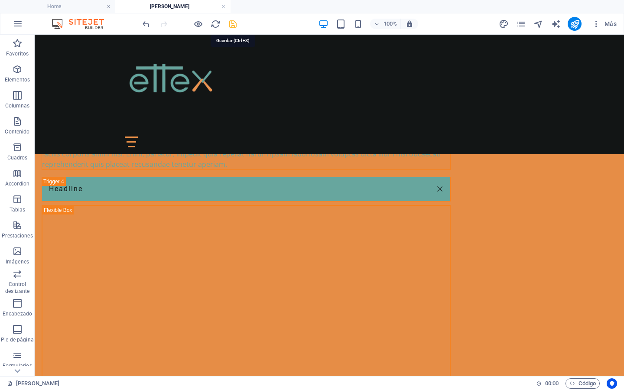
click at [235, 24] on icon "save" at bounding box center [233, 24] width 10 height 10
